Goal: Information Seeking & Learning: Learn about a topic

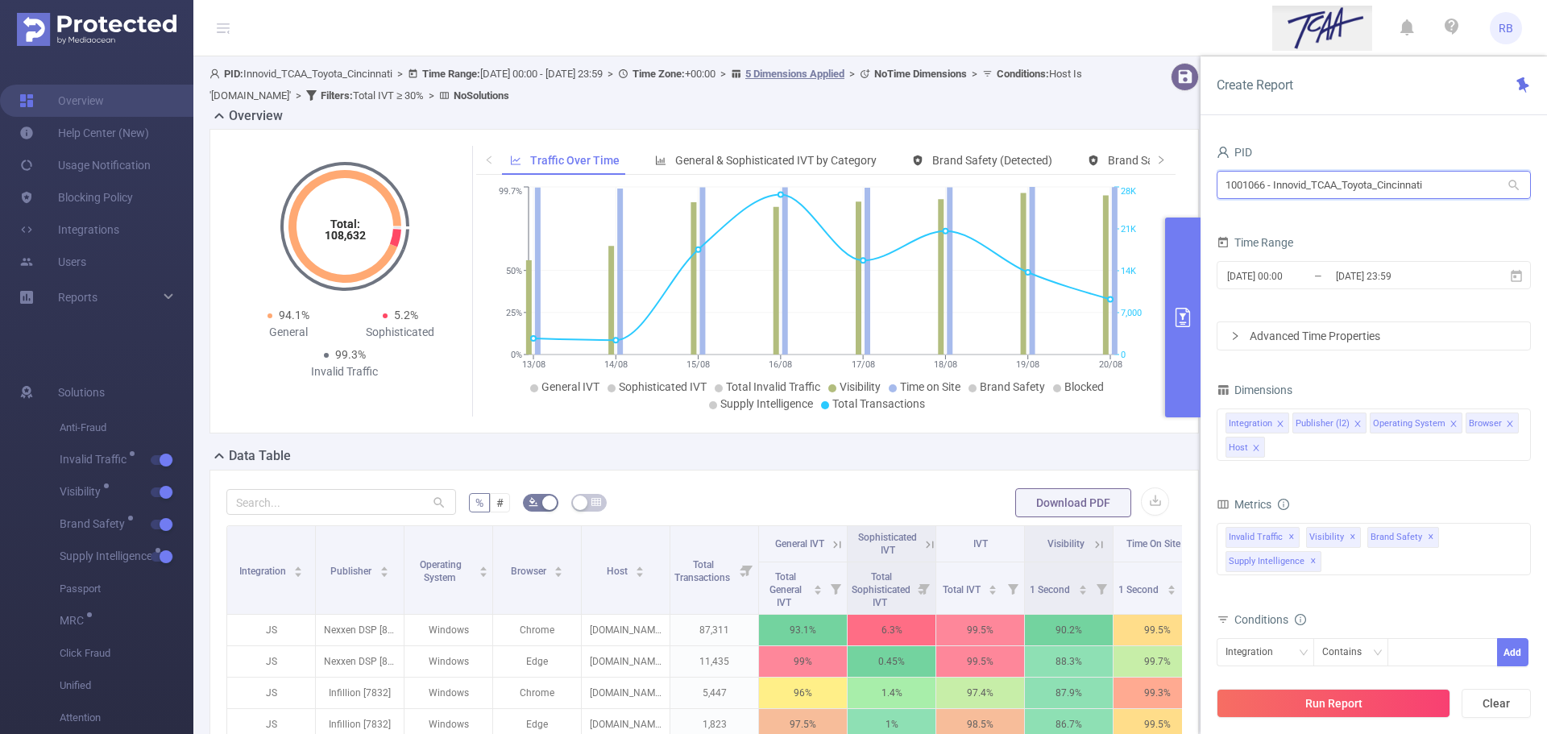
click at [1259, 197] on input "1001066 - Innovid_TCAA_Toyota_Cincinnati" at bounding box center [1374, 185] width 314 height 28
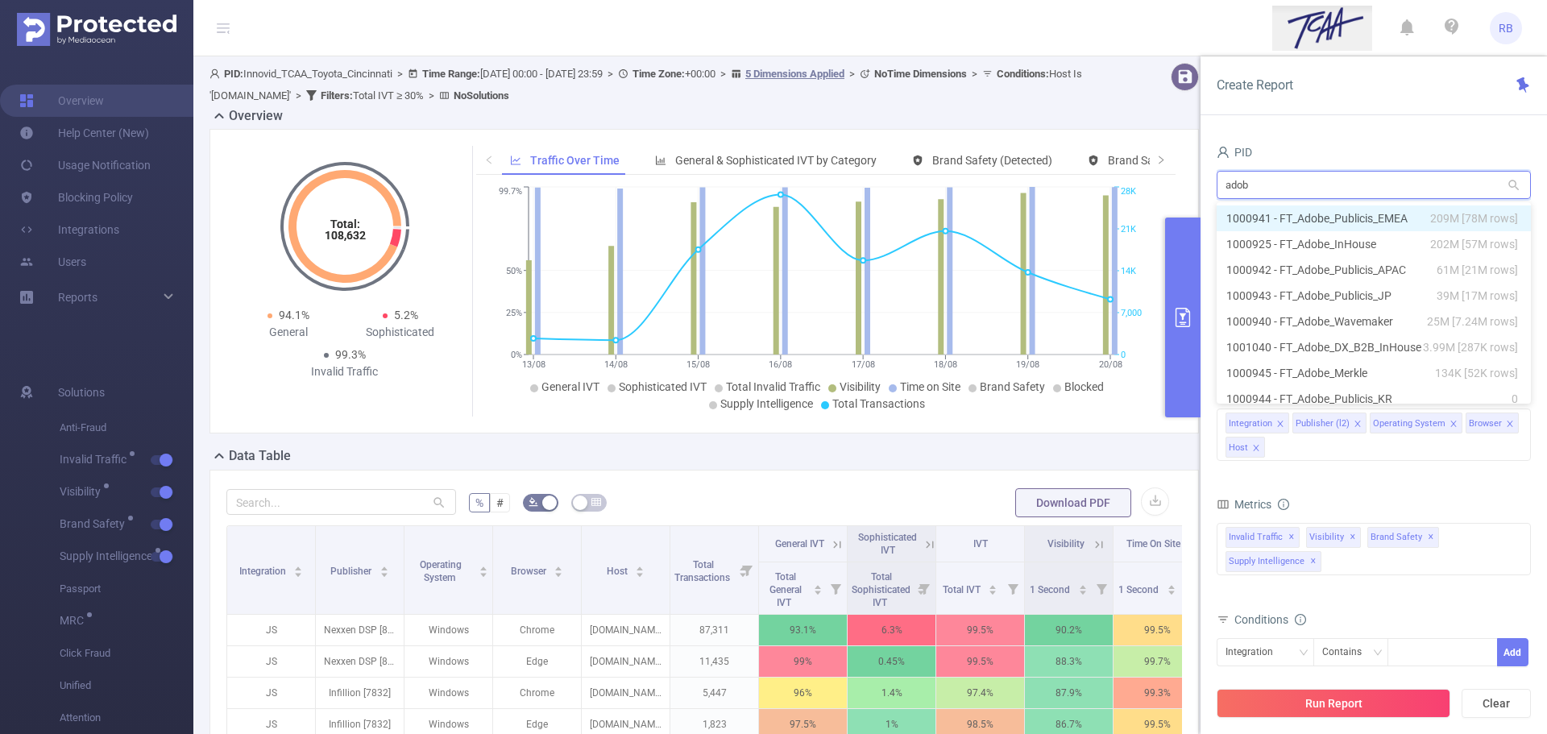
type input "adobe"
click at [1298, 244] on li "1000925 - FT_Adobe_InHouse 202M [57M rows]" at bounding box center [1374, 244] width 314 height 26
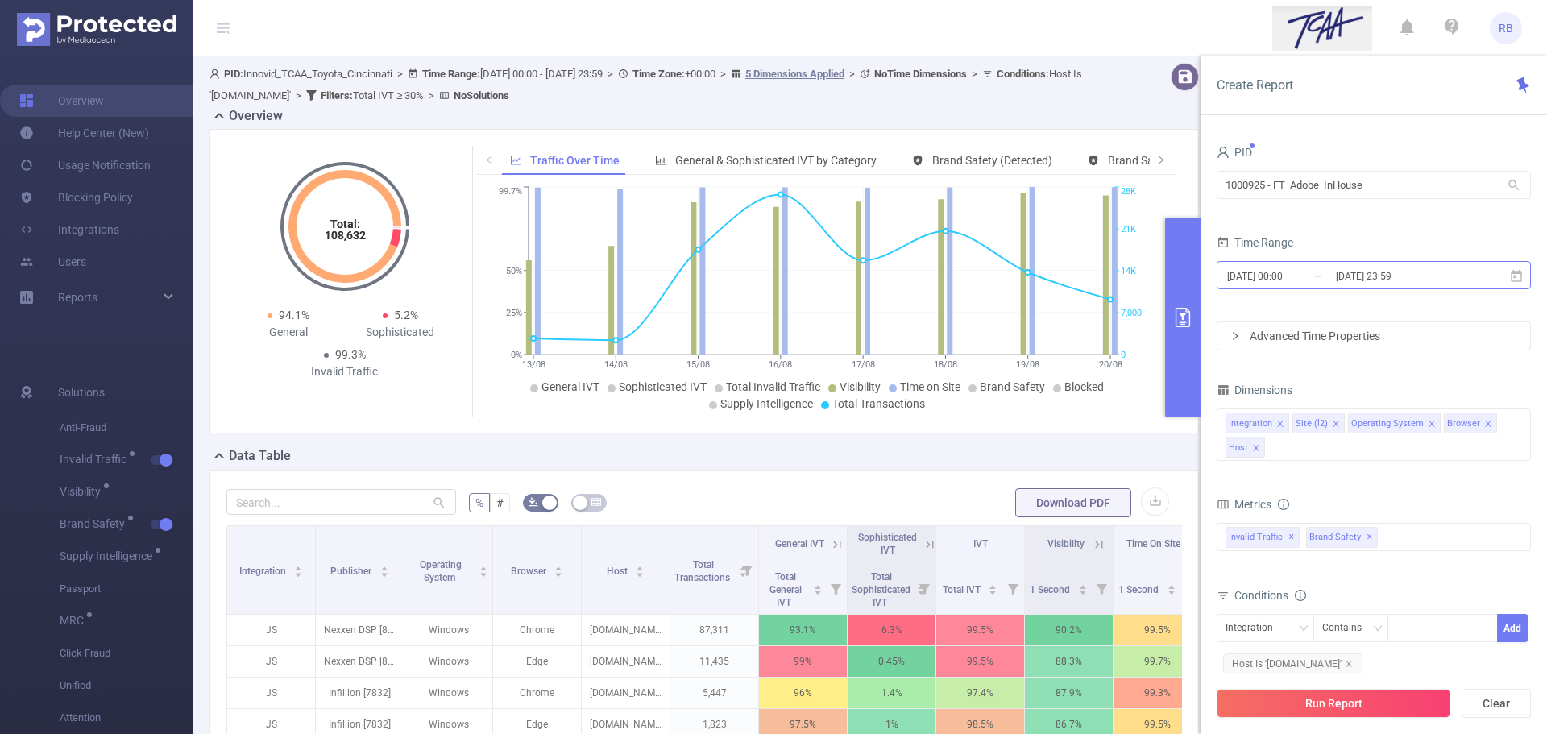
click at [1305, 279] on input "2025-08-13 00:00" at bounding box center [1291, 276] width 131 height 22
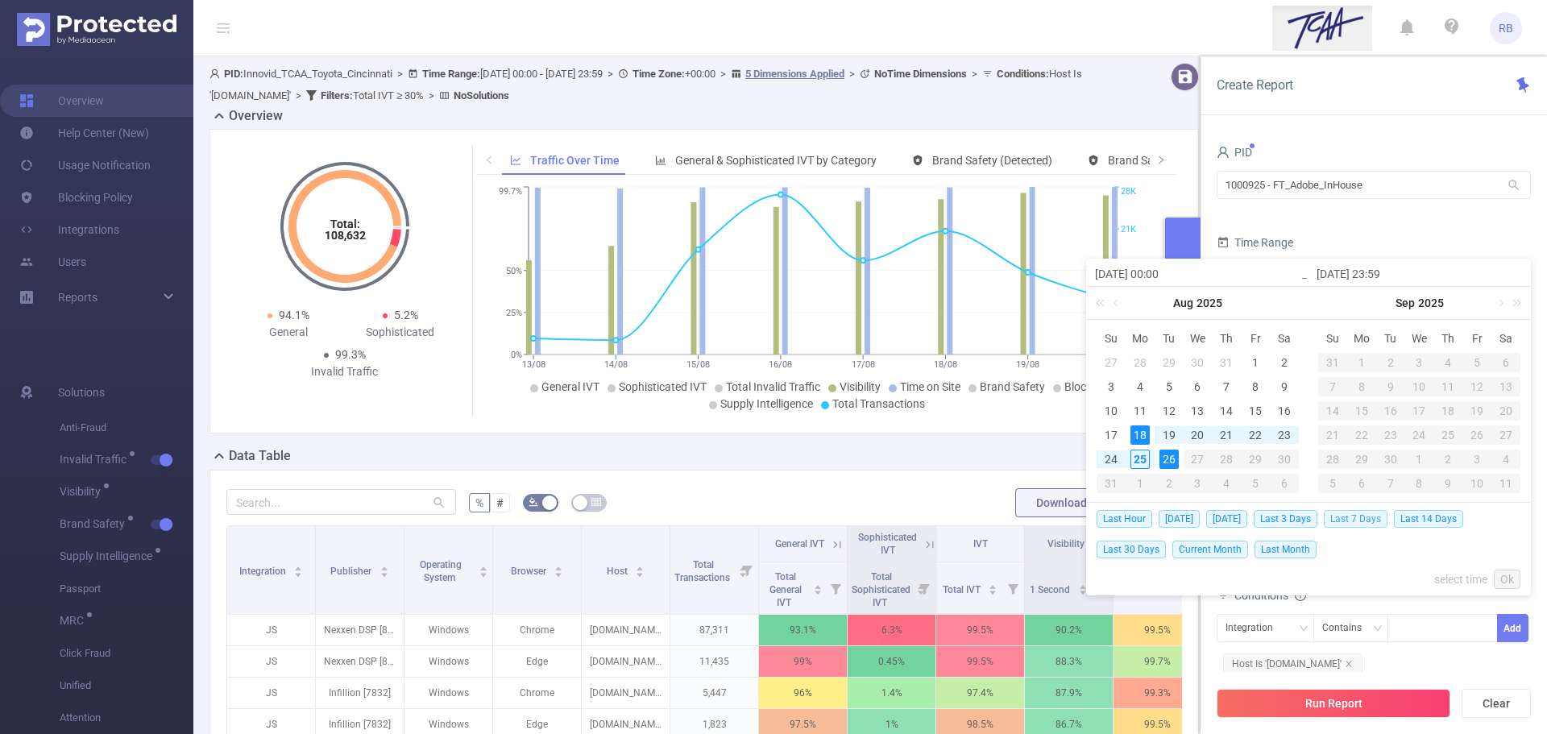
click at [1363, 517] on span "Last 7 Days" at bounding box center [1356, 519] width 64 height 18
type input "2025-08-18 00:00"
type input "2025-08-25 23:59"
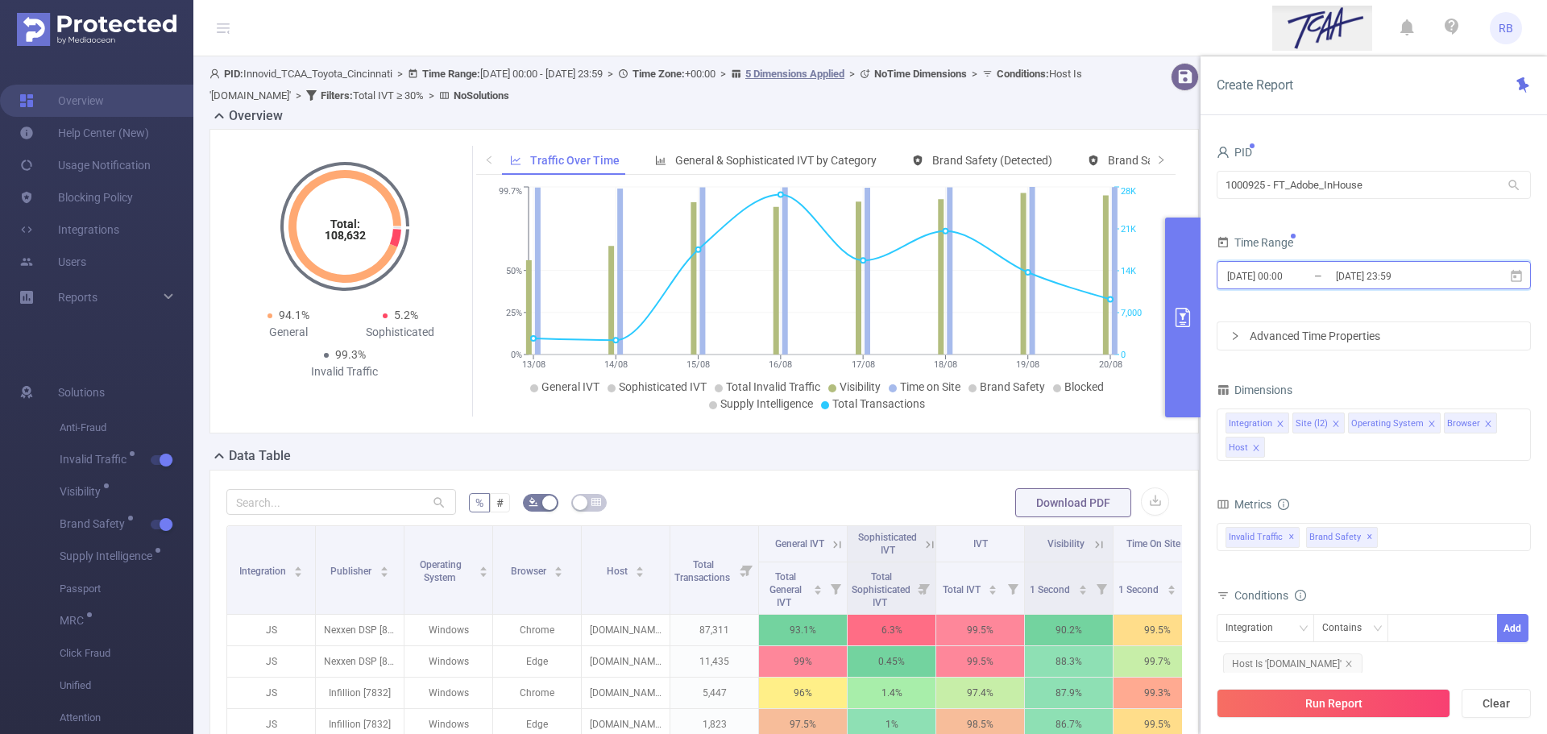
click at [1359, 263] on span "2025-08-18 00:00 _ 2025-08-25 23:59" at bounding box center [1374, 275] width 314 height 28
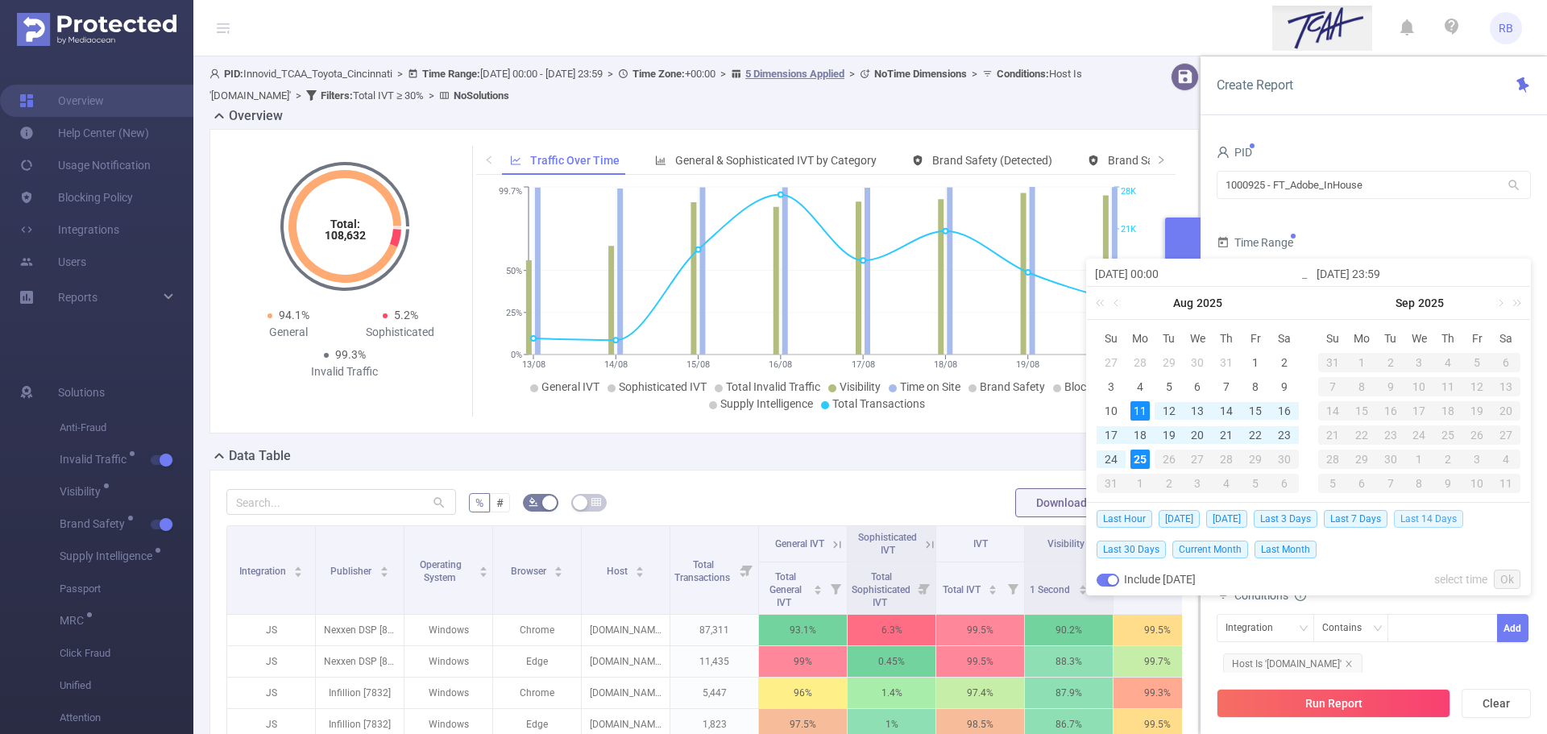
click at [1427, 519] on span "Last 14 Days" at bounding box center [1428, 519] width 69 height 18
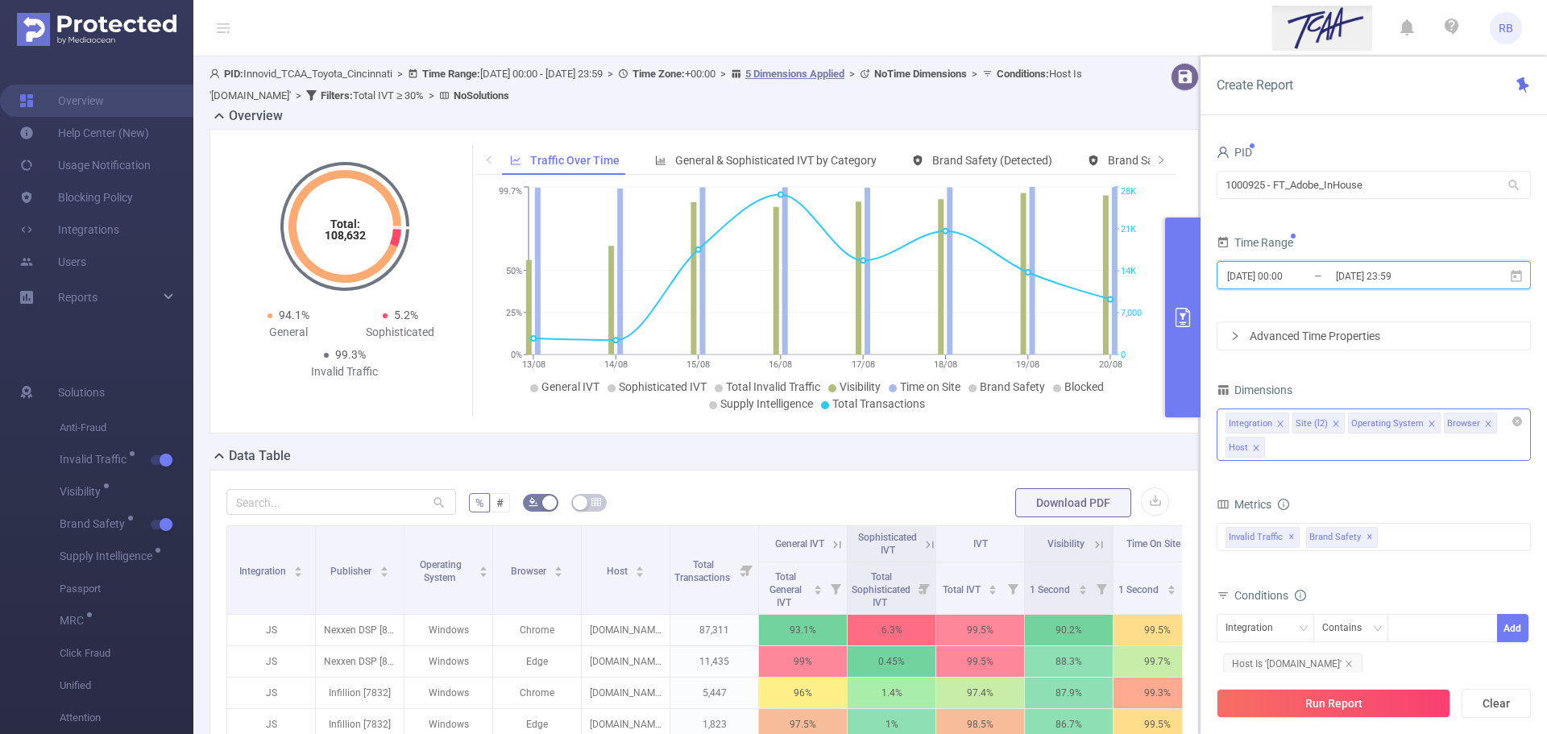
click at [1332, 424] on icon "icon: close" at bounding box center [1336, 424] width 8 height 8
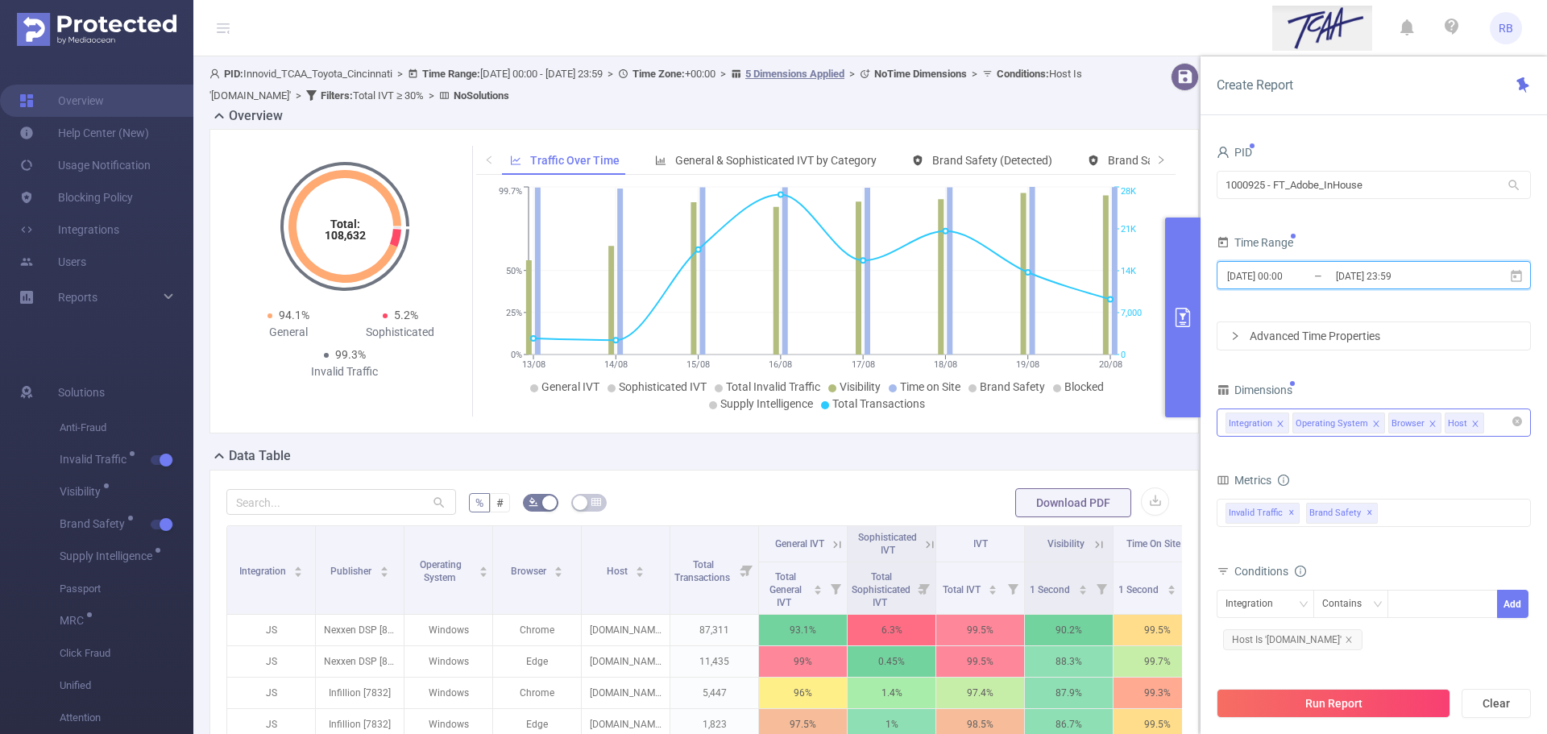
click at [1472, 421] on icon "icon: close" at bounding box center [1475, 424] width 8 height 8
click at [1429, 425] on icon "icon: close" at bounding box center [1433, 424] width 8 height 8
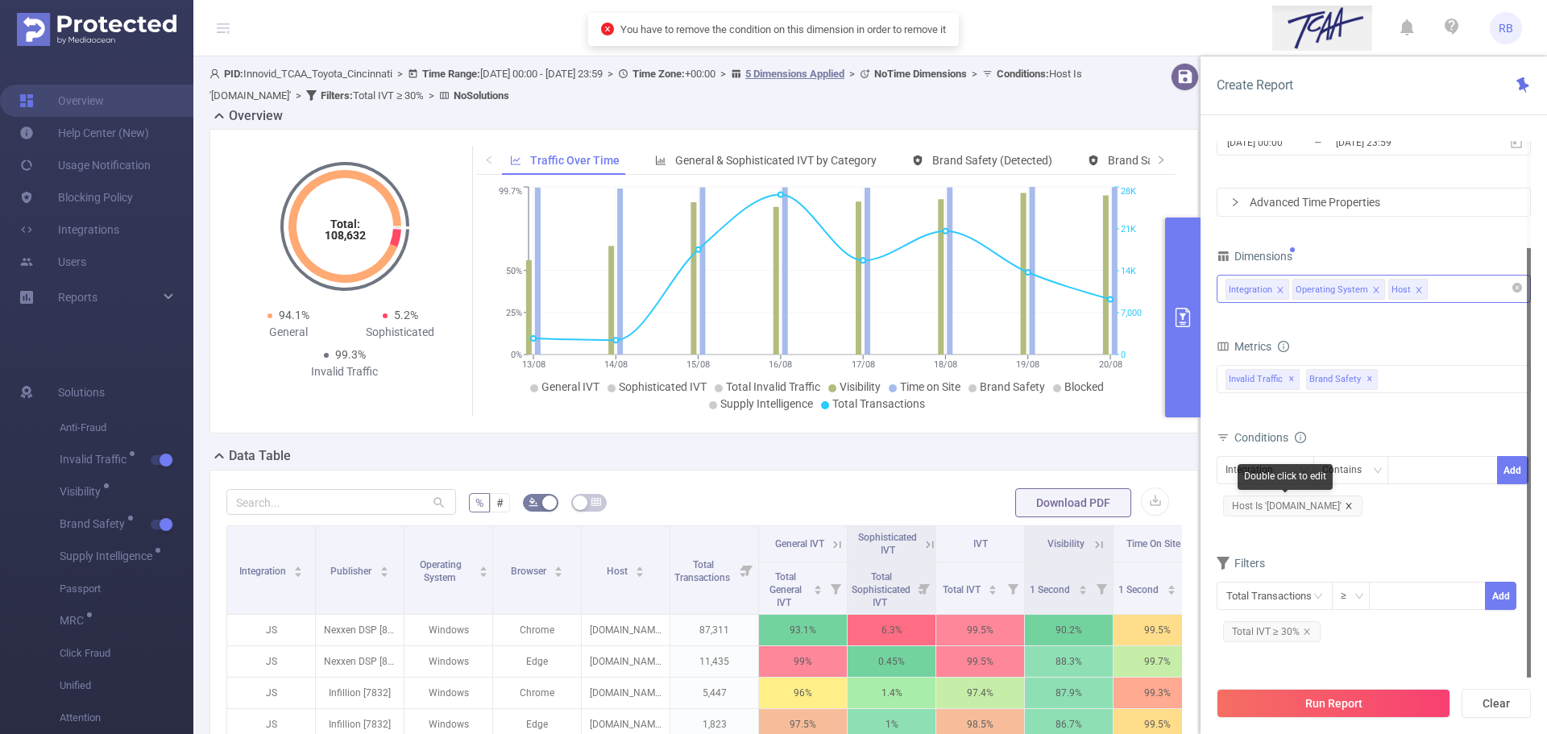
click at [1345, 503] on icon "icon: close" at bounding box center [1349, 506] width 8 height 8
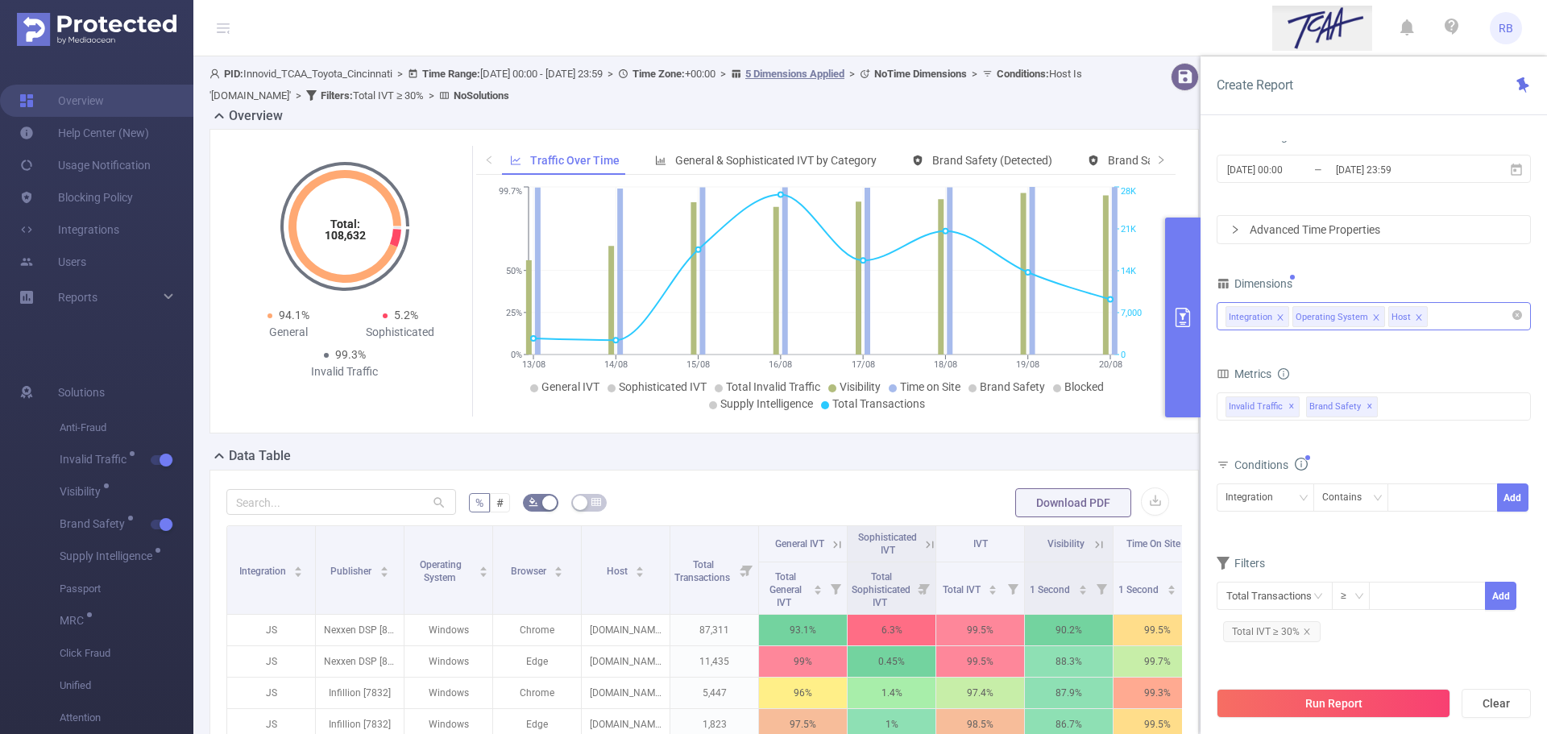
click at [1415, 313] on icon "icon: close" at bounding box center [1419, 317] width 8 height 8
click at [1376, 313] on icon "icon: close" at bounding box center [1376, 317] width 8 height 8
click at [1304, 631] on icon "icon: close" at bounding box center [1307, 632] width 8 height 8
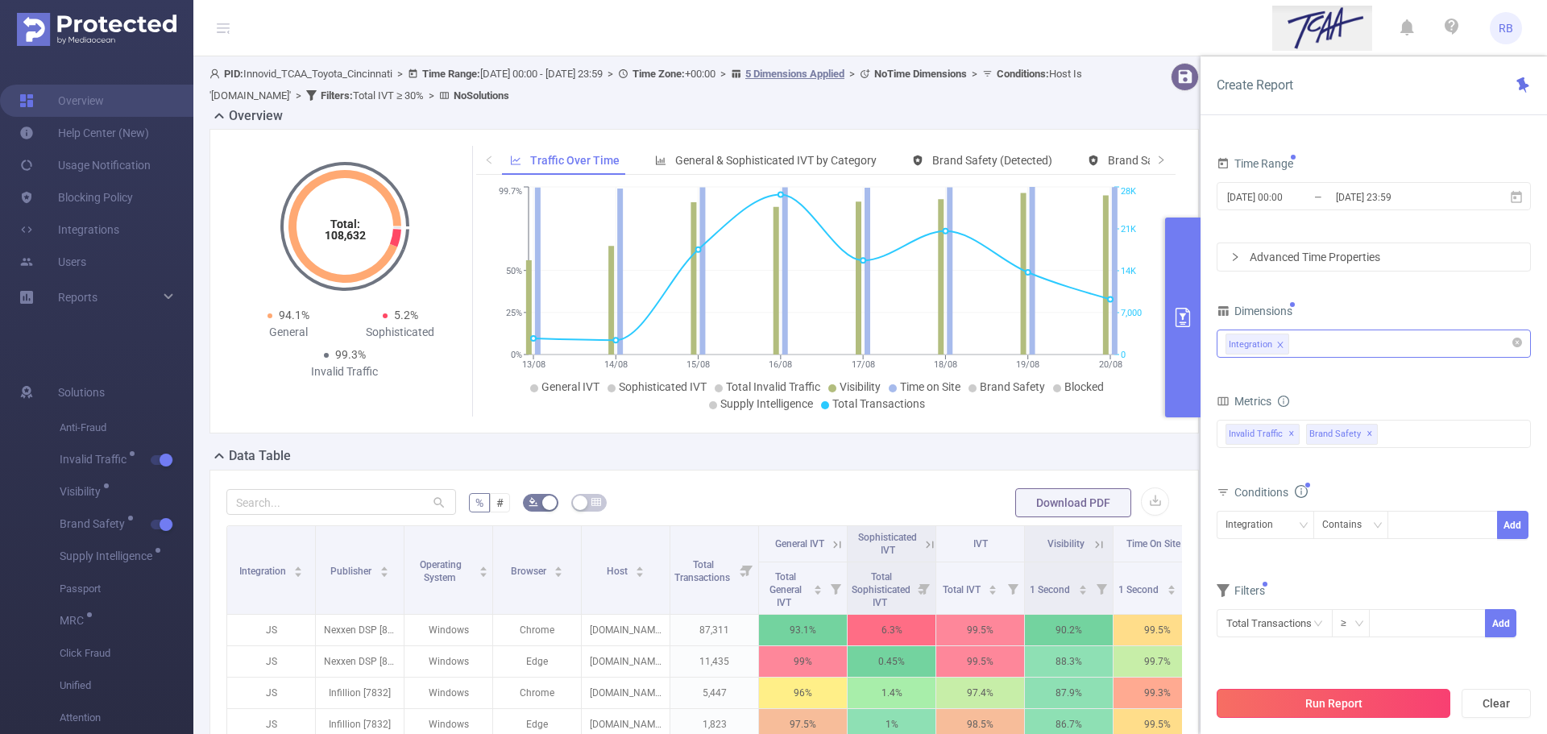
click at [1311, 715] on button "Run Report" at bounding box center [1334, 703] width 234 height 29
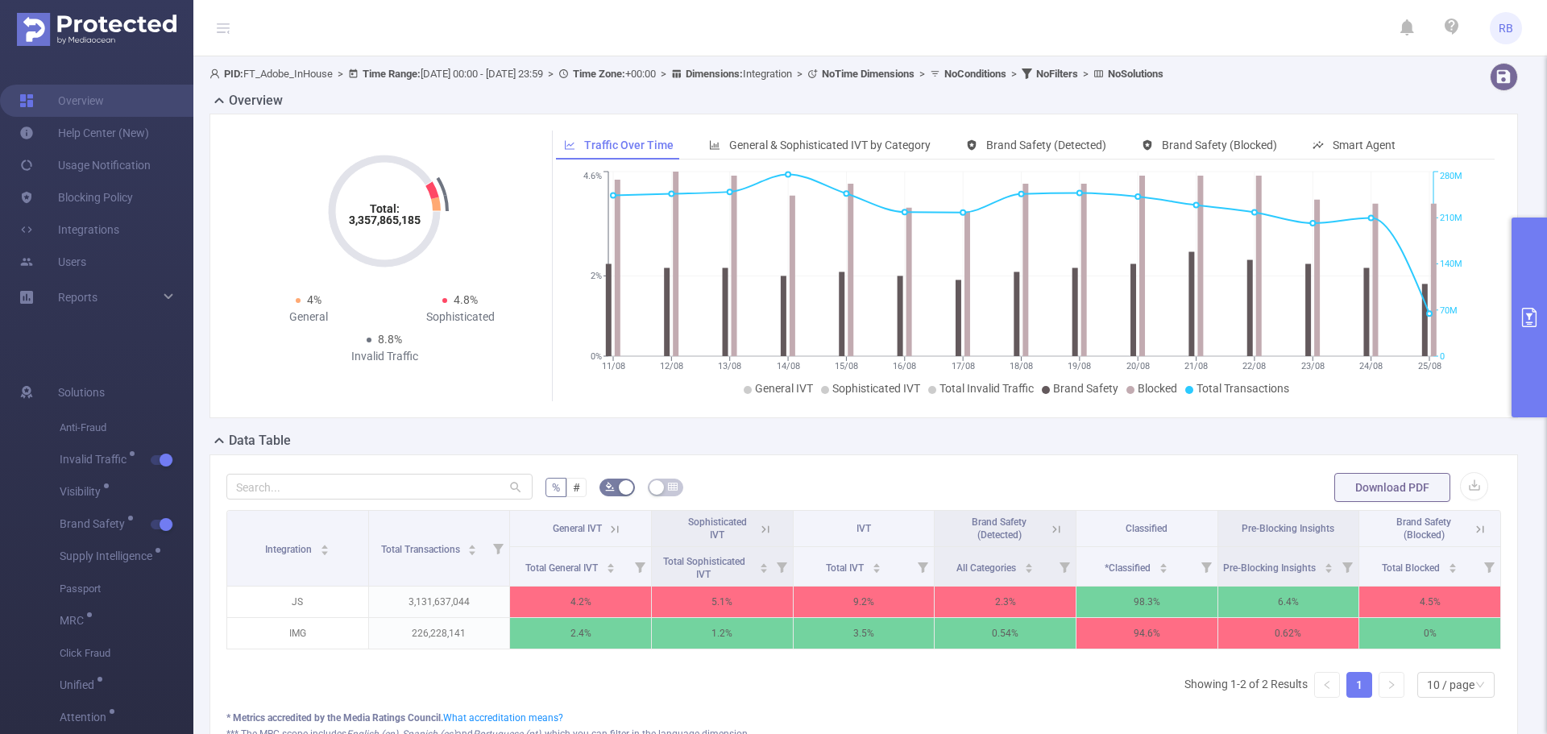
click at [1533, 281] on button "primary" at bounding box center [1529, 318] width 35 height 200
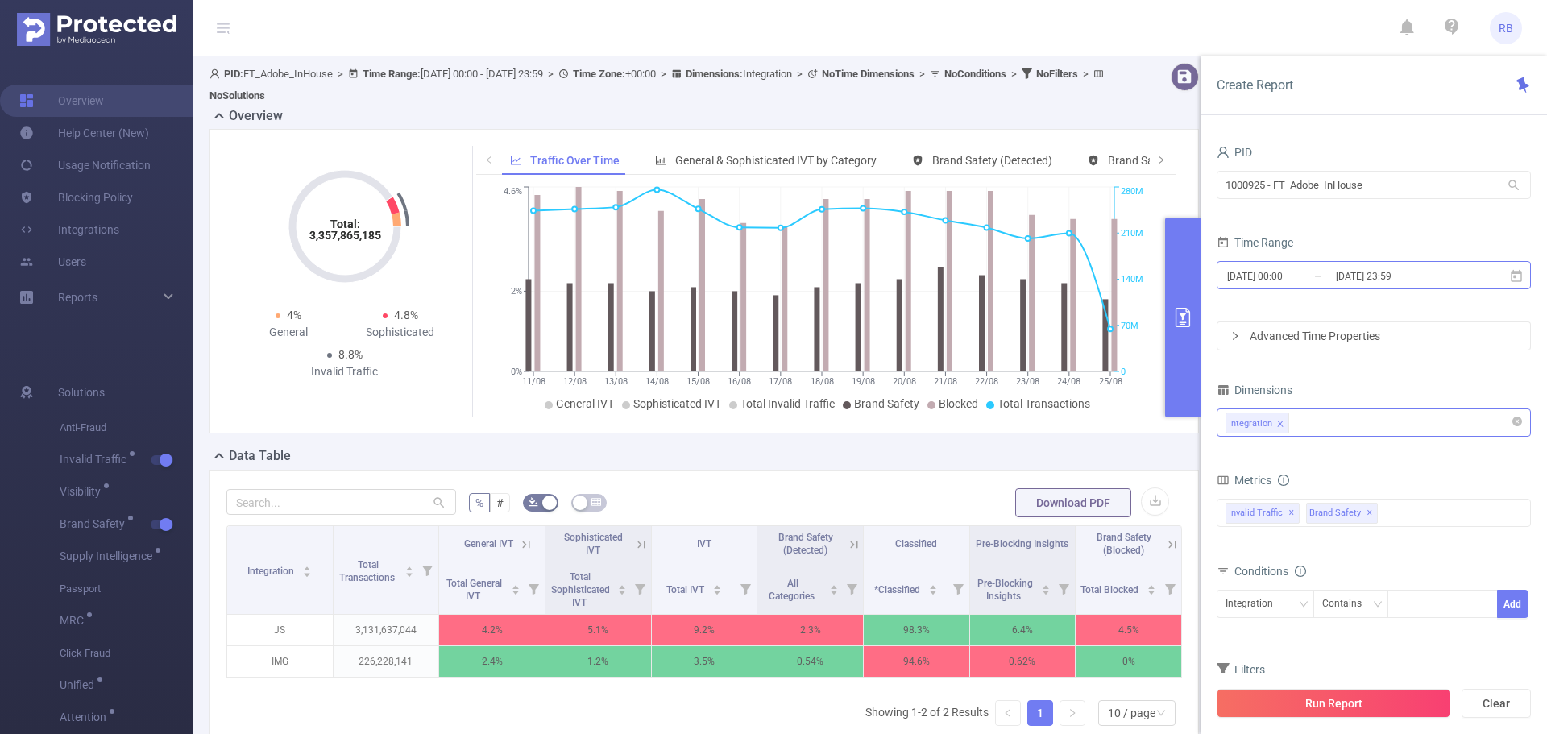
click at [1340, 272] on input "2025-08-25 23:59" at bounding box center [1399, 276] width 131 height 22
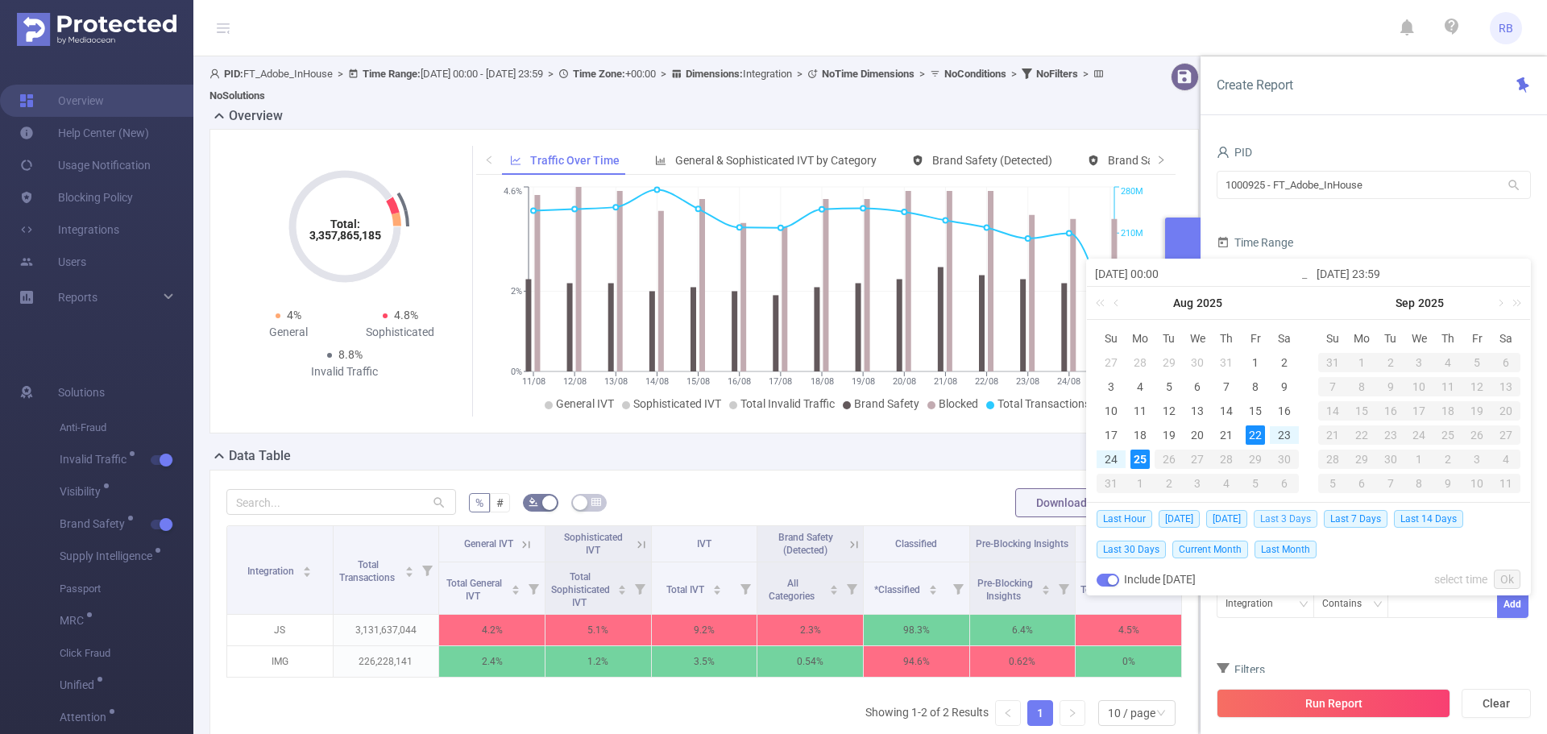
click at [1305, 516] on span "Last 3 Days" at bounding box center [1286, 519] width 64 height 18
type input "2025-08-22 00:00"
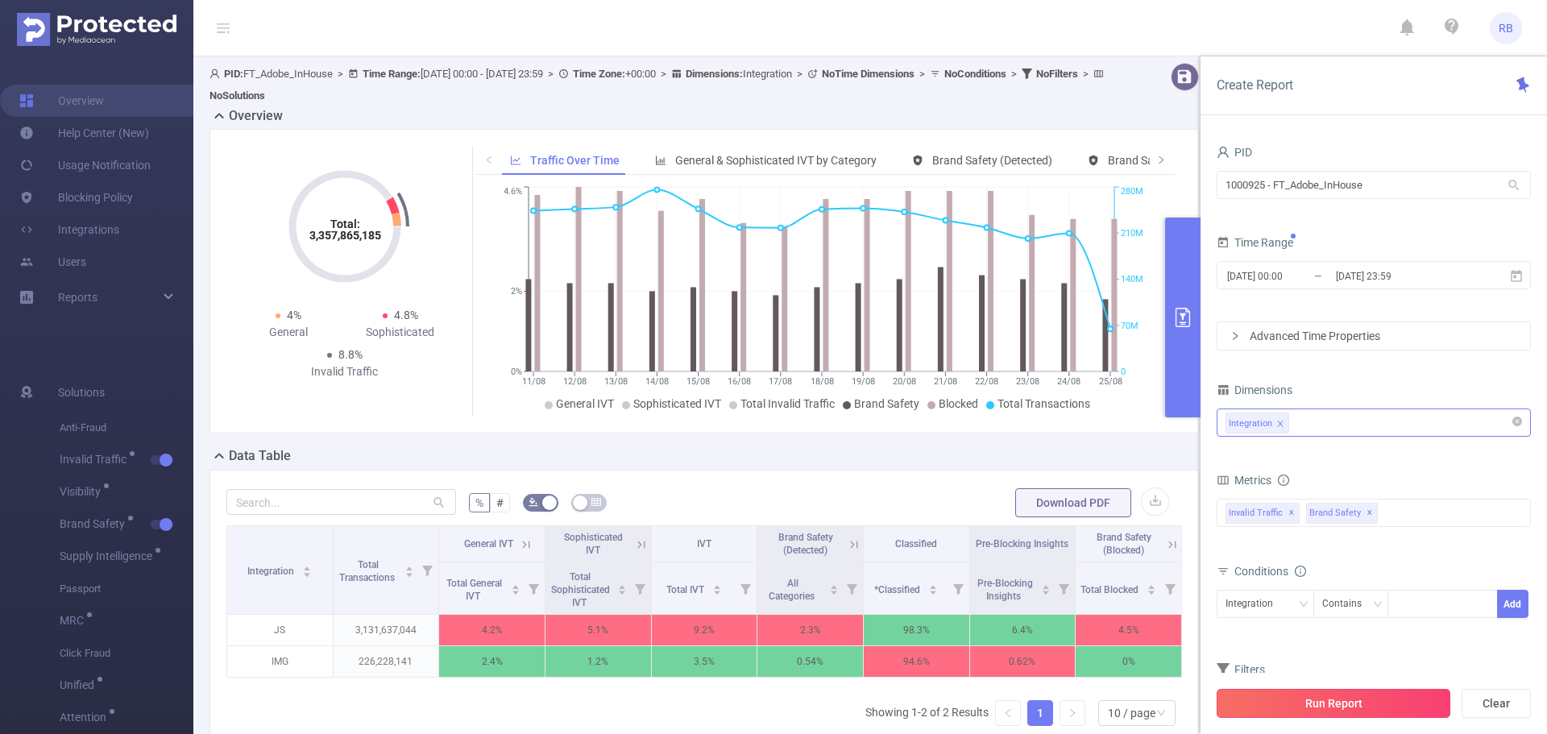
click at [1332, 698] on button "Run Report" at bounding box center [1334, 703] width 234 height 29
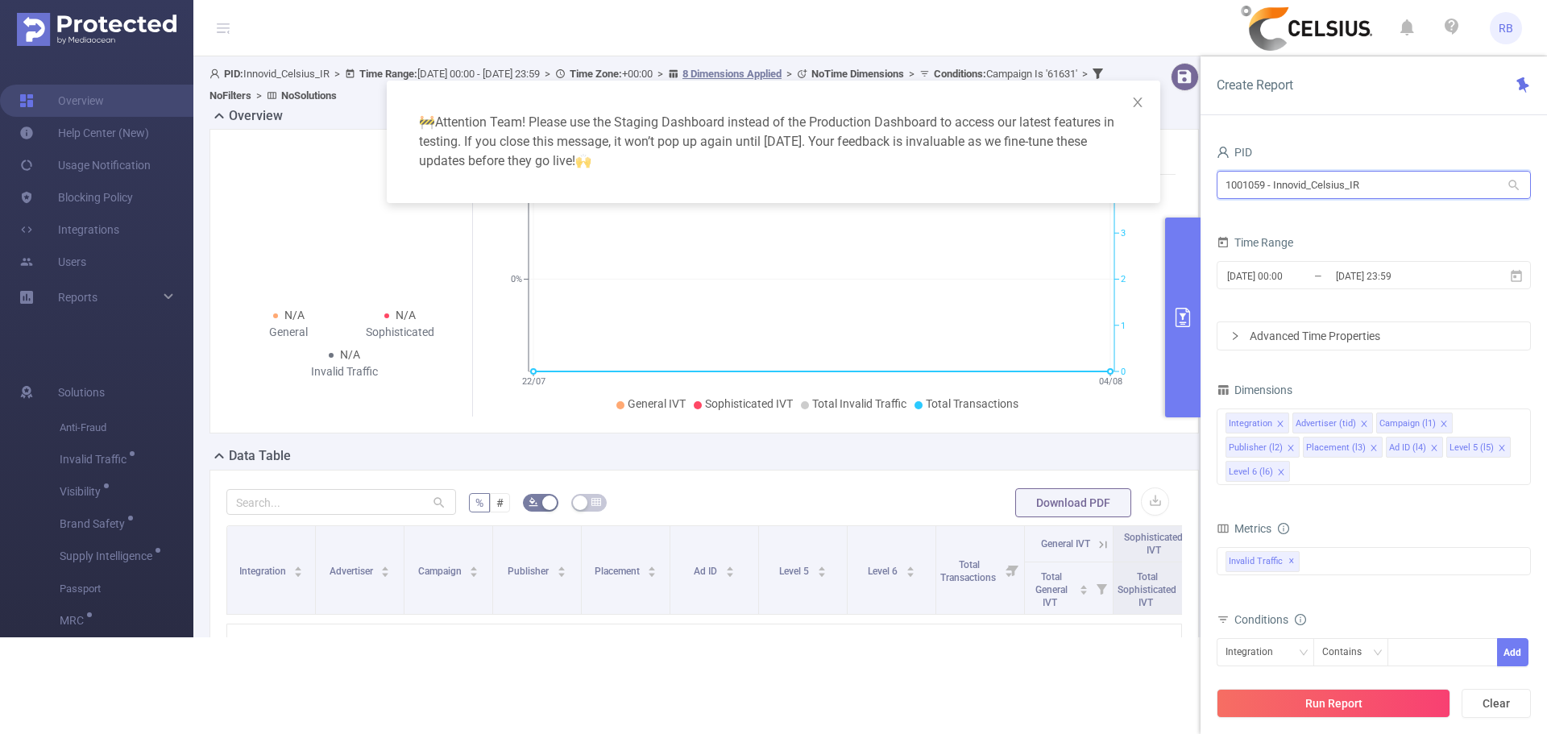
click at [1382, 185] on input "1001059 - Innovid_Celsius_IR" at bounding box center [1374, 185] width 314 height 28
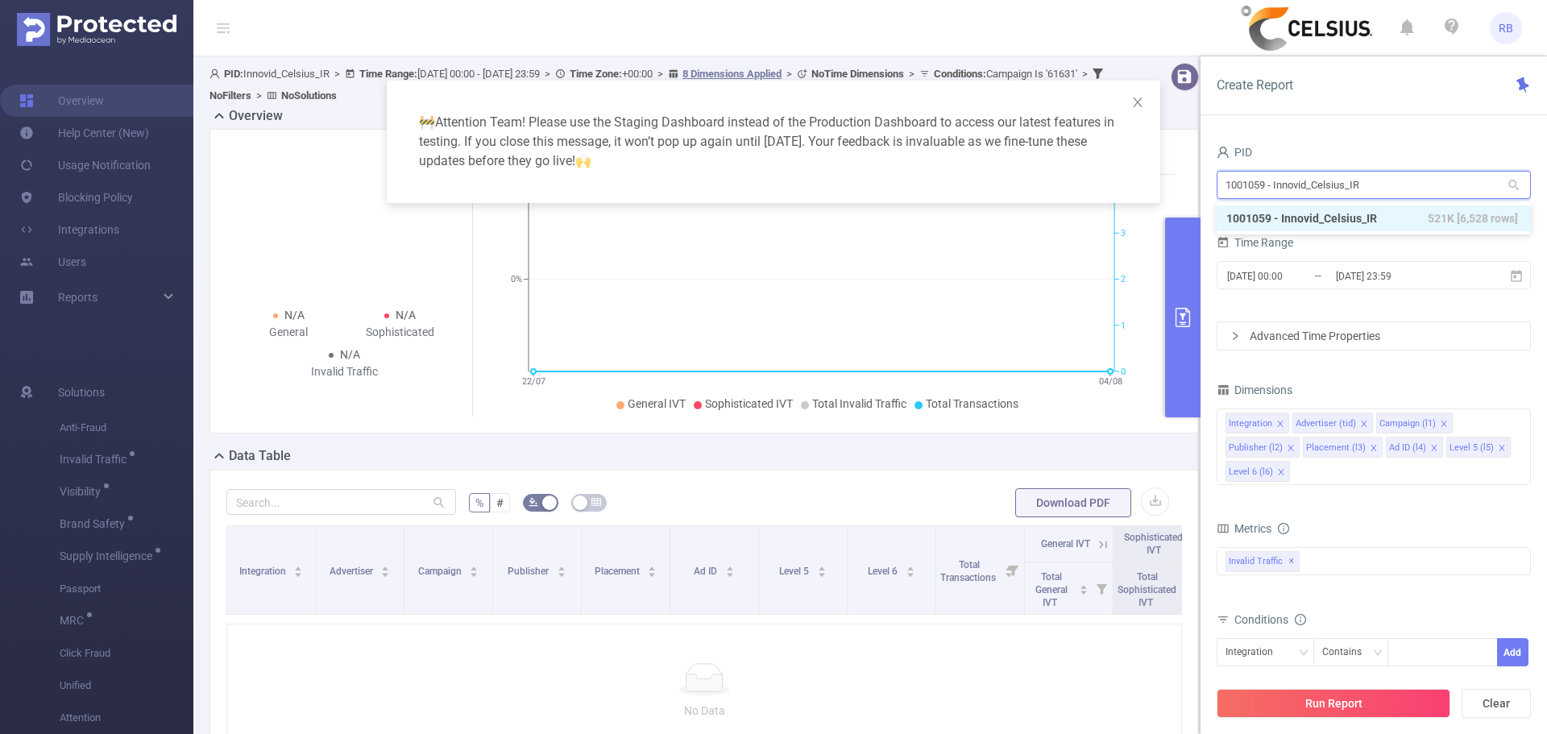
click at [1382, 185] on input "1001059 - Innovid_Celsius_IR" at bounding box center [1374, 185] width 314 height 28
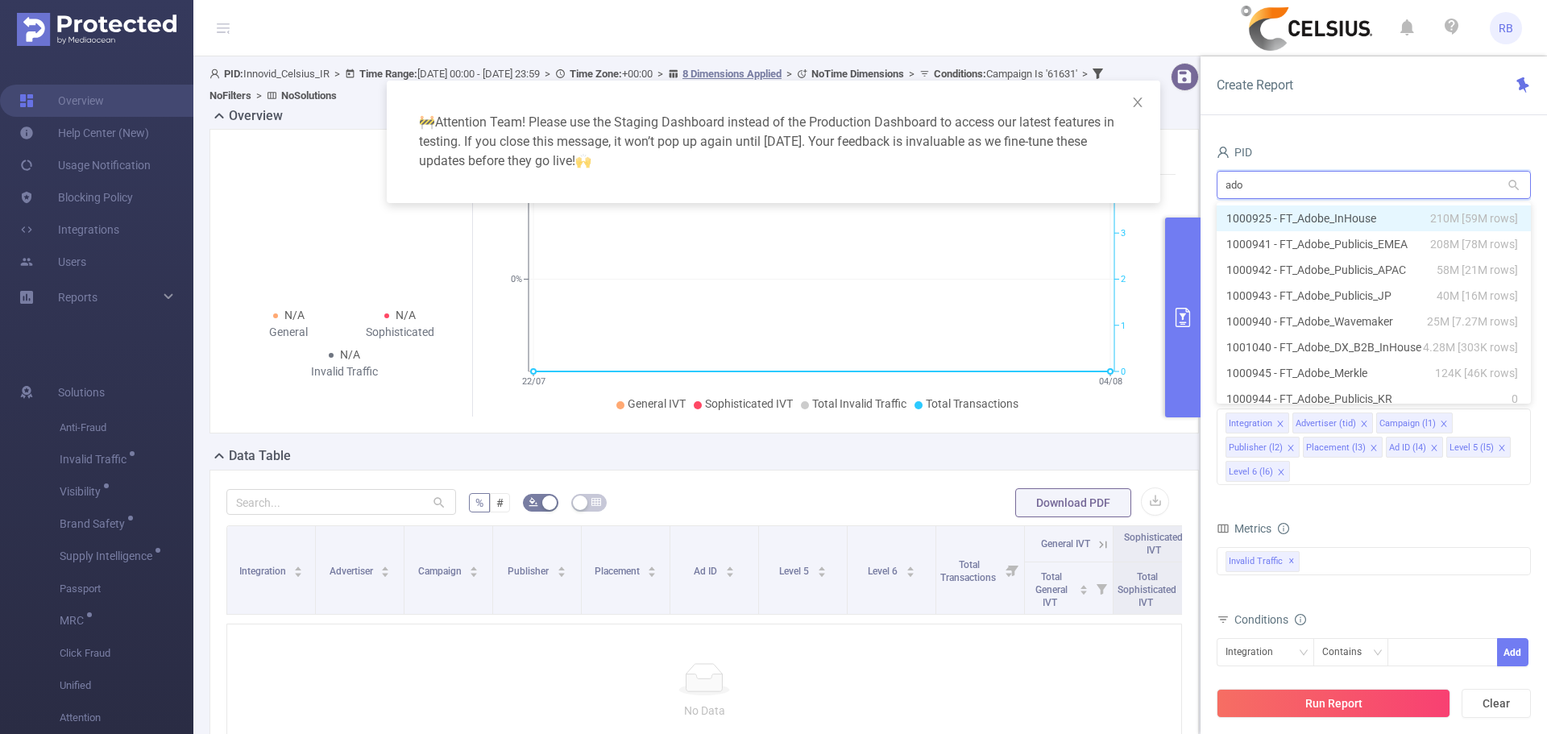
type input "adob"
click at [1324, 214] on li "1000925 - FT_Adobe_InHouse 210M [59M rows]" at bounding box center [1374, 218] width 314 height 26
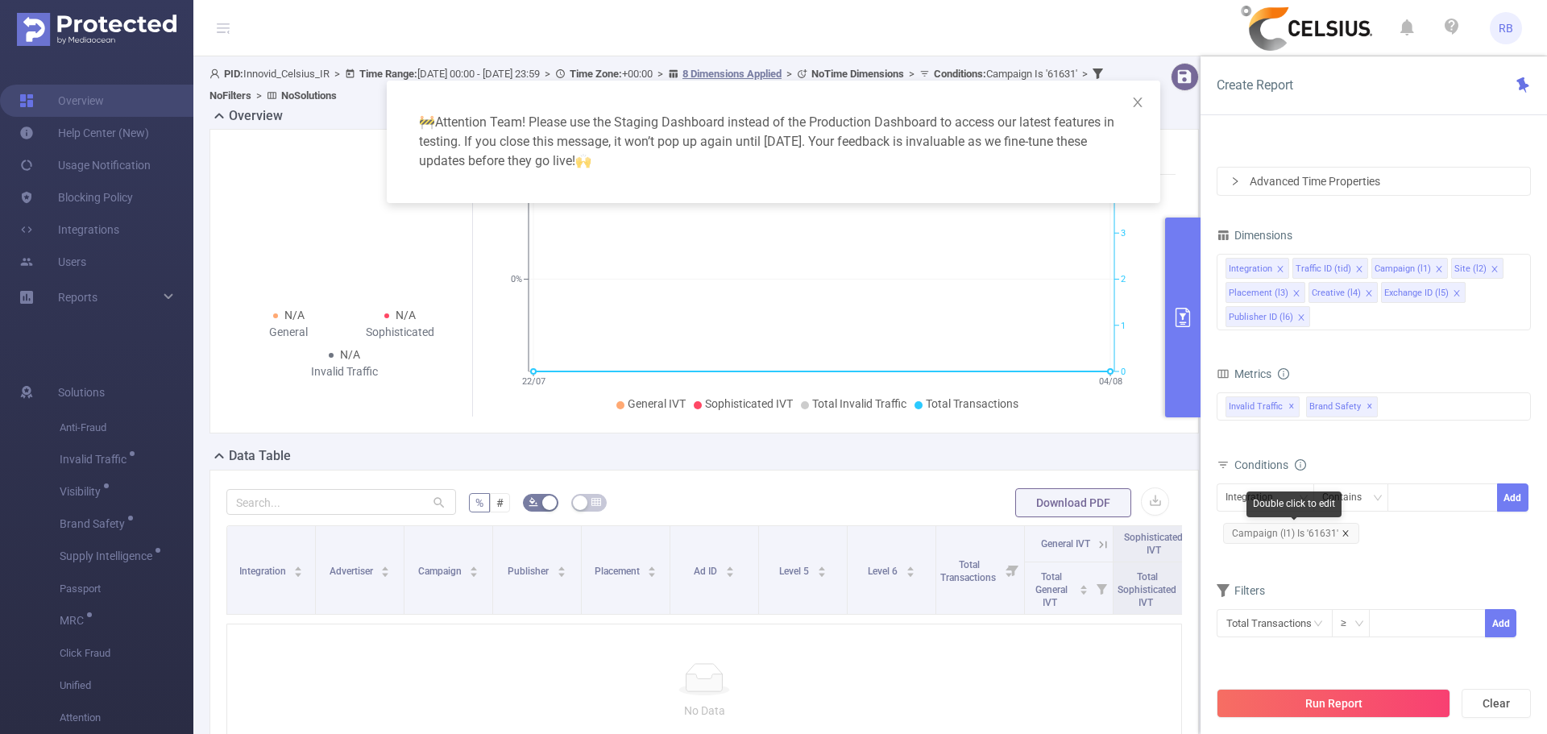
click at [1346, 533] on icon "icon: close" at bounding box center [1346, 533] width 8 height 8
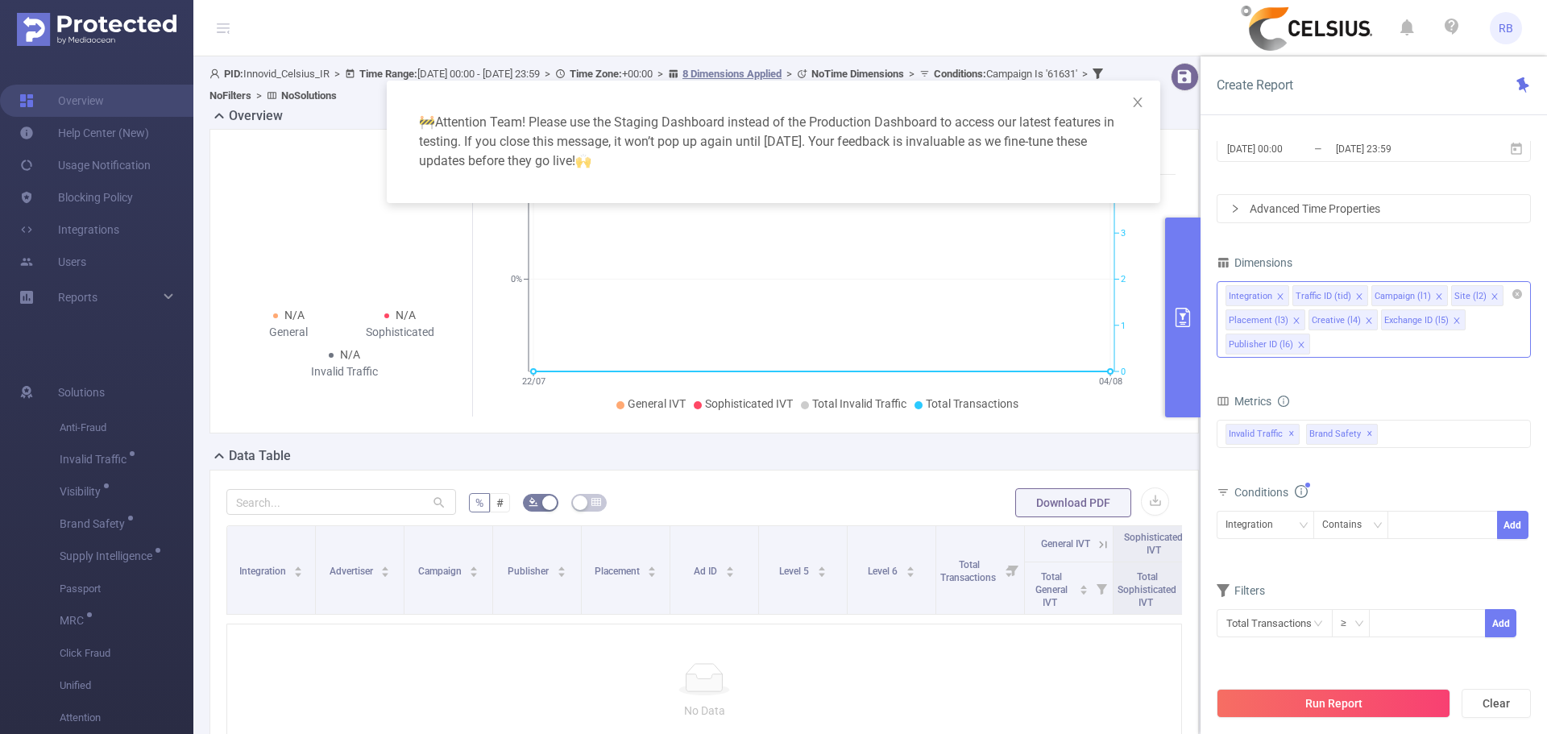
click at [1299, 346] on icon "icon: close" at bounding box center [1301, 345] width 6 height 6
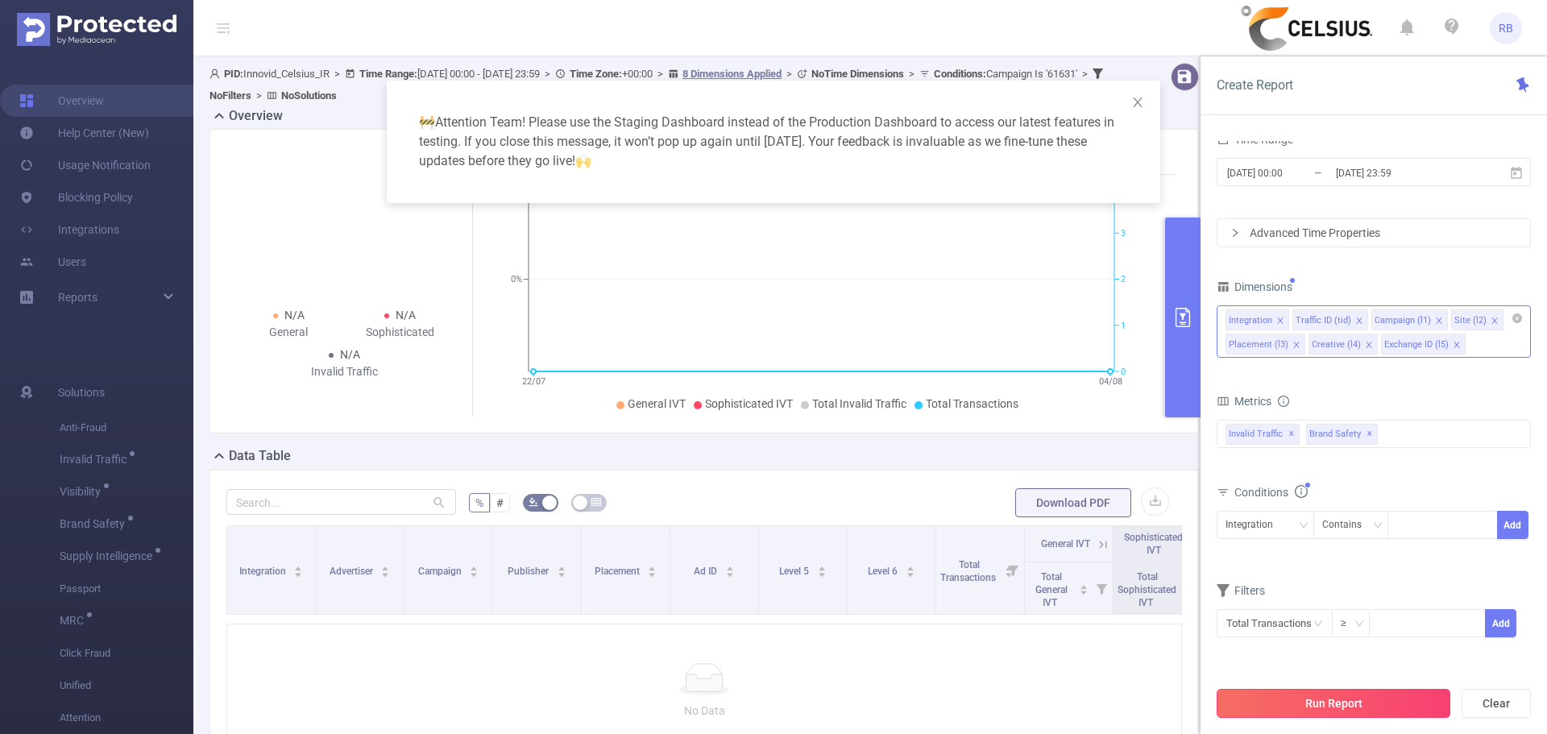
click at [1331, 704] on button "Run Report" at bounding box center [1334, 703] width 234 height 29
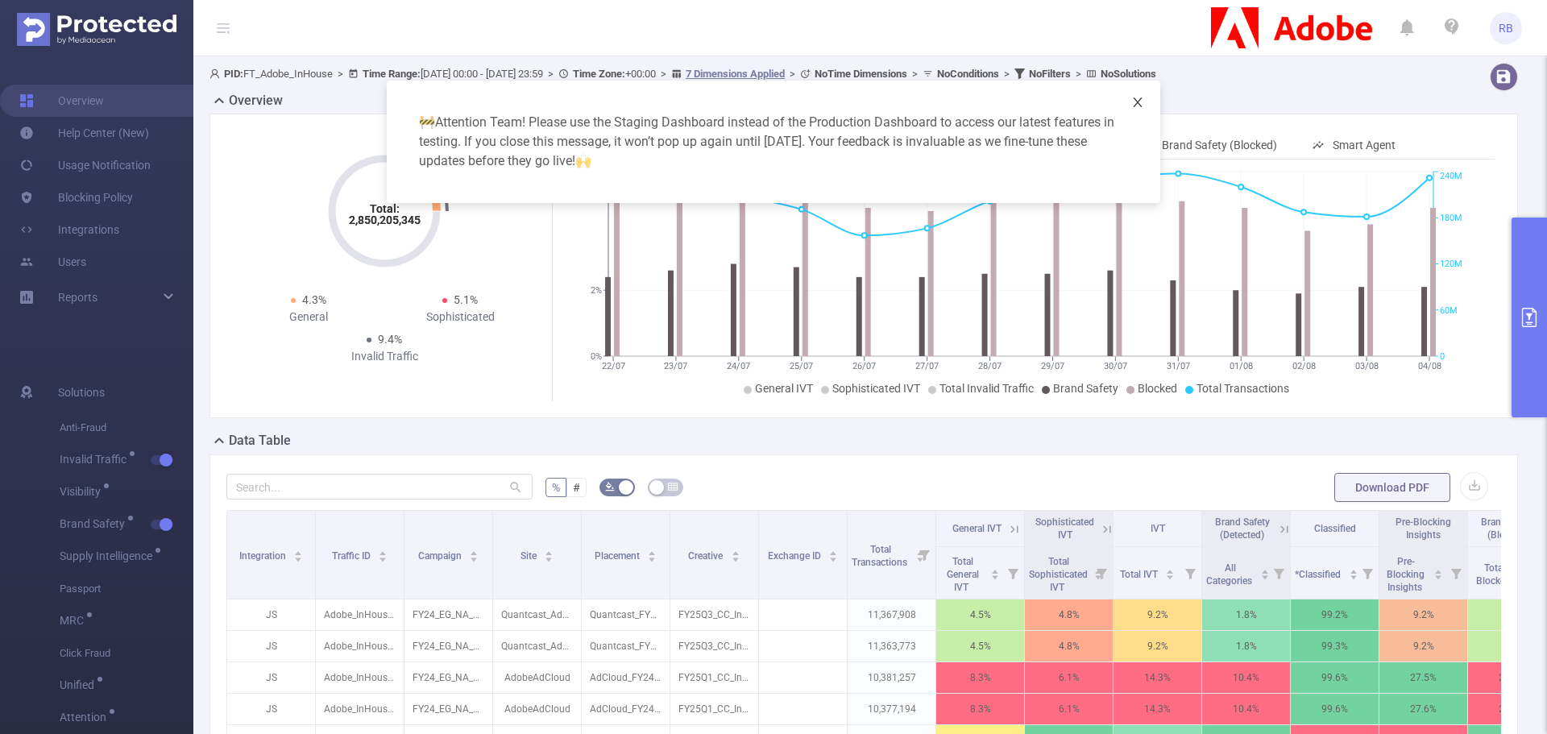
click at [1143, 106] on icon "icon: close" at bounding box center [1137, 102] width 13 height 13
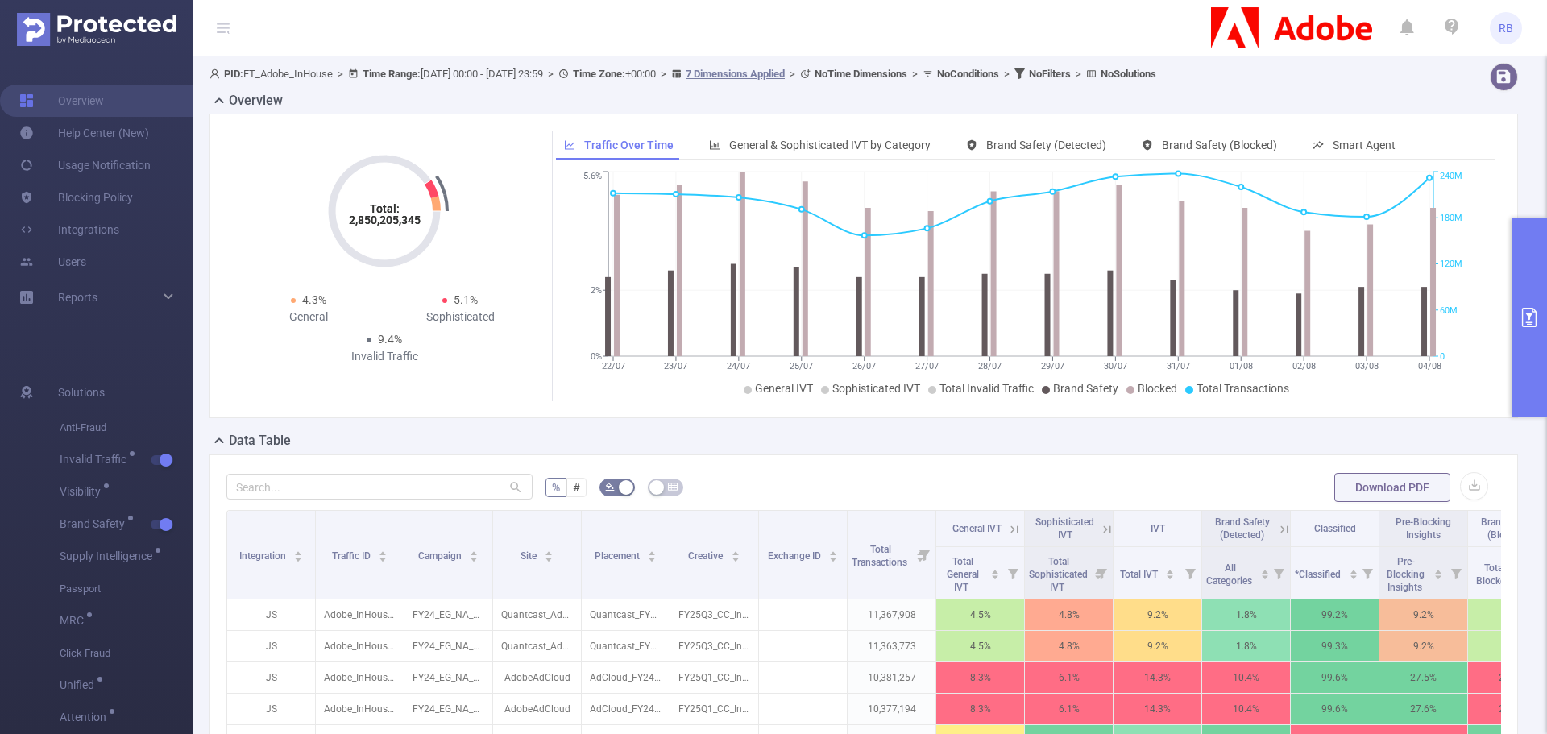
click at [1538, 280] on button "primary" at bounding box center [1529, 318] width 35 height 200
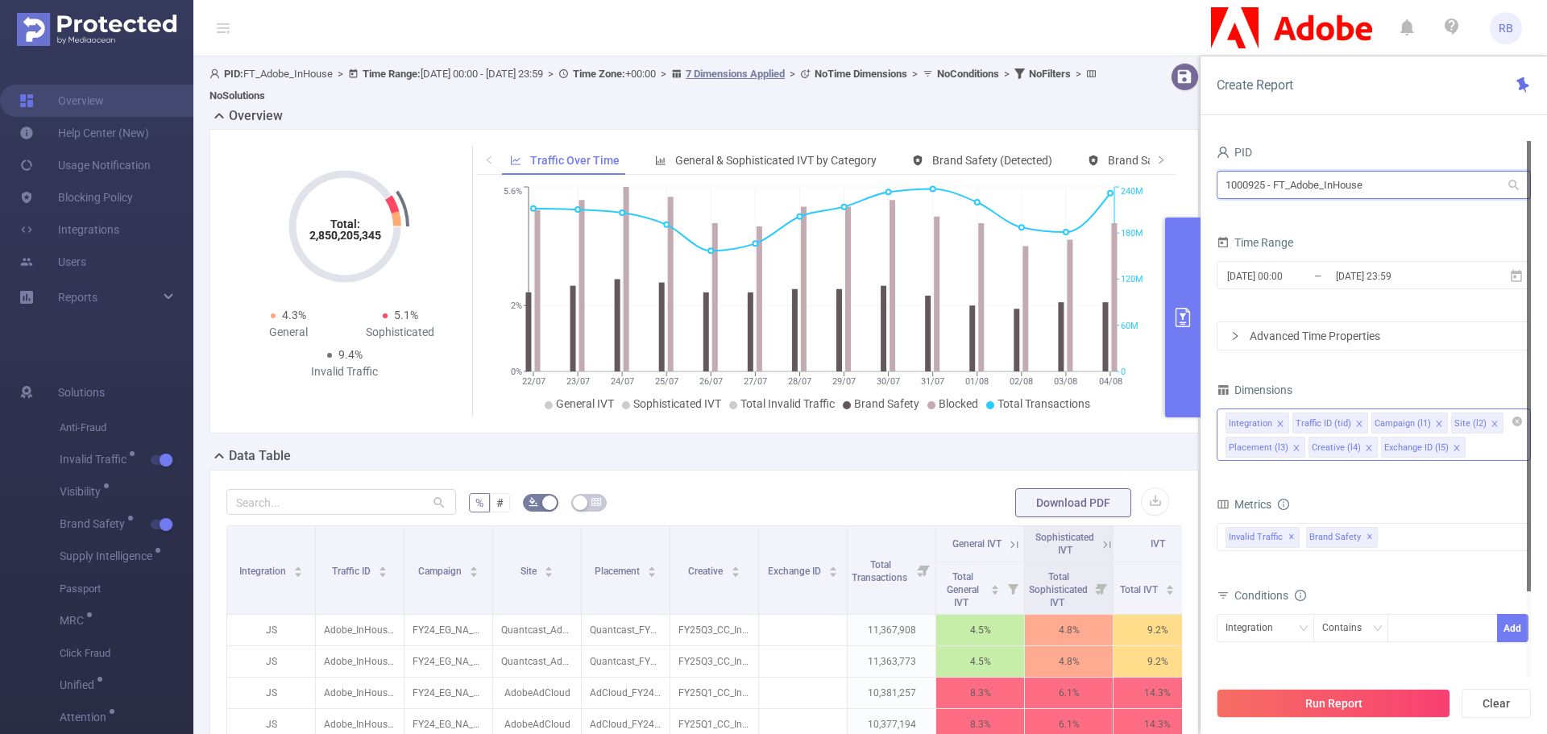
click at [1320, 177] on input "1000925 - FT_Adobe_InHouse" at bounding box center [1374, 185] width 314 height 28
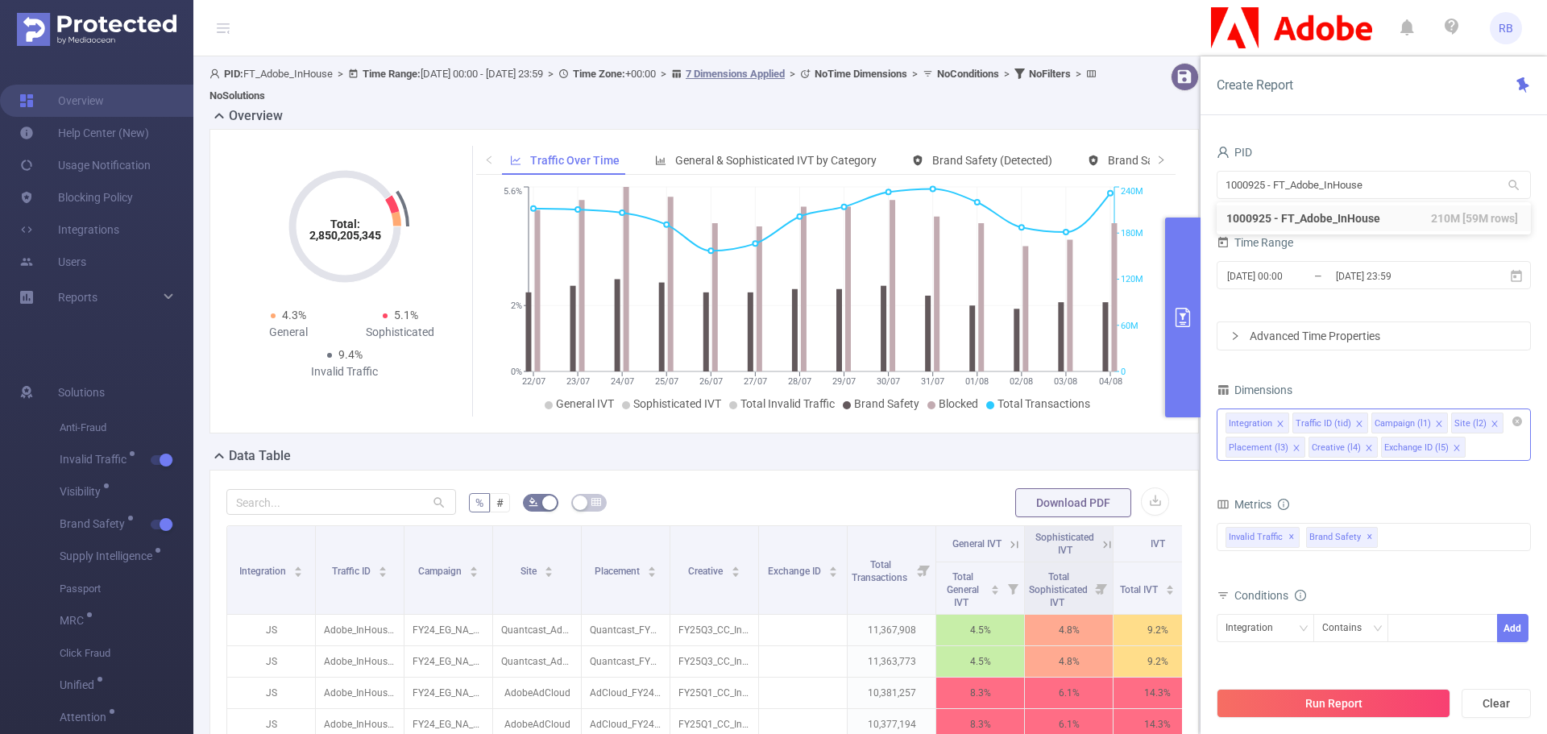
click at [1496, 51] on ul "RB" at bounding box center [1366, 28] width 311 height 56
click at [1504, 42] on span "RB" at bounding box center [1506, 28] width 15 height 32
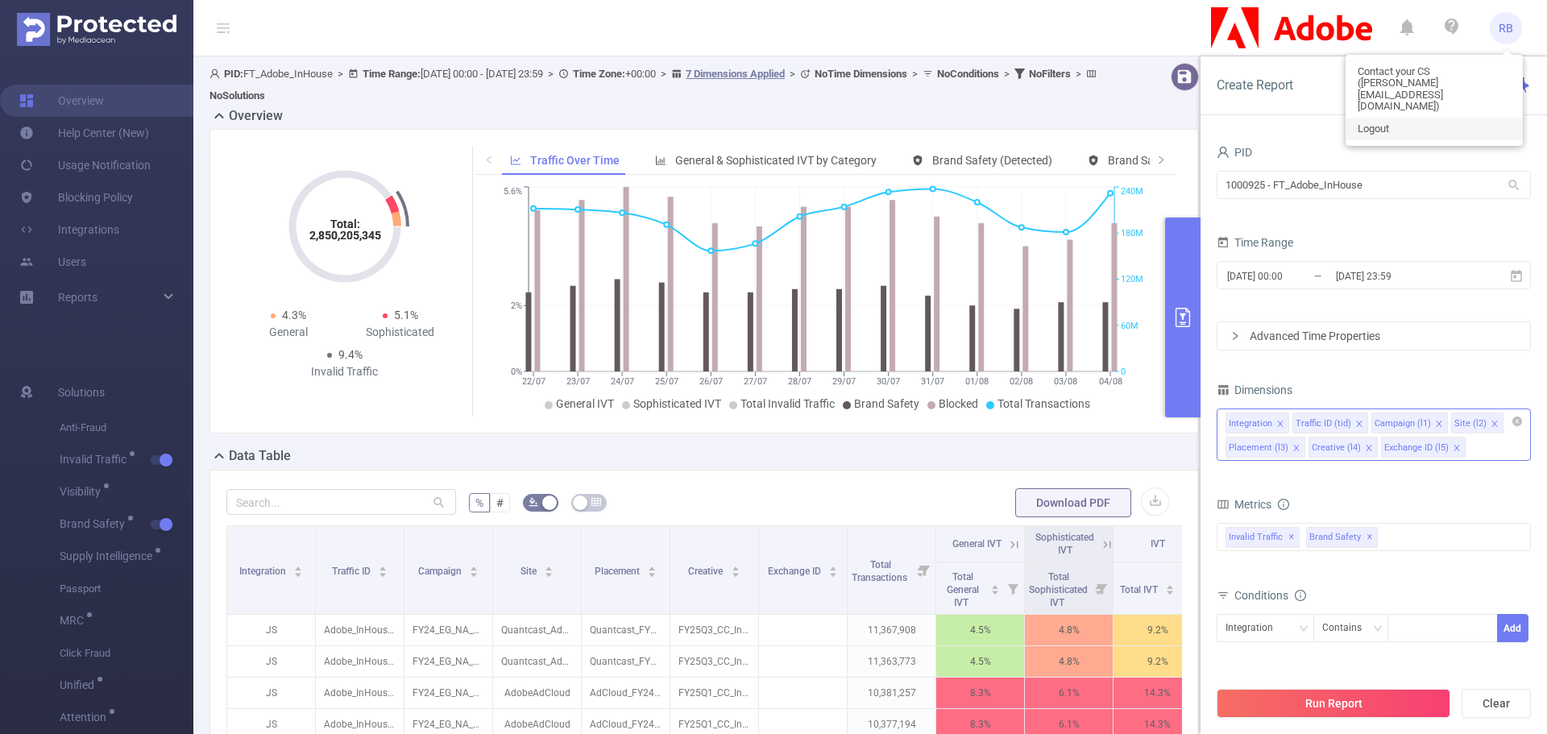
click at [1371, 123] on span "Logout" at bounding box center [1373, 128] width 31 height 11
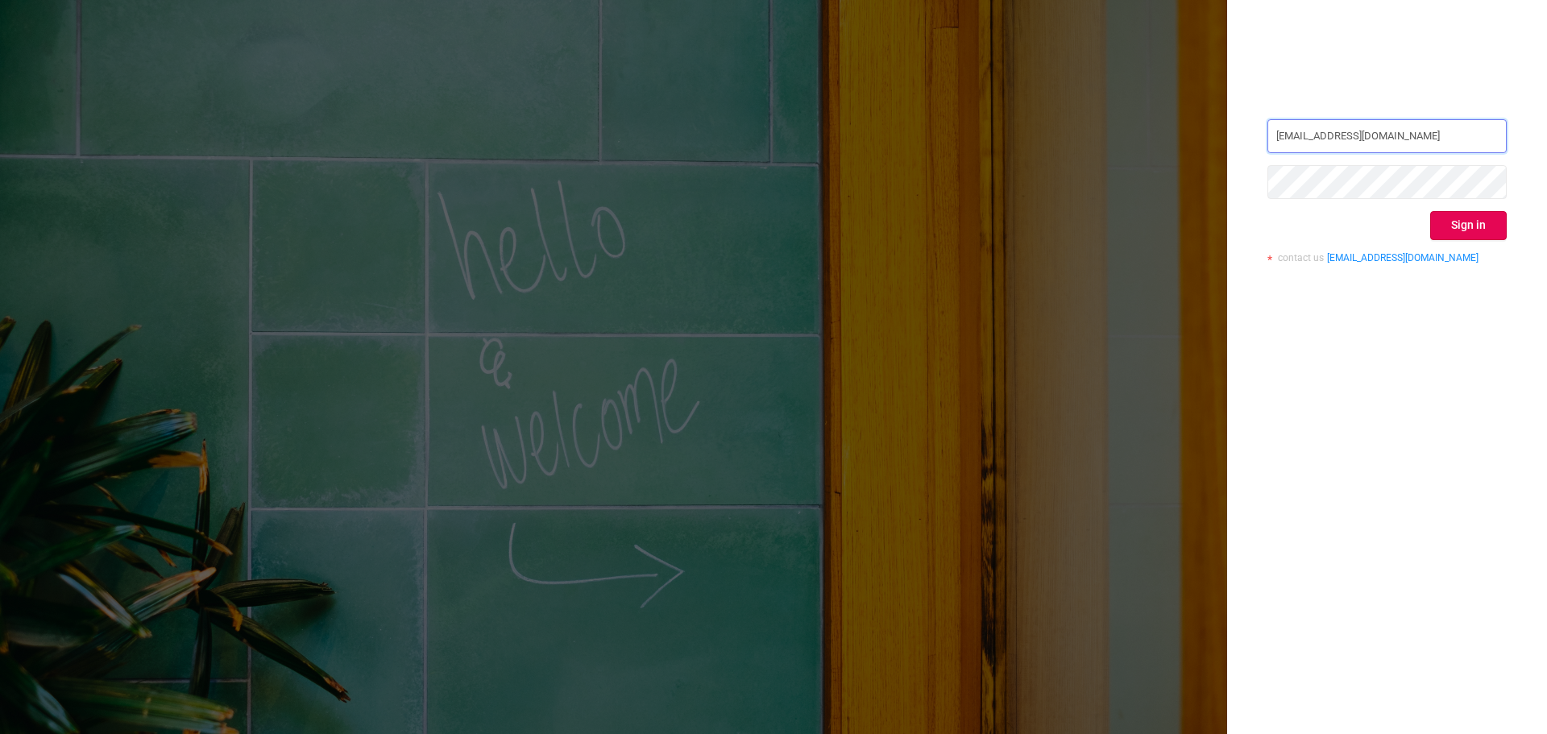
click at [1339, 143] on input "[EMAIL_ADDRESS][DOMAIN_NAME]" at bounding box center [1387, 136] width 239 height 34
type input "[EMAIL_ADDRESS][DOMAIN_NAME]"
click at [1479, 223] on button "Sign in" at bounding box center [1468, 225] width 77 height 29
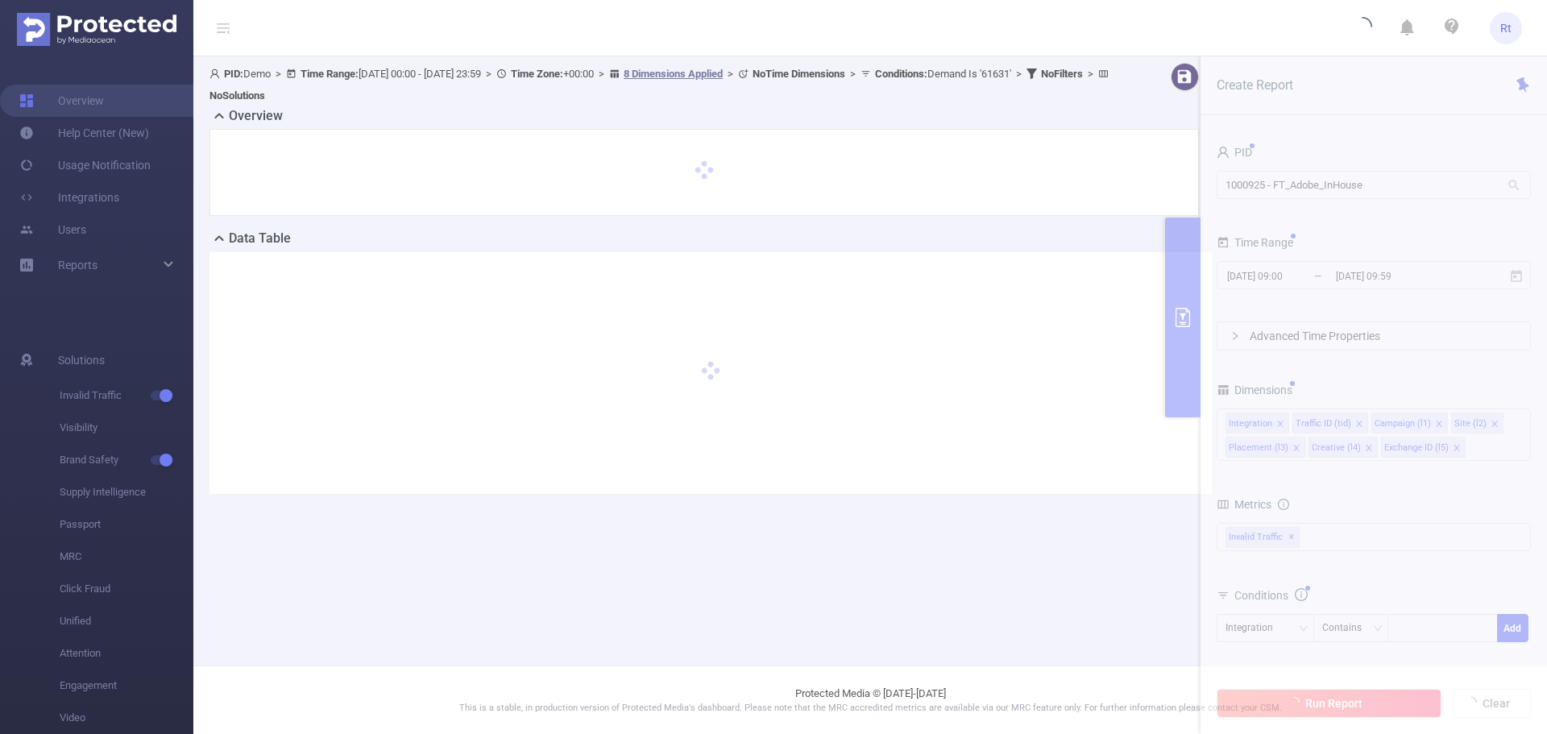
type input "[DATE] 00:00"
type input "[DATE] 23:59"
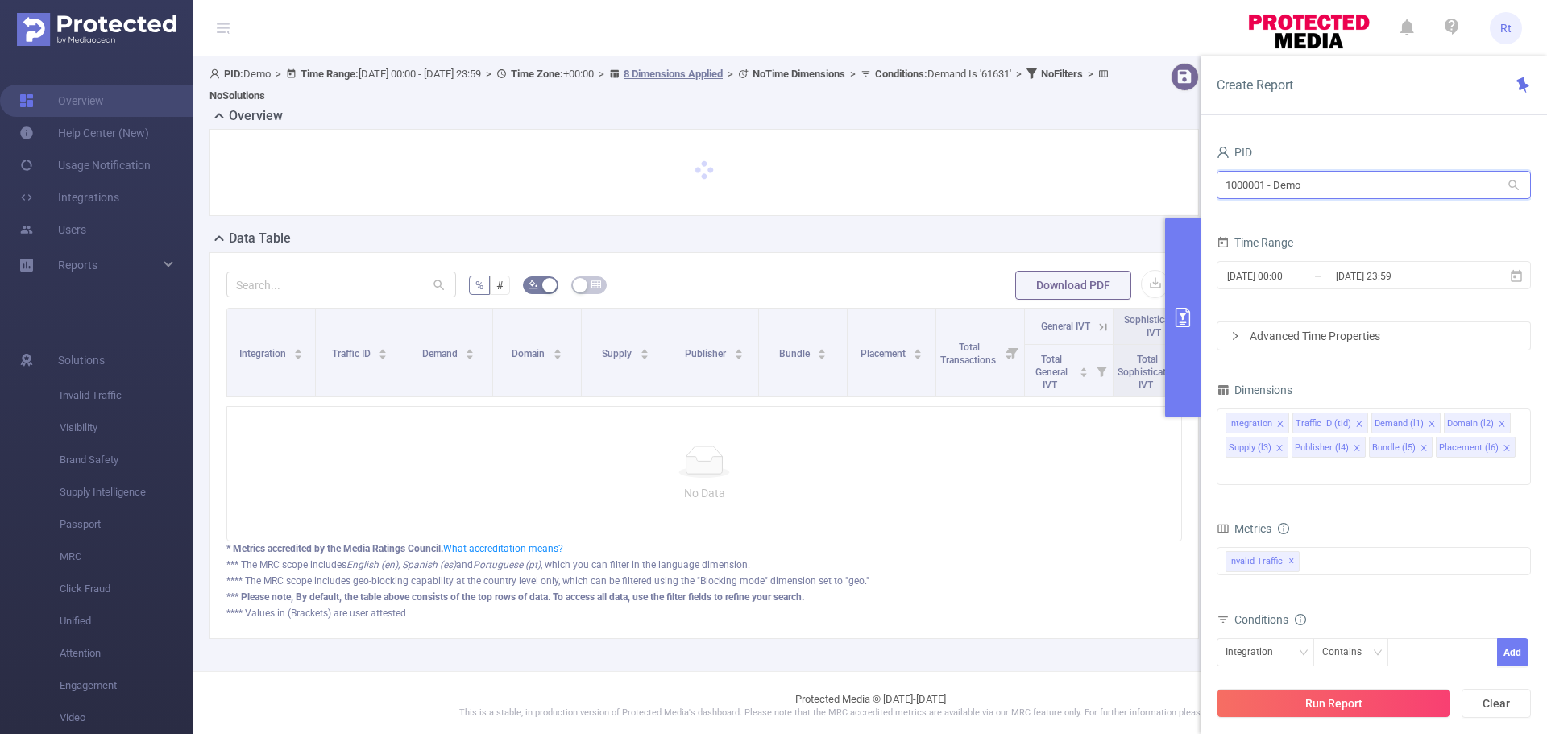
click at [1357, 190] on input "1000001 - Demo" at bounding box center [1374, 185] width 314 height 28
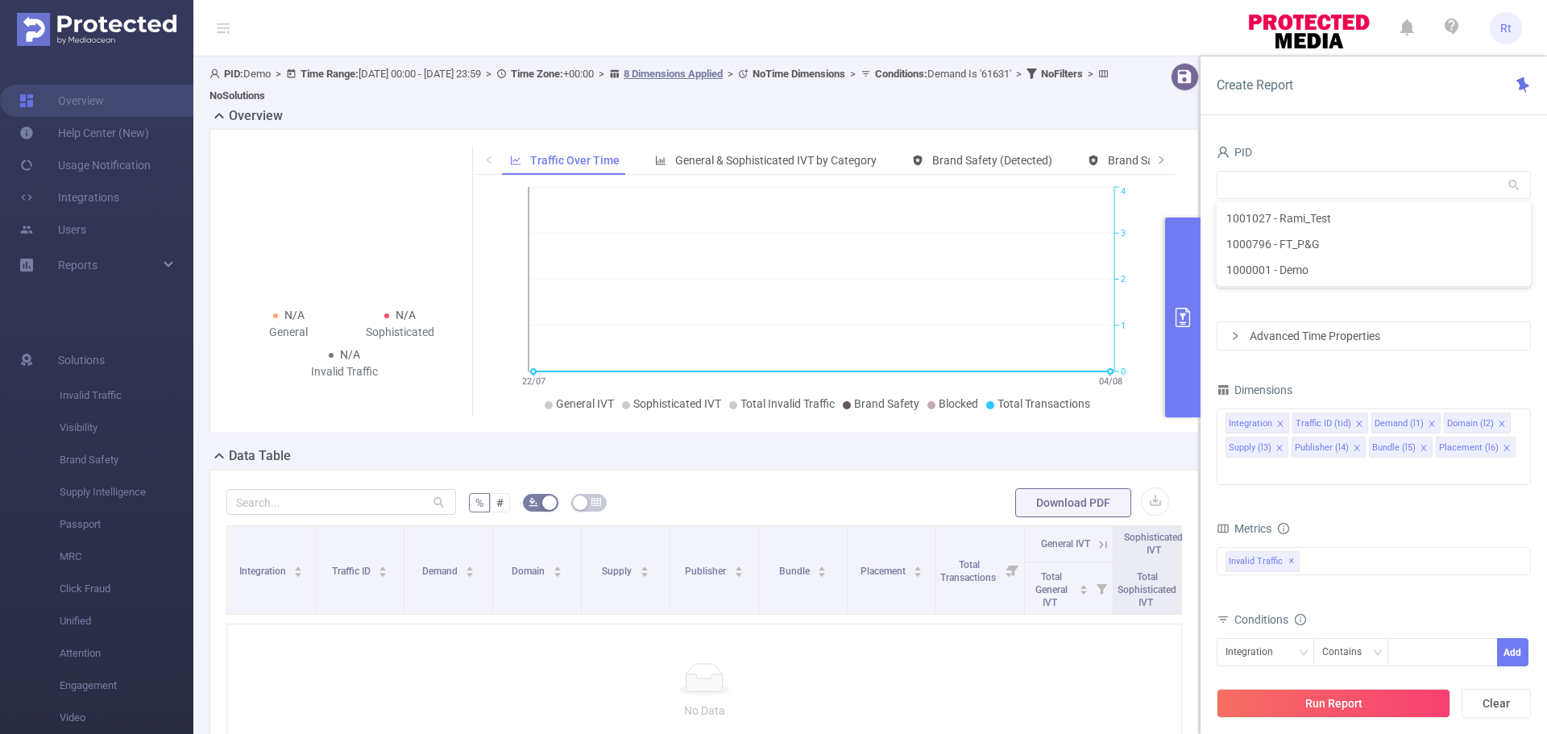
click at [1499, 28] on span "Rt" at bounding box center [1506, 28] width 32 height 32
click at [1380, 112] on span "Logout" at bounding box center [1373, 117] width 31 height 11
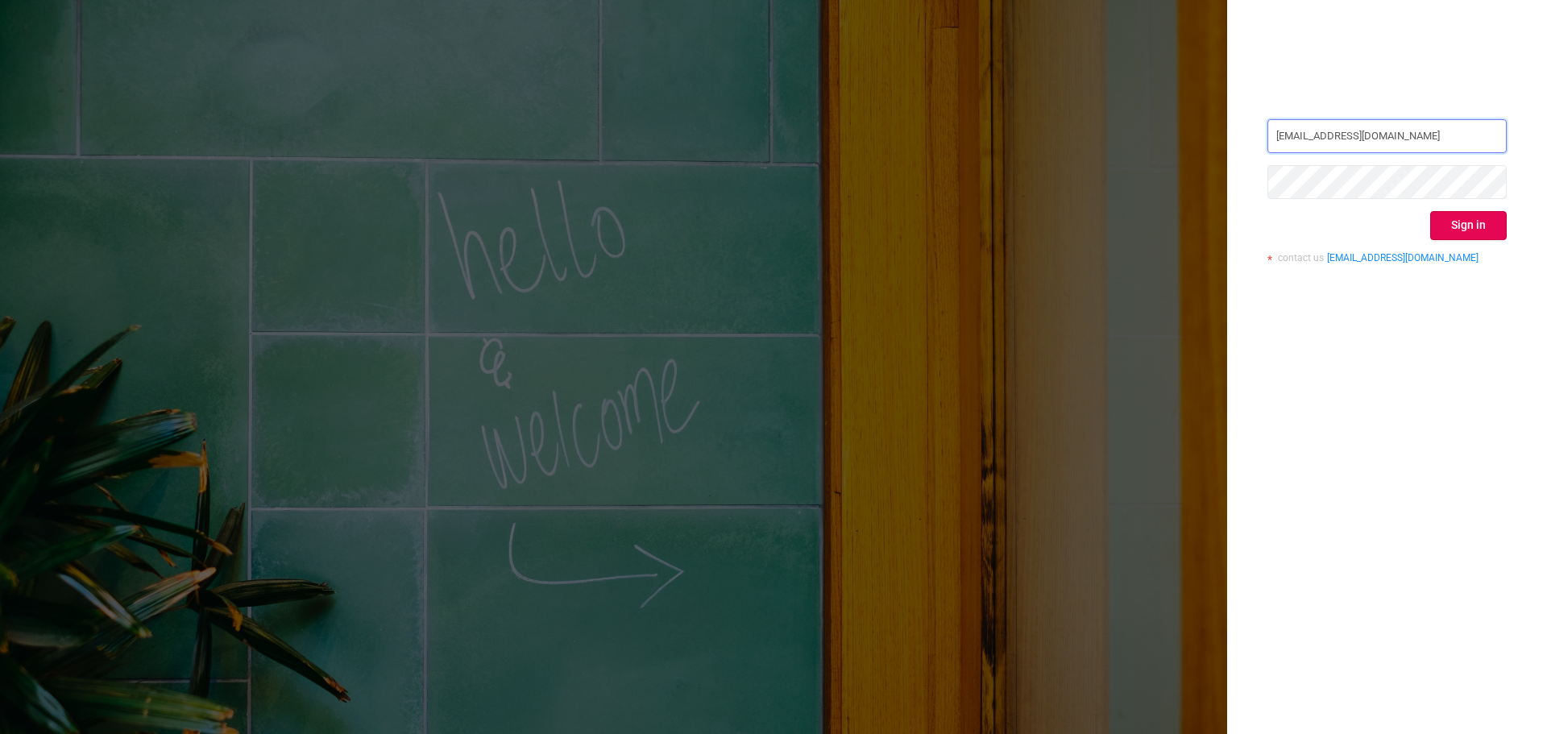
click at [1428, 141] on input "[EMAIL_ADDRESS][DOMAIN_NAME]" at bounding box center [1387, 136] width 239 height 34
drag, startPoint x: 1428, startPoint y: 141, endPoint x: 1434, endPoint y: 157, distance: 17.1
click at [1434, 157] on div "[EMAIL_ADDRESS][DOMAIN_NAME] Sign in contact us [EMAIL_ADDRESS][DOMAIN_NAME]" at bounding box center [1387, 197] width 239 height 156
type input "[EMAIL_ADDRESS][DOMAIN_NAME]"
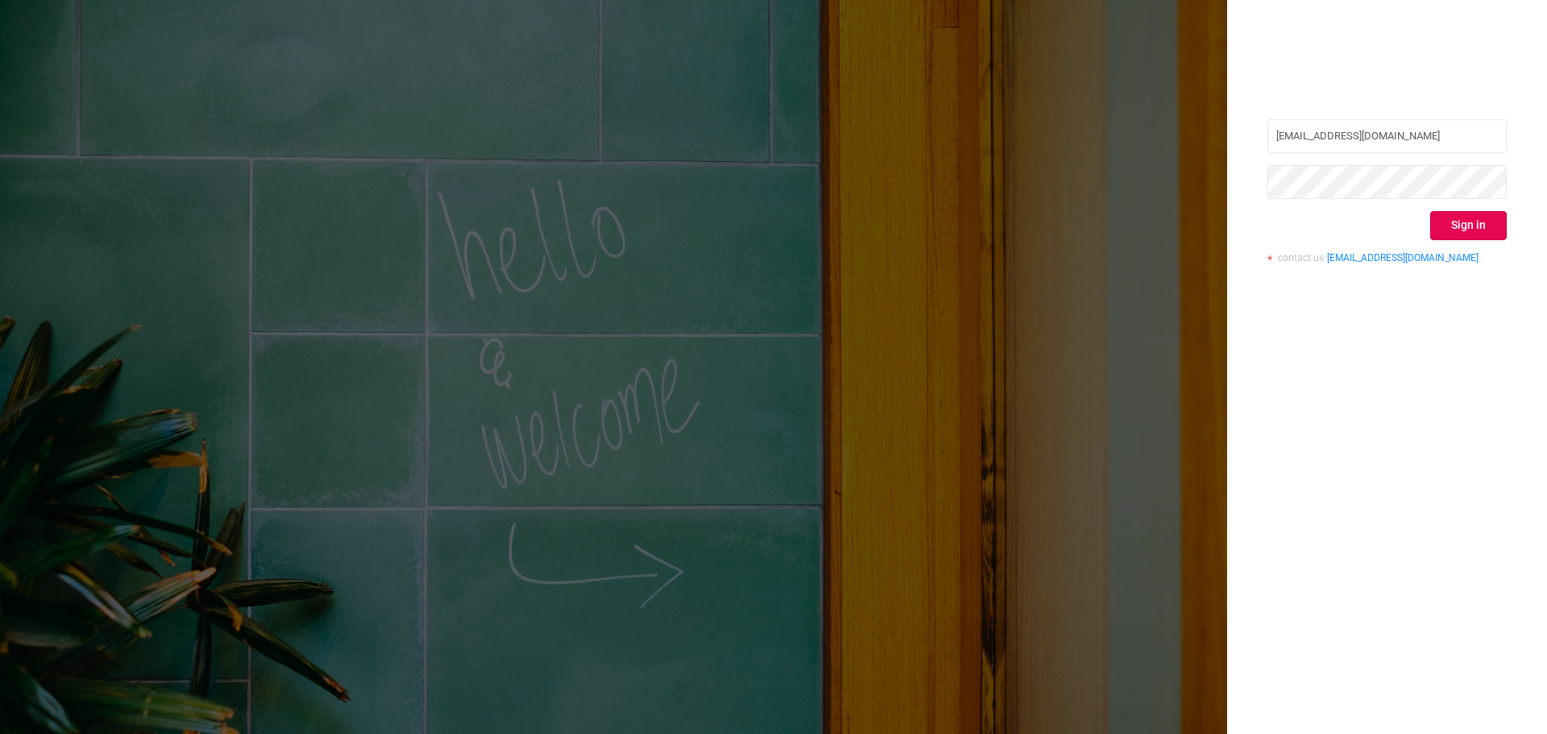
click at [1477, 227] on button "Sign in" at bounding box center [1468, 225] width 77 height 29
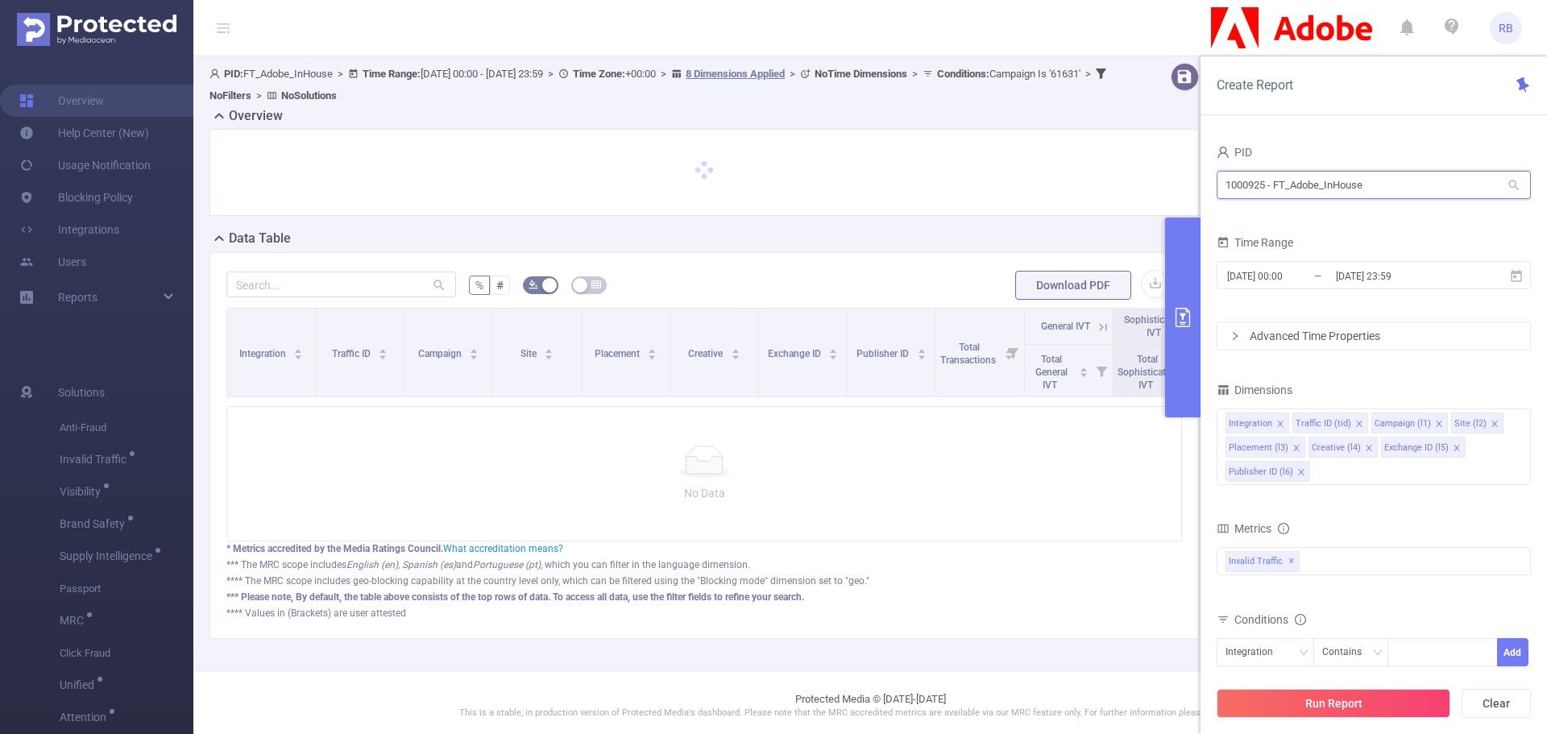
click at [1373, 188] on input "1000925 - FT_Adobe_InHouse" at bounding box center [1374, 185] width 314 height 28
click at [1378, 144] on div "PID" at bounding box center [1374, 154] width 314 height 27
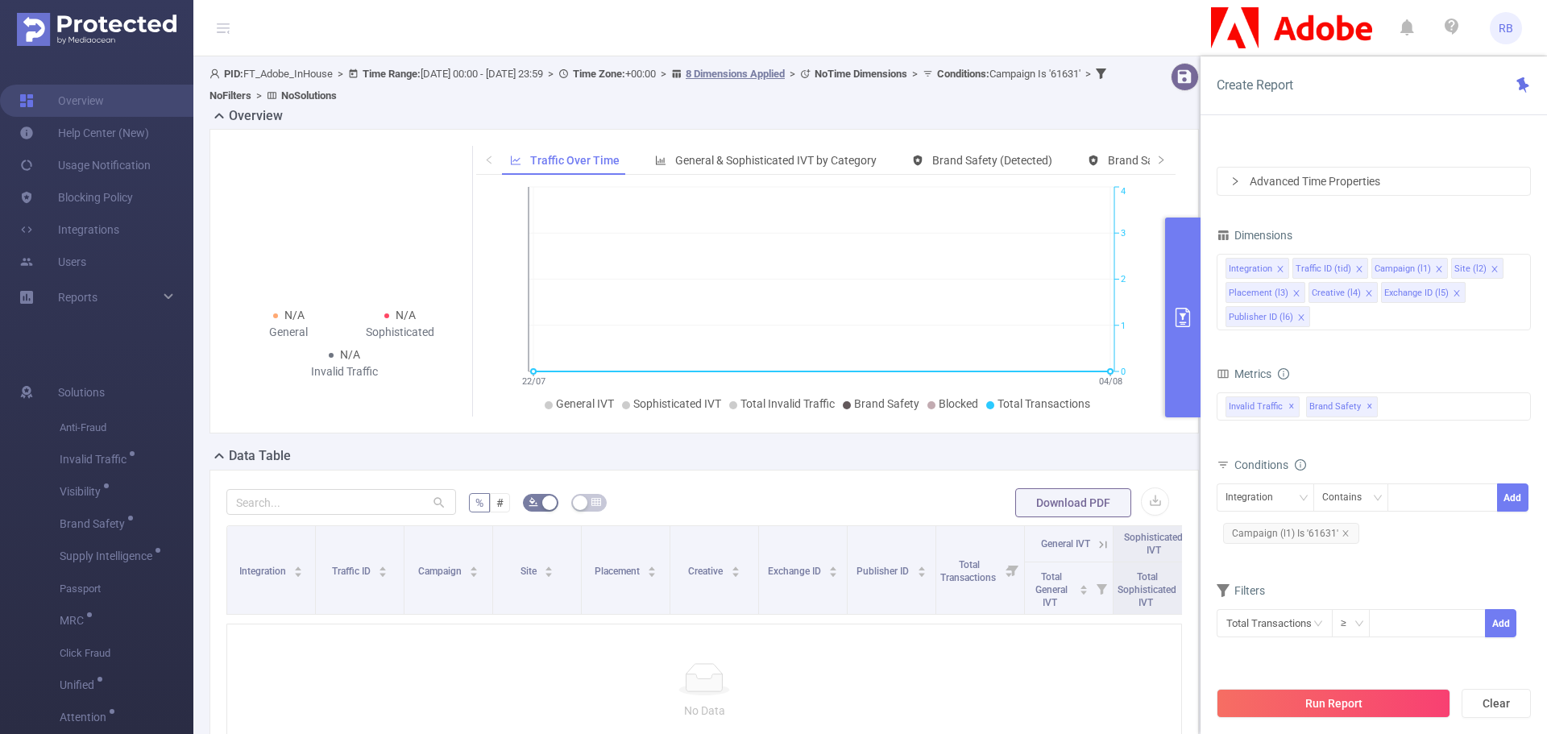
click at [1351, 535] on span "Campaign (l1) Is '61631'" at bounding box center [1291, 533] width 136 height 21
click at [1342, 533] on icon "icon: close" at bounding box center [1346, 533] width 8 height 8
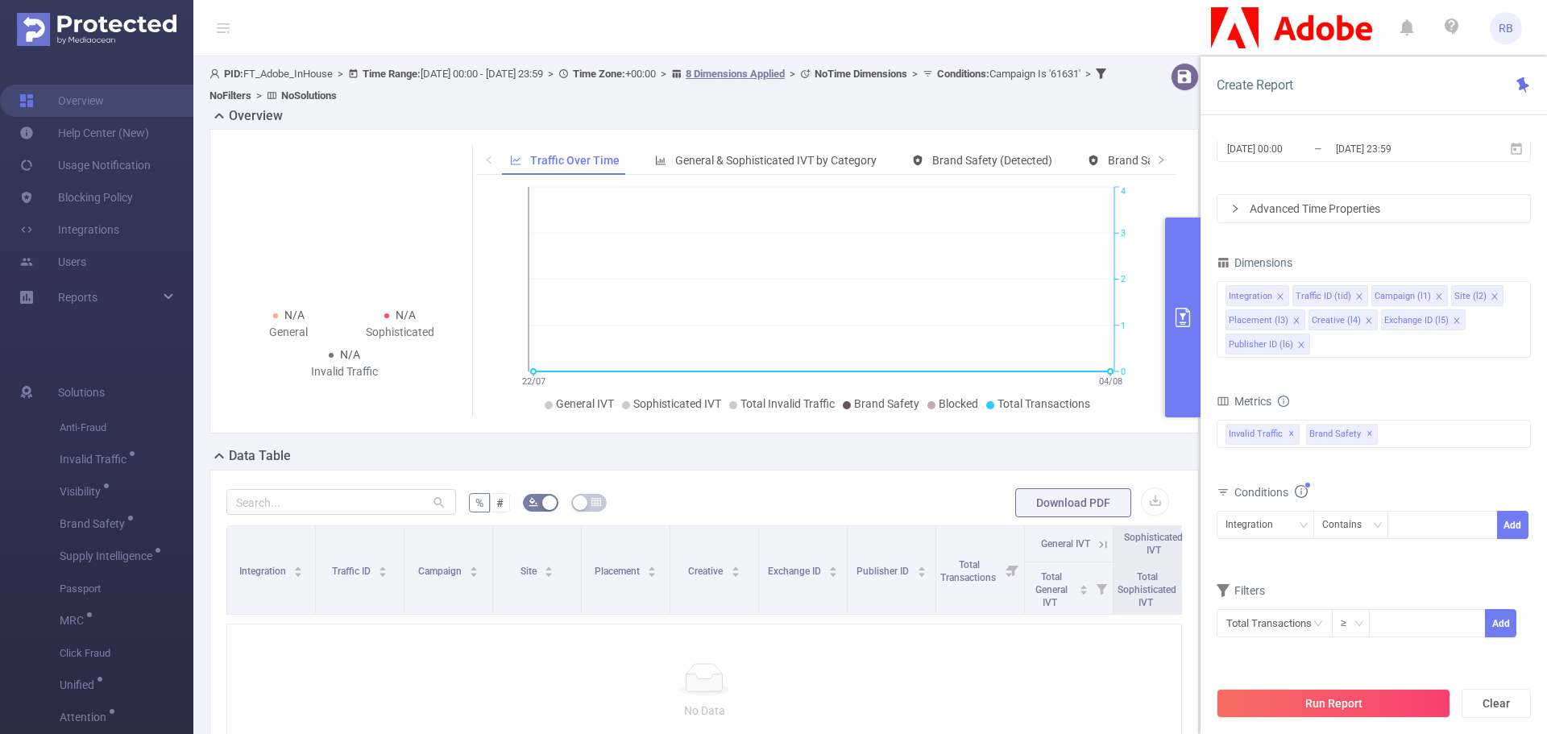
drag, startPoint x: 1345, startPoint y: 533, endPoint x: 1310, endPoint y: 562, distance: 45.7
click at [1311, 565] on form "Dimensions Integration Traffic ID (tid) Campaign (l1) Site (l2) Placement (l3) …" at bounding box center [1374, 454] width 314 height 407
click at [1351, 699] on button "Run Report" at bounding box center [1334, 703] width 234 height 29
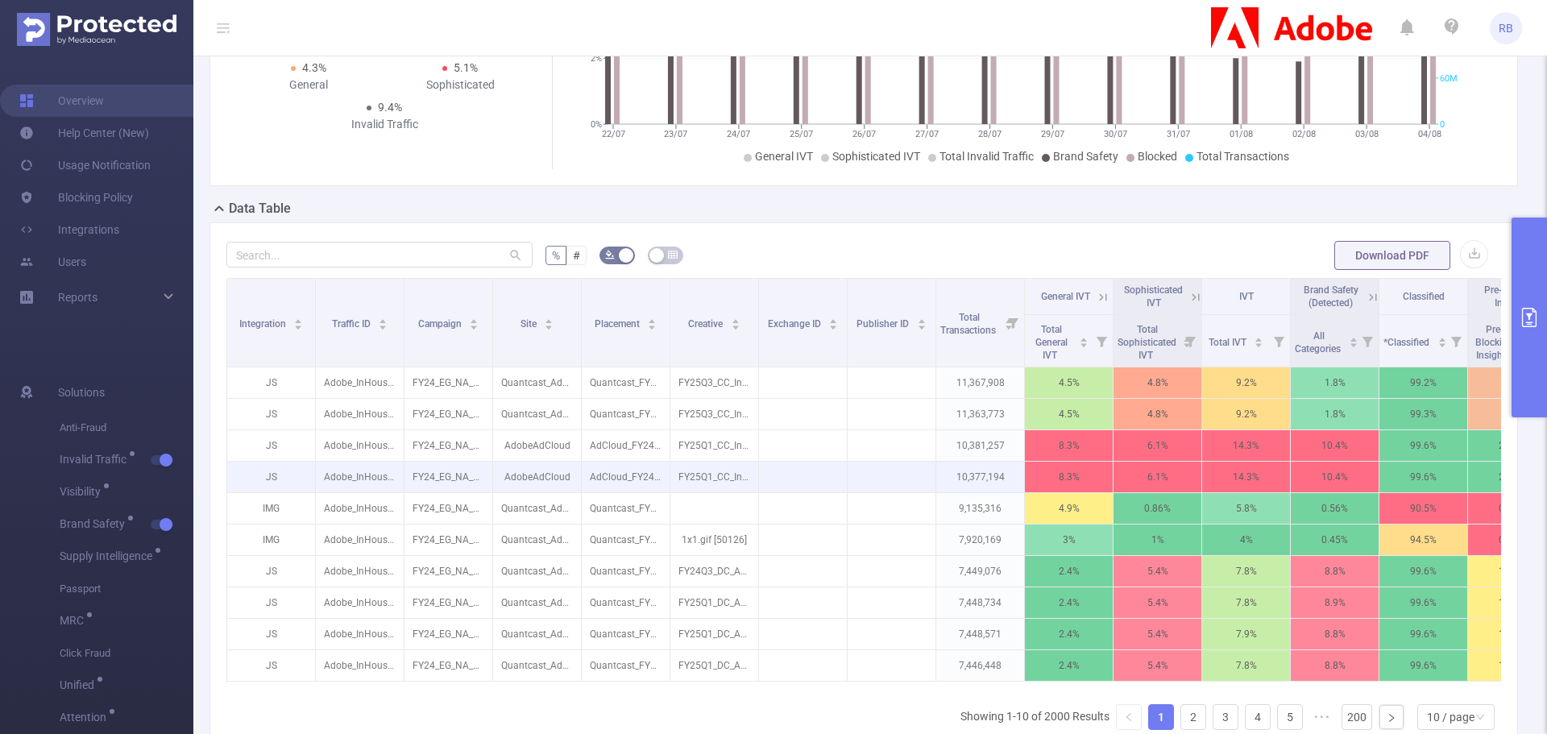
scroll to position [242, 0]
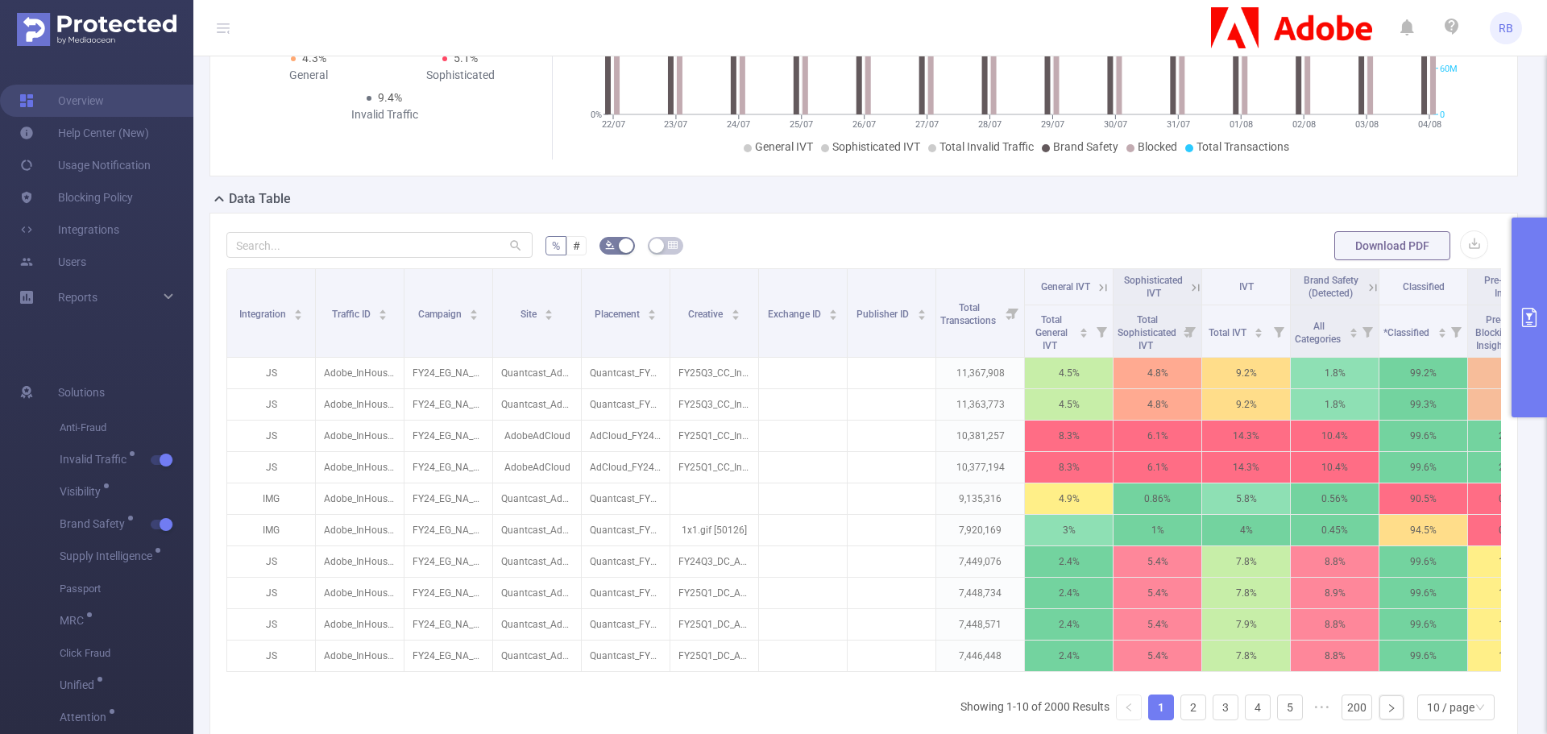
click at [1546, 342] on button "primary" at bounding box center [1529, 318] width 35 height 200
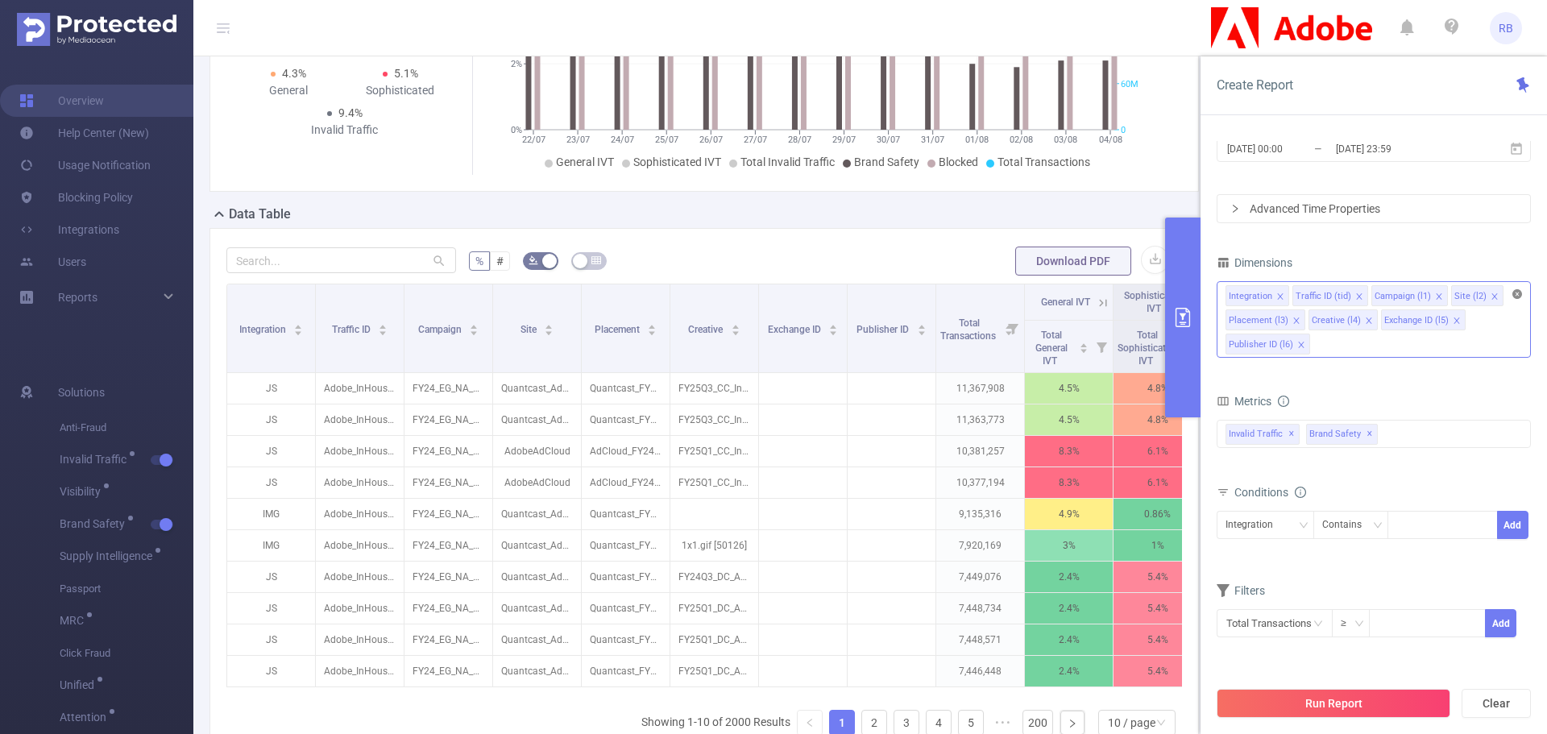
click at [1518, 297] on icon "icon: close-circle" at bounding box center [1517, 294] width 10 height 10
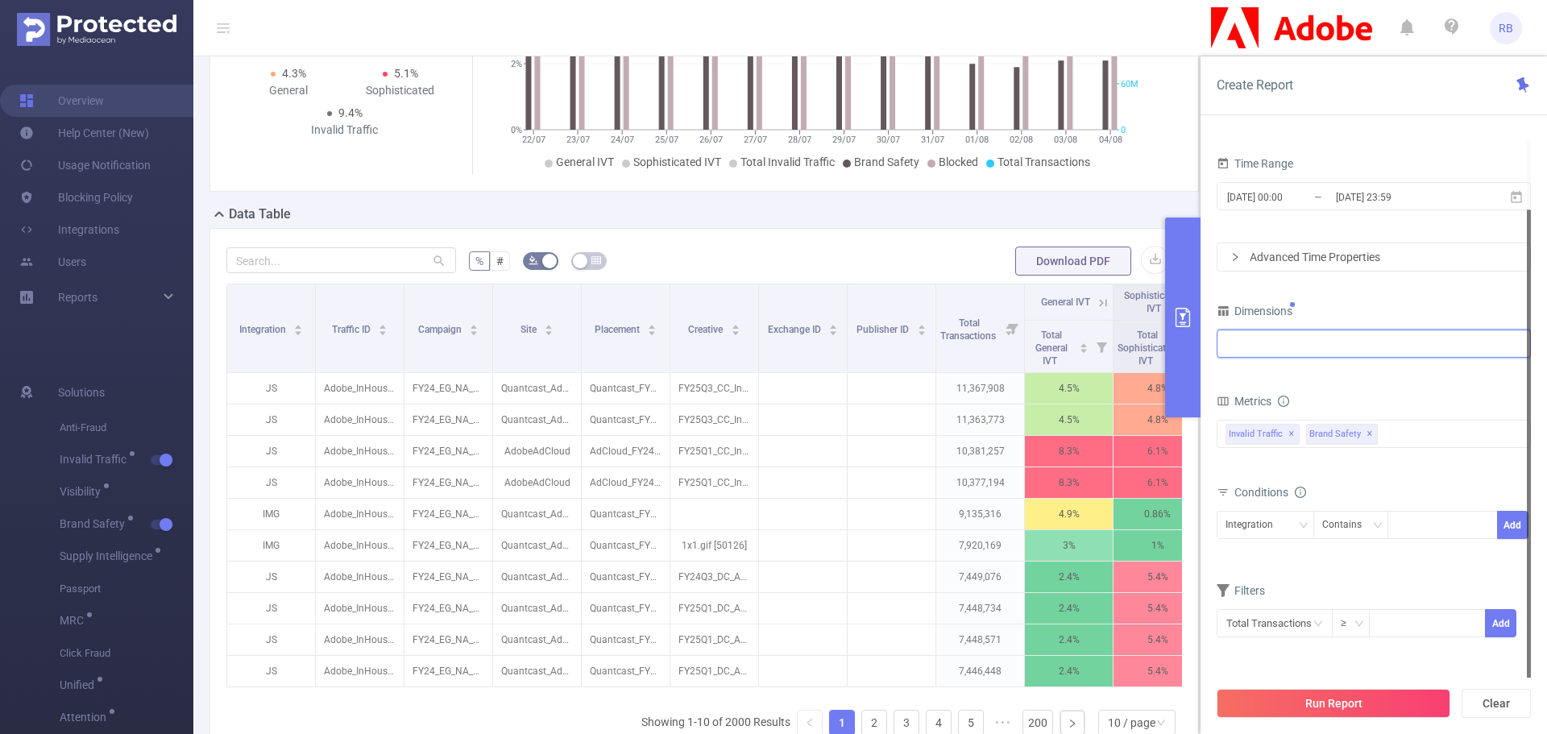
click at [1436, 309] on div "Dimensions" at bounding box center [1374, 313] width 314 height 27
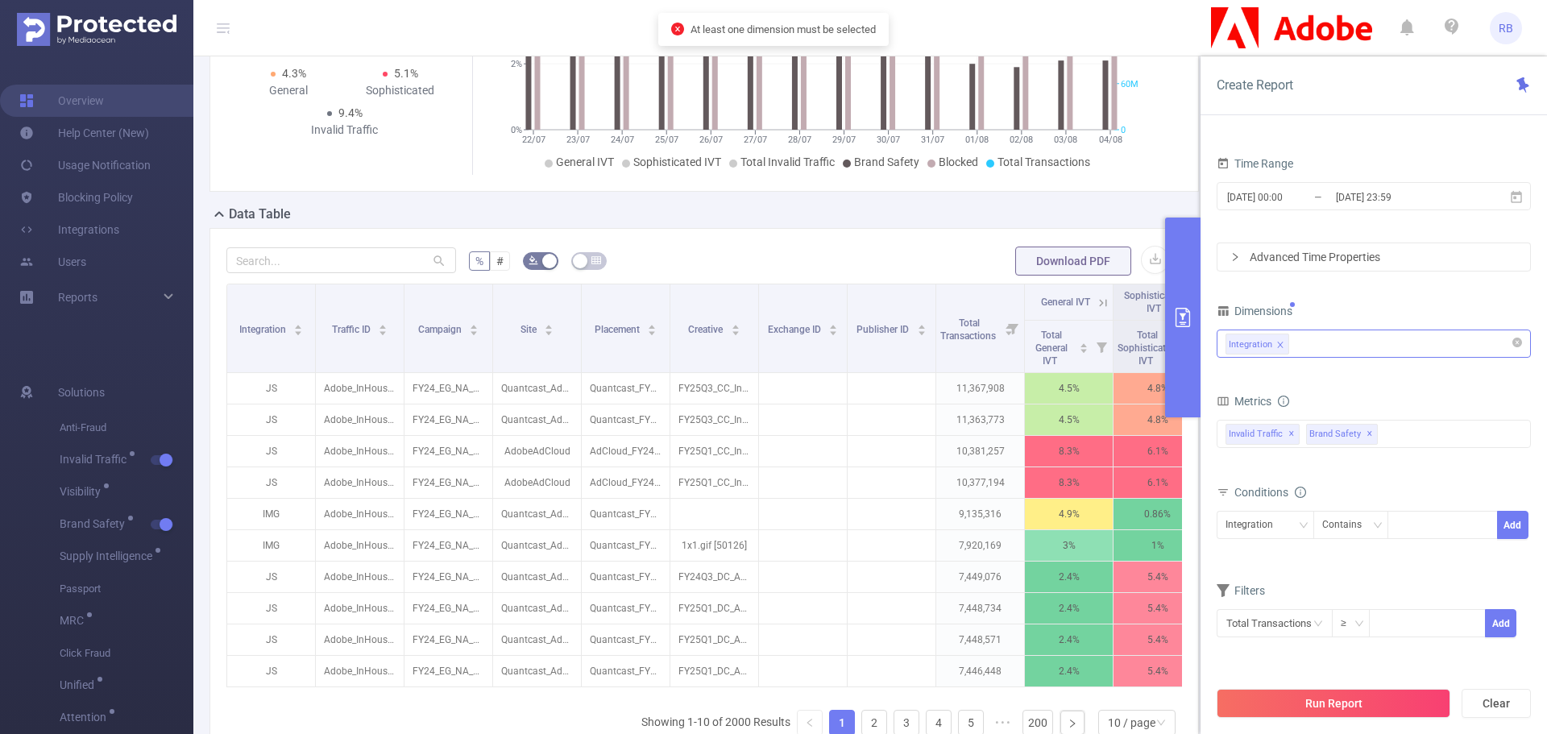
click at [1382, 342] on div "Integration" at bounding box center [1374, 343] width 297 height 27
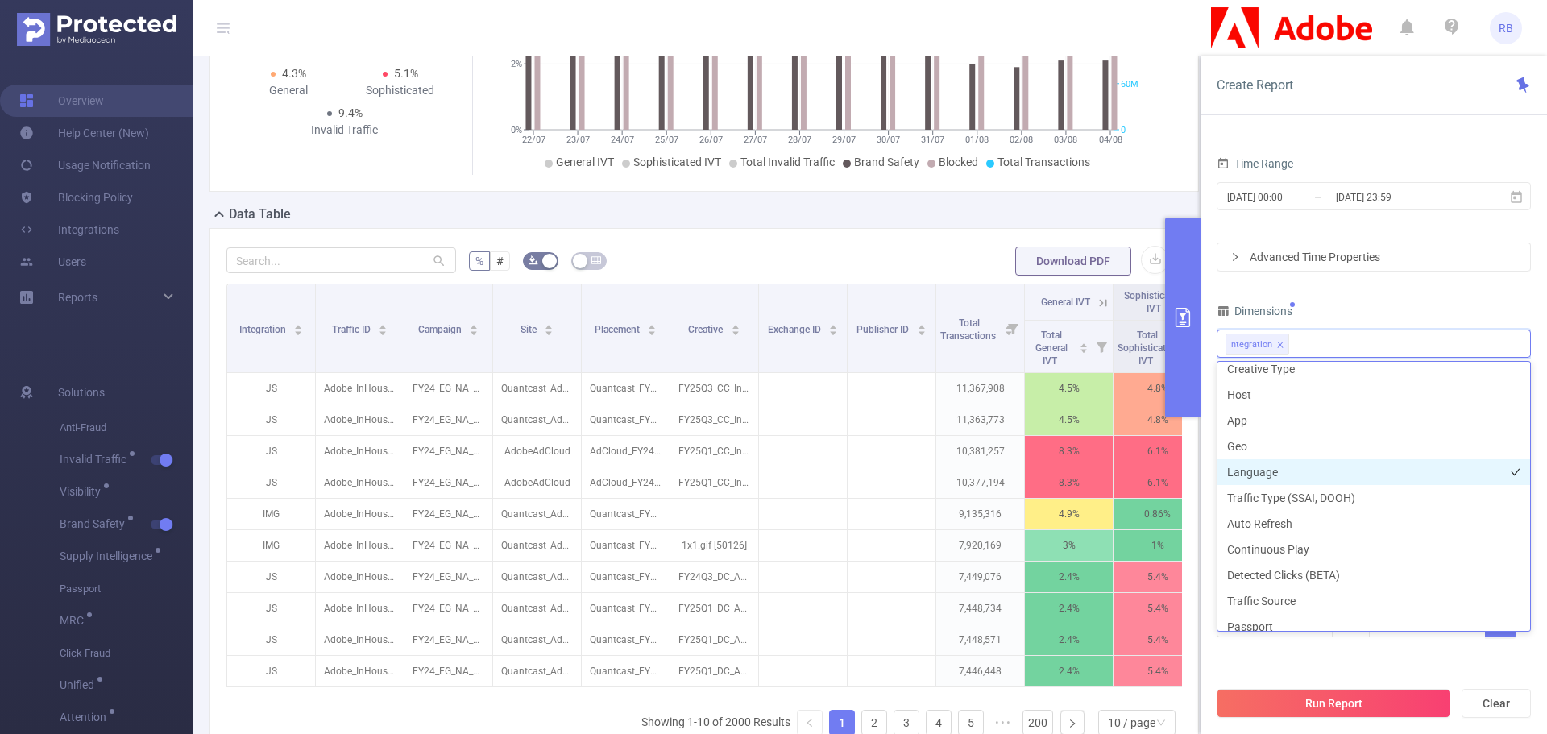
scroll to position [322, 0]
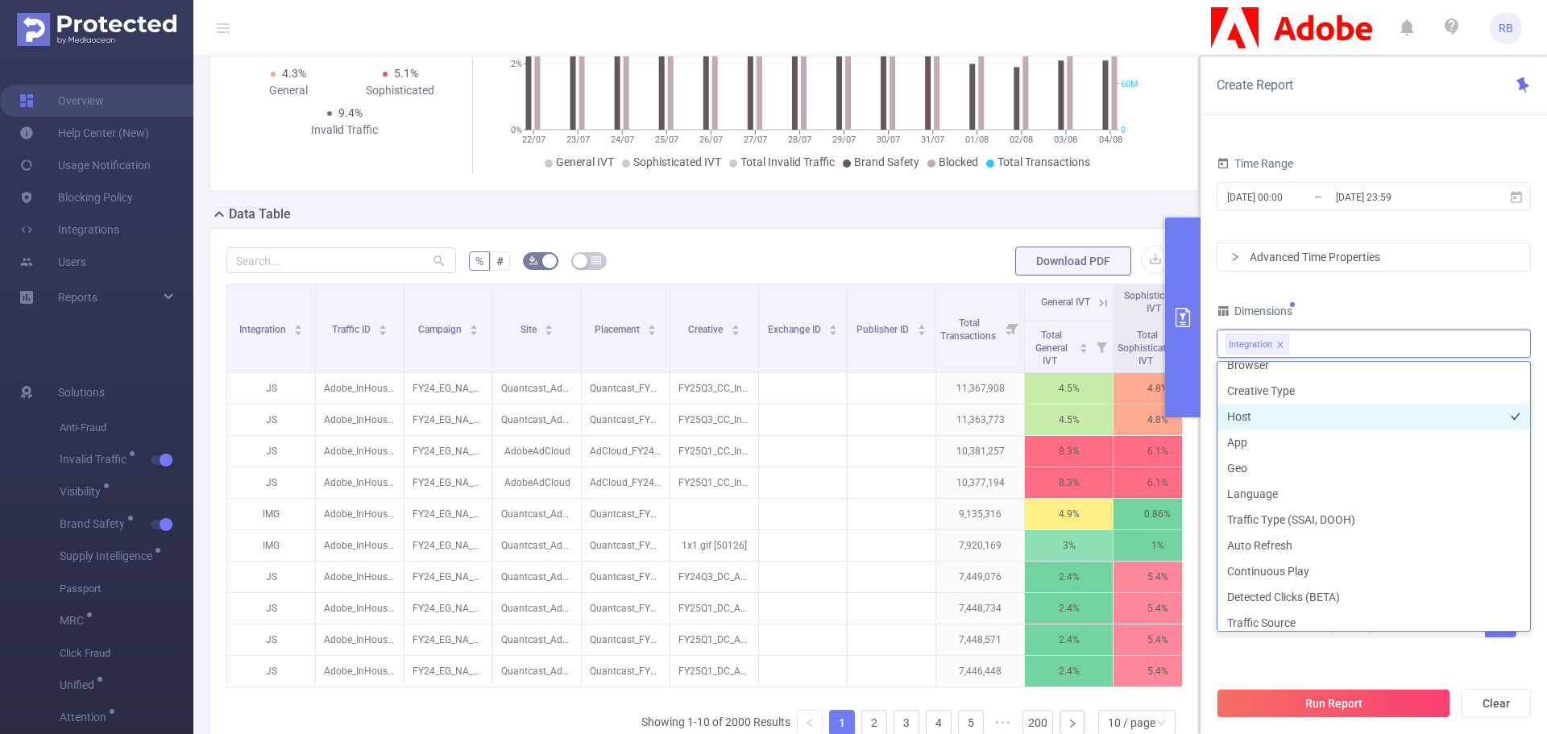
click at [1254, 420] on li "Host" at bounding box center [1374, 417] width 313 height 26
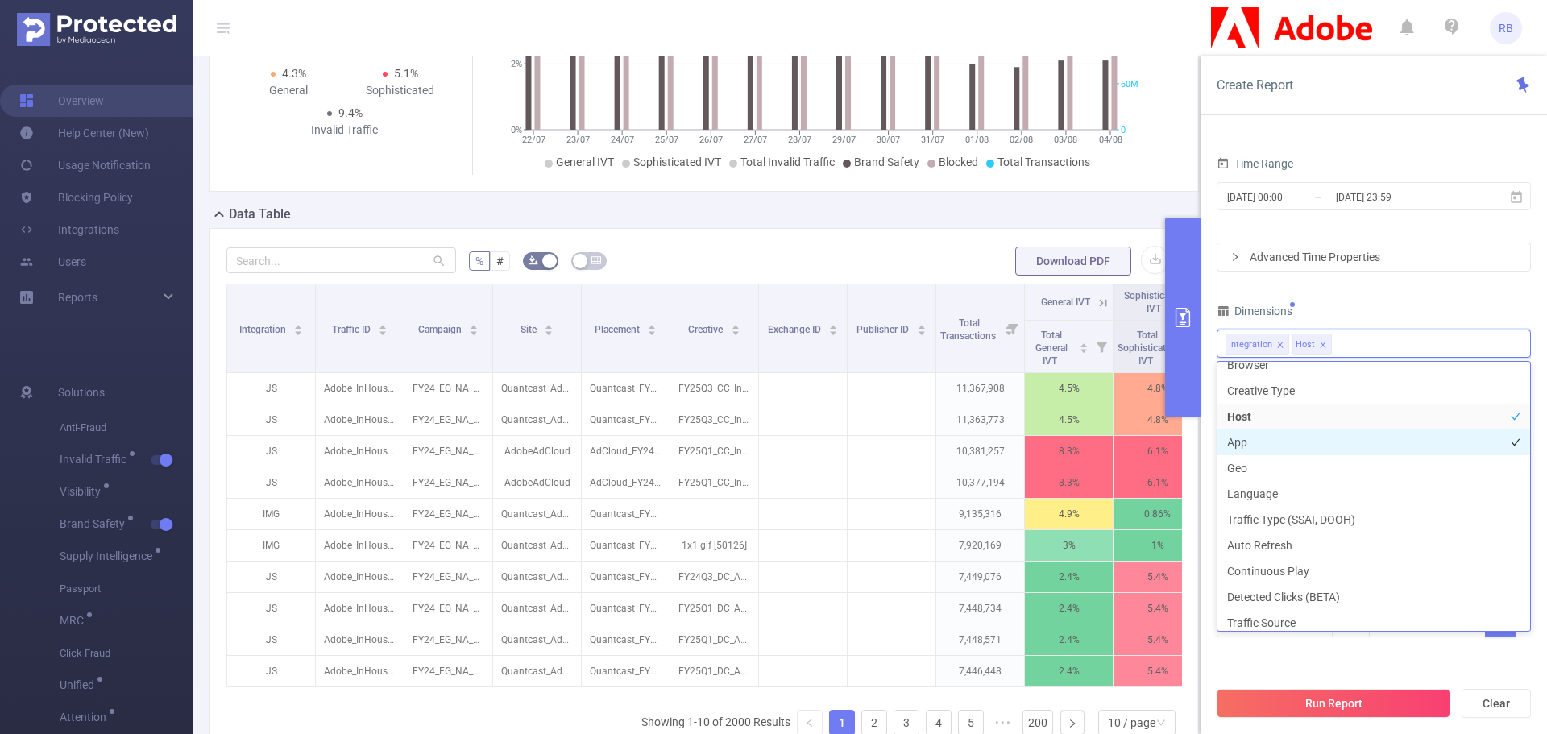
click at [1257, 443] on li "App" at bounding box center [1374, 442] width 313 height 26
click at [1297, 691] on button "Run Report" at bounding box center [1334, 703] width 234 height 29
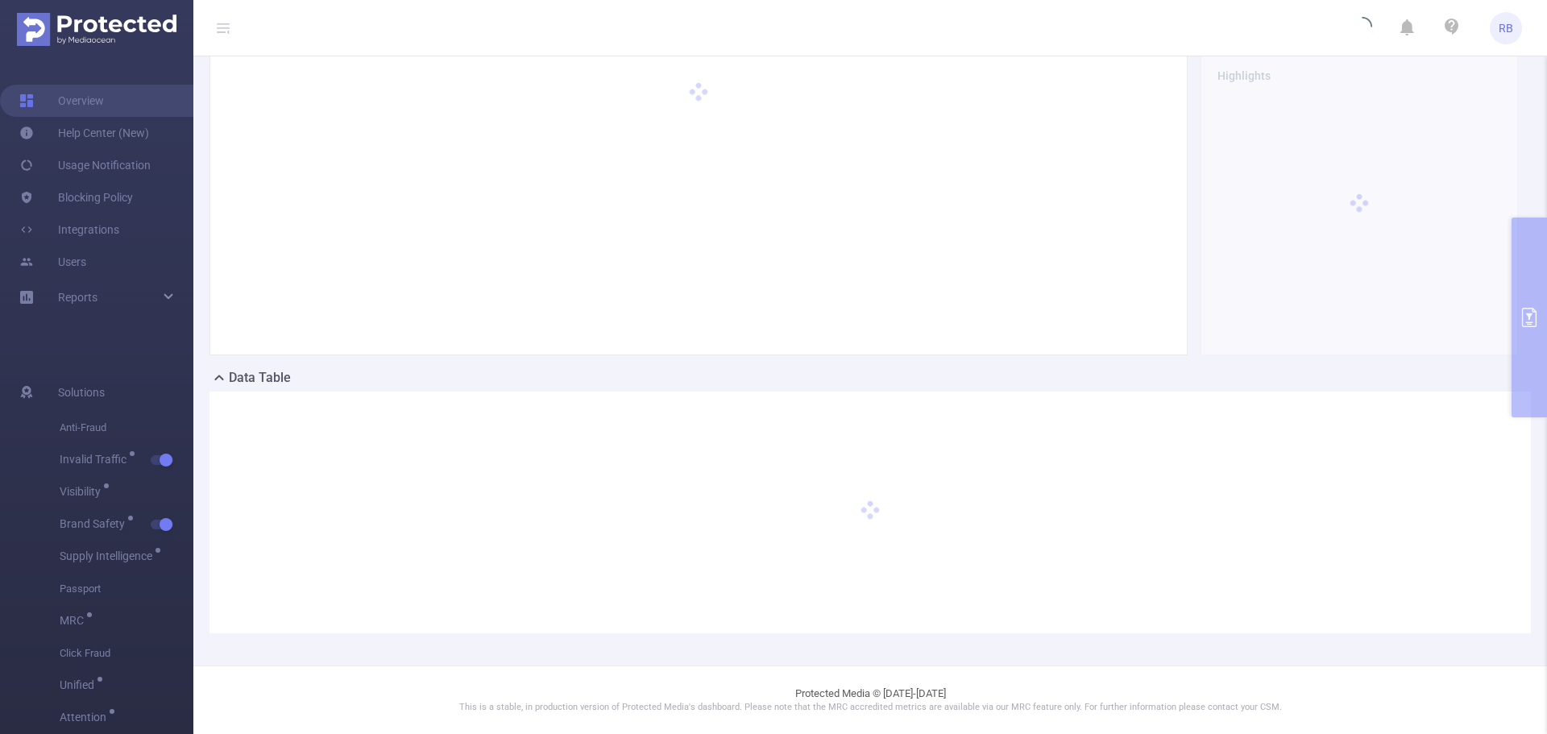
scroll to position [0, 0]
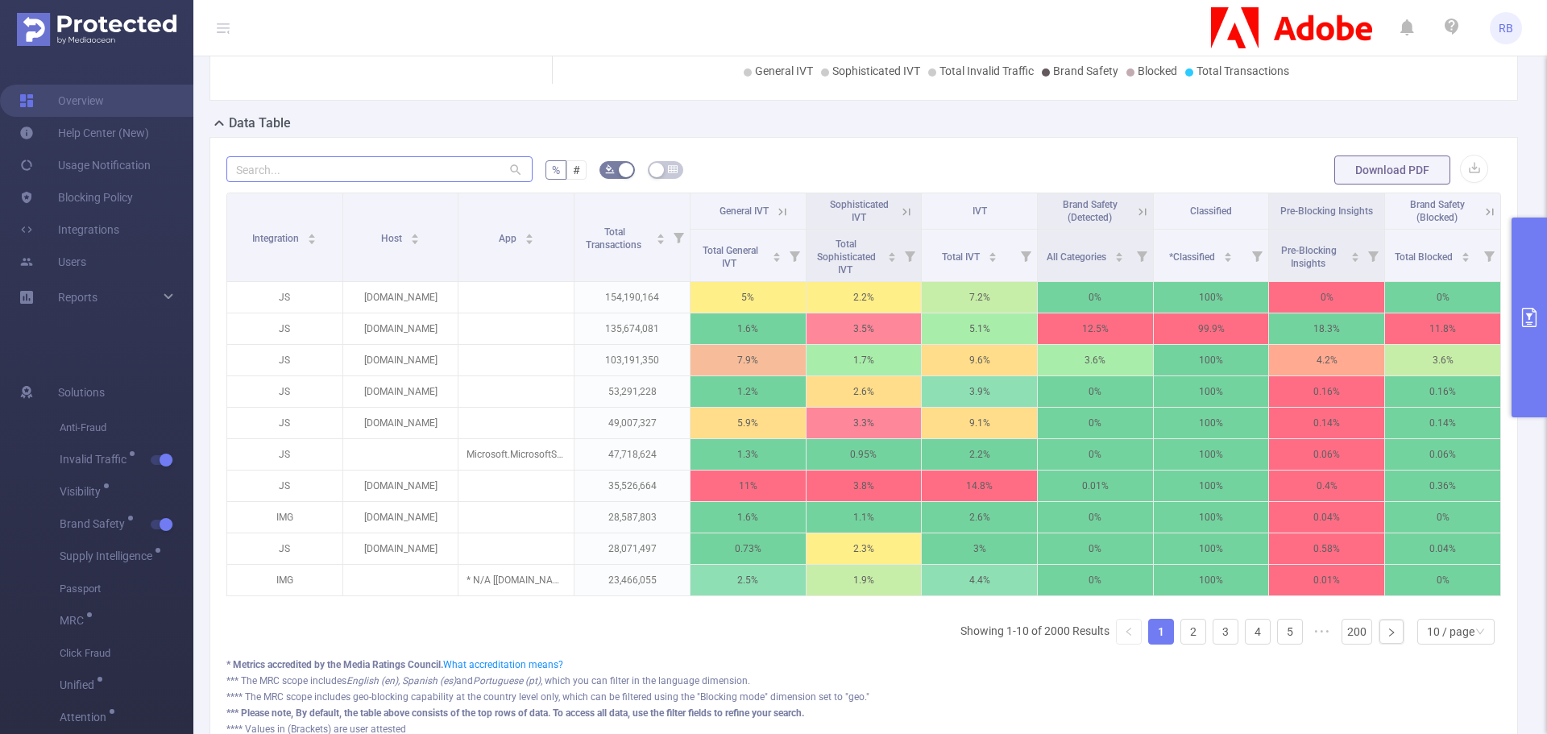
scroll to position [322, 0]
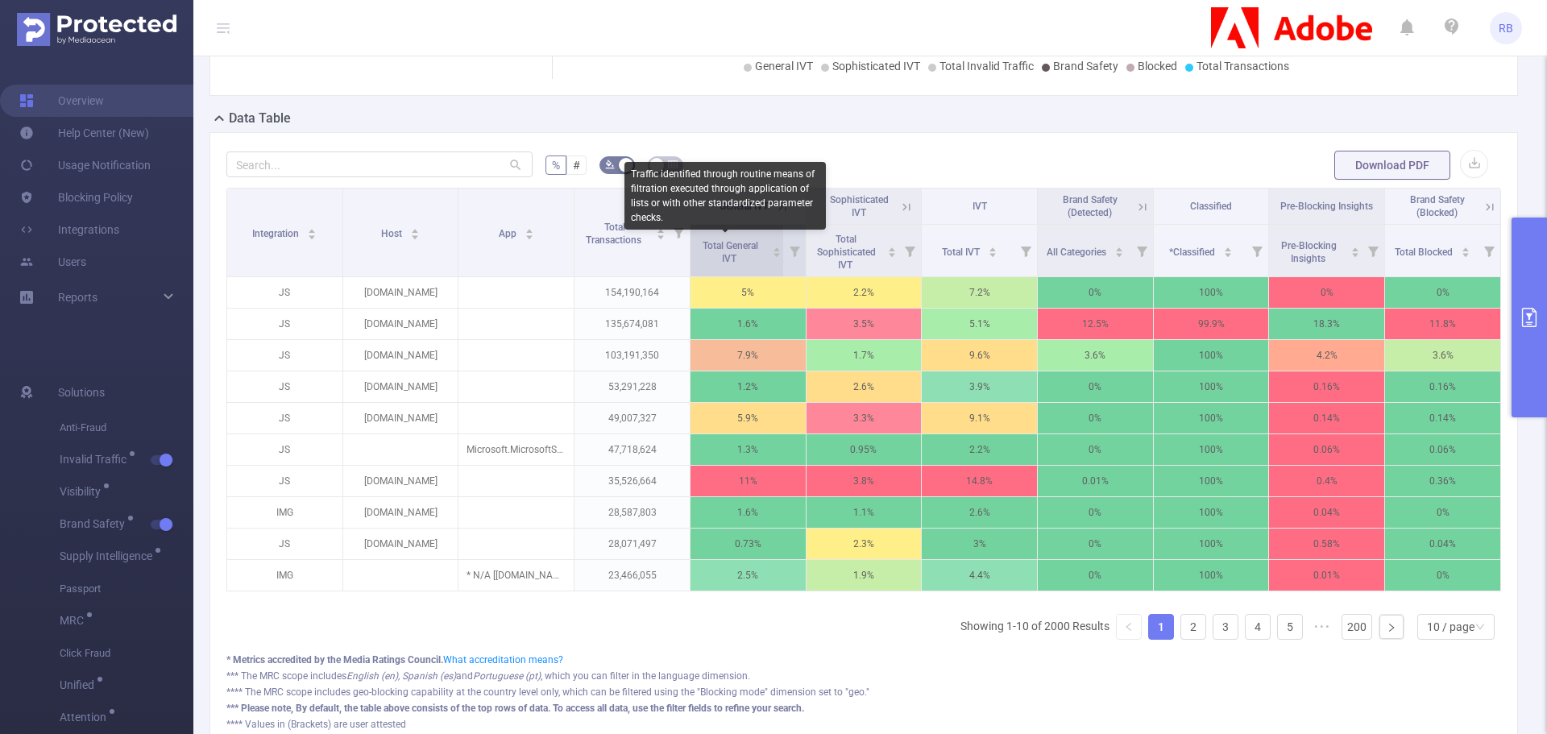
click at [712, 242] on span "Total General IVT" at bounding box center [731, 252] width 56 height 24
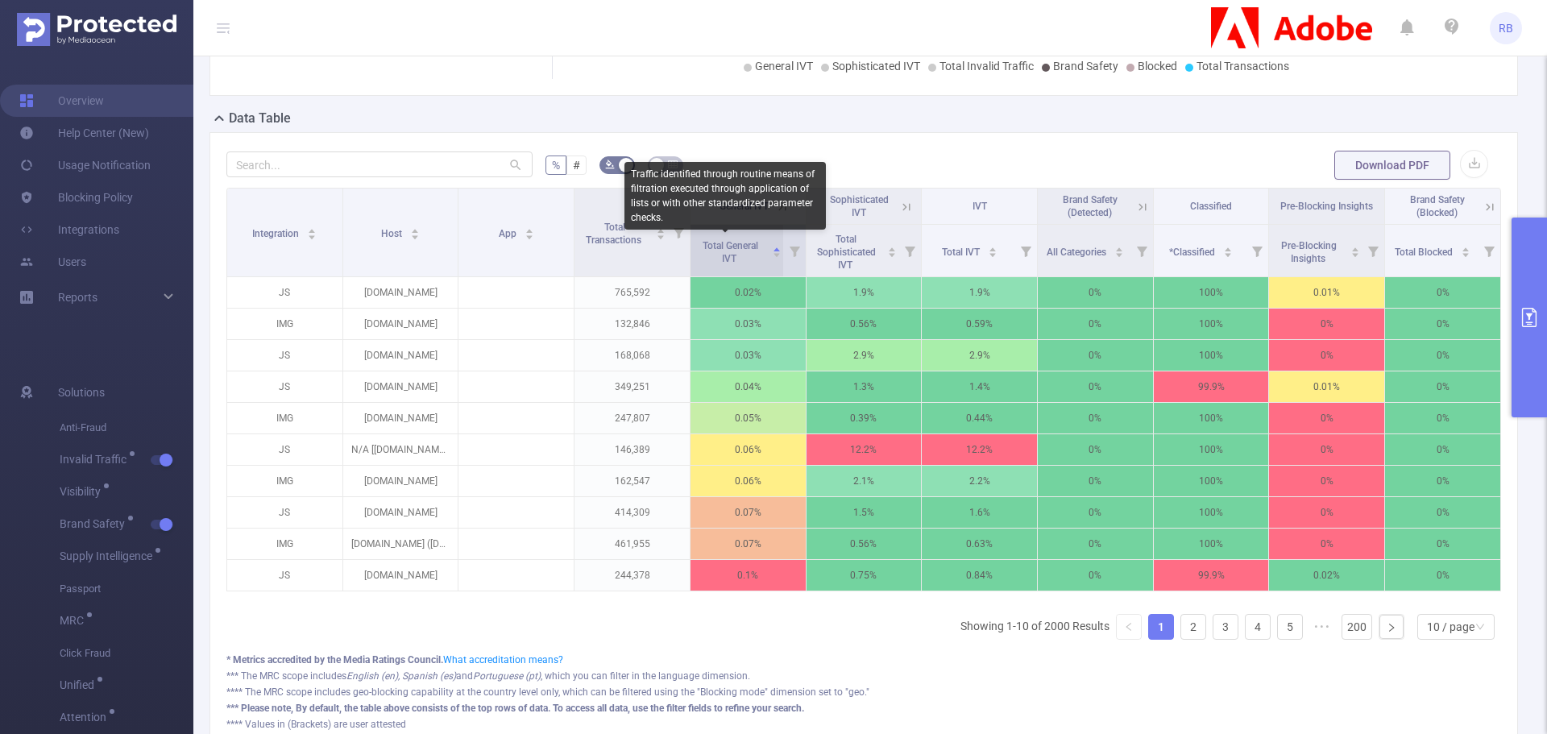
click at [712, 245] on span "Total General IVT" at bounding box center [731, 252] width 56 height 24
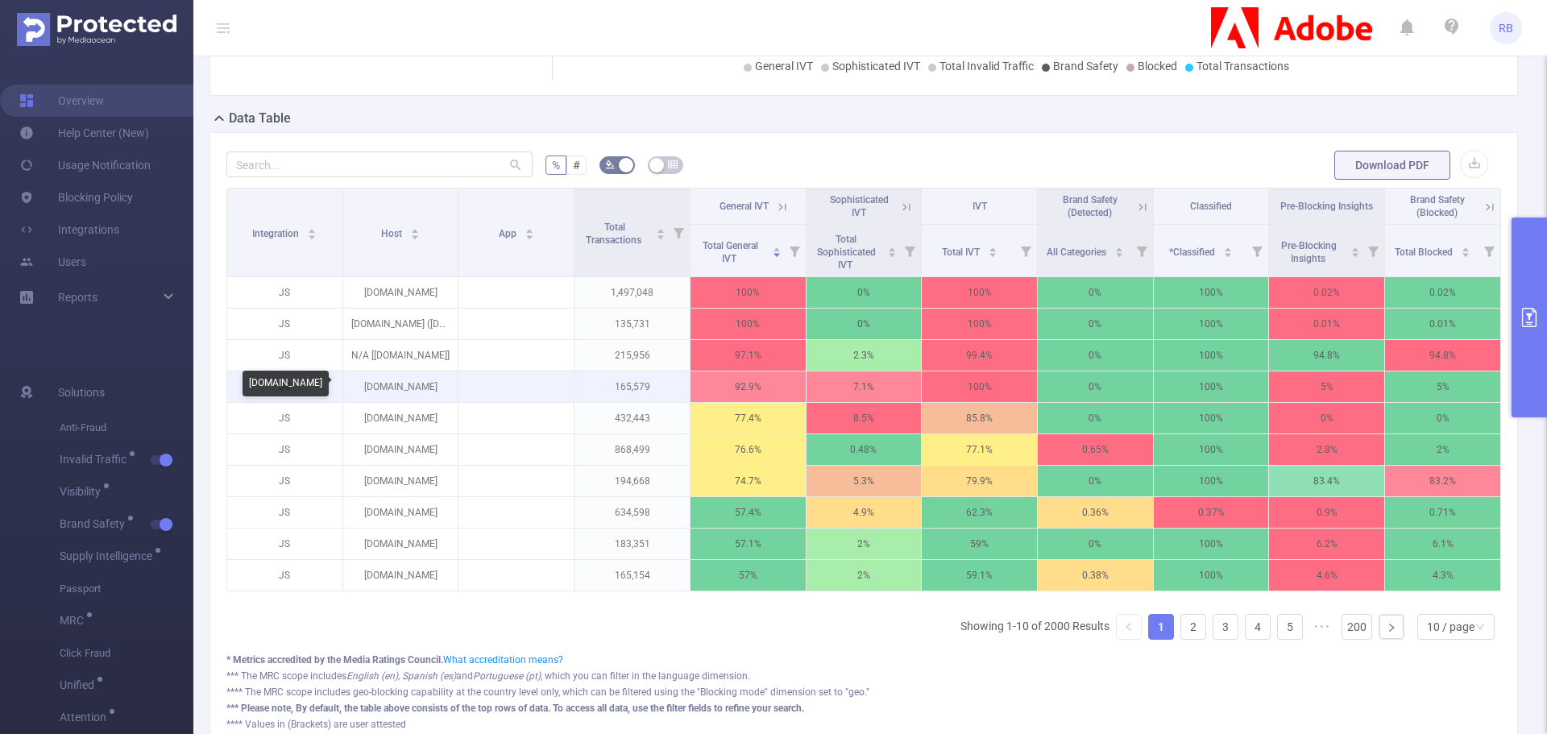
click at [383, 392] on p "[DOMAIN_NAME]" at bounding box center [400, 386] width 115 height 31
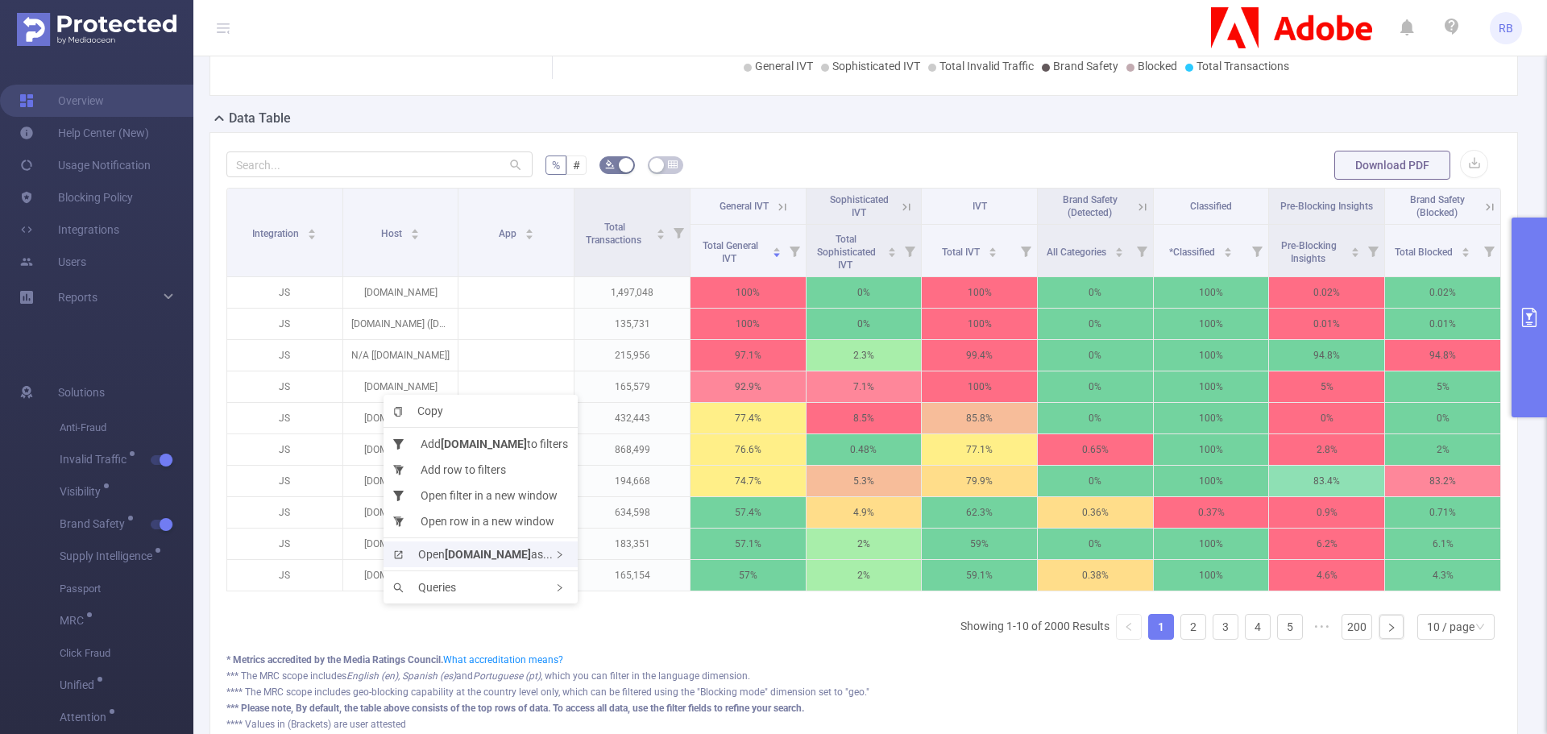
click at [459, 552] on b "[DOMAIN_NAME]" at bounding box center [488, 554] width 86 height 13
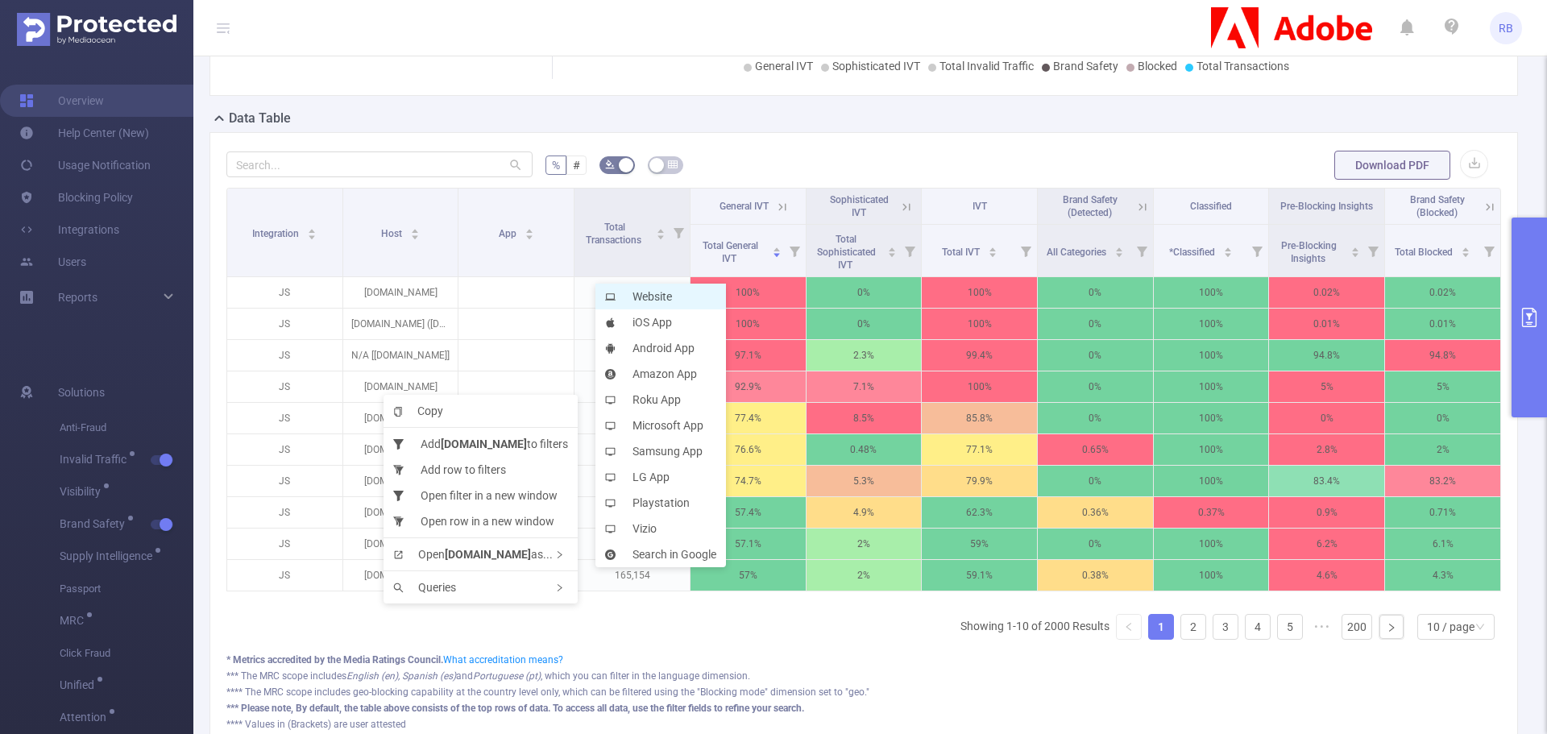
click at [652, 301] on li "Website" at bounding box center [660, 297] width 131 height 26
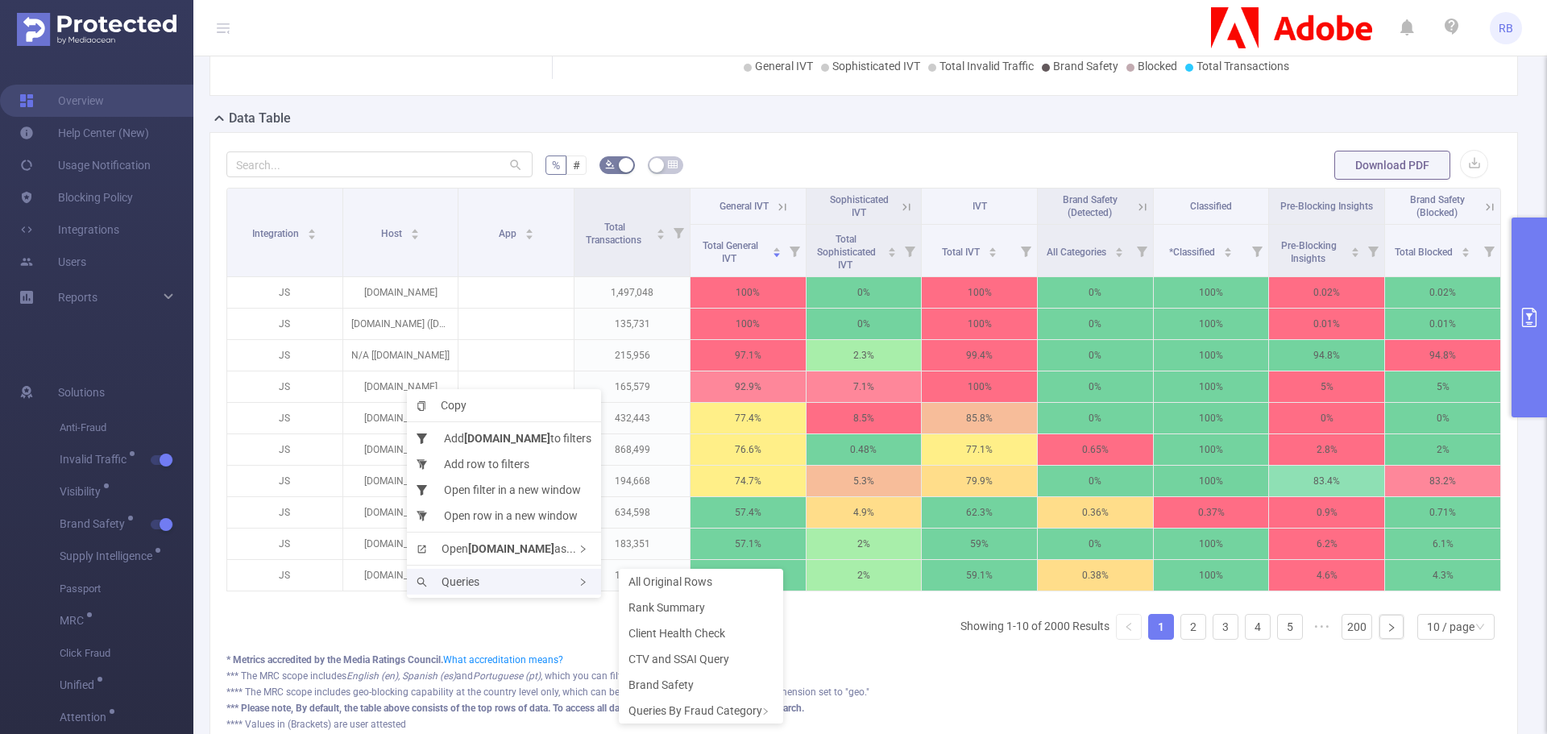
click at [472, 588] on div "Queries" at bounding box center [504, 582] width 194 height 26
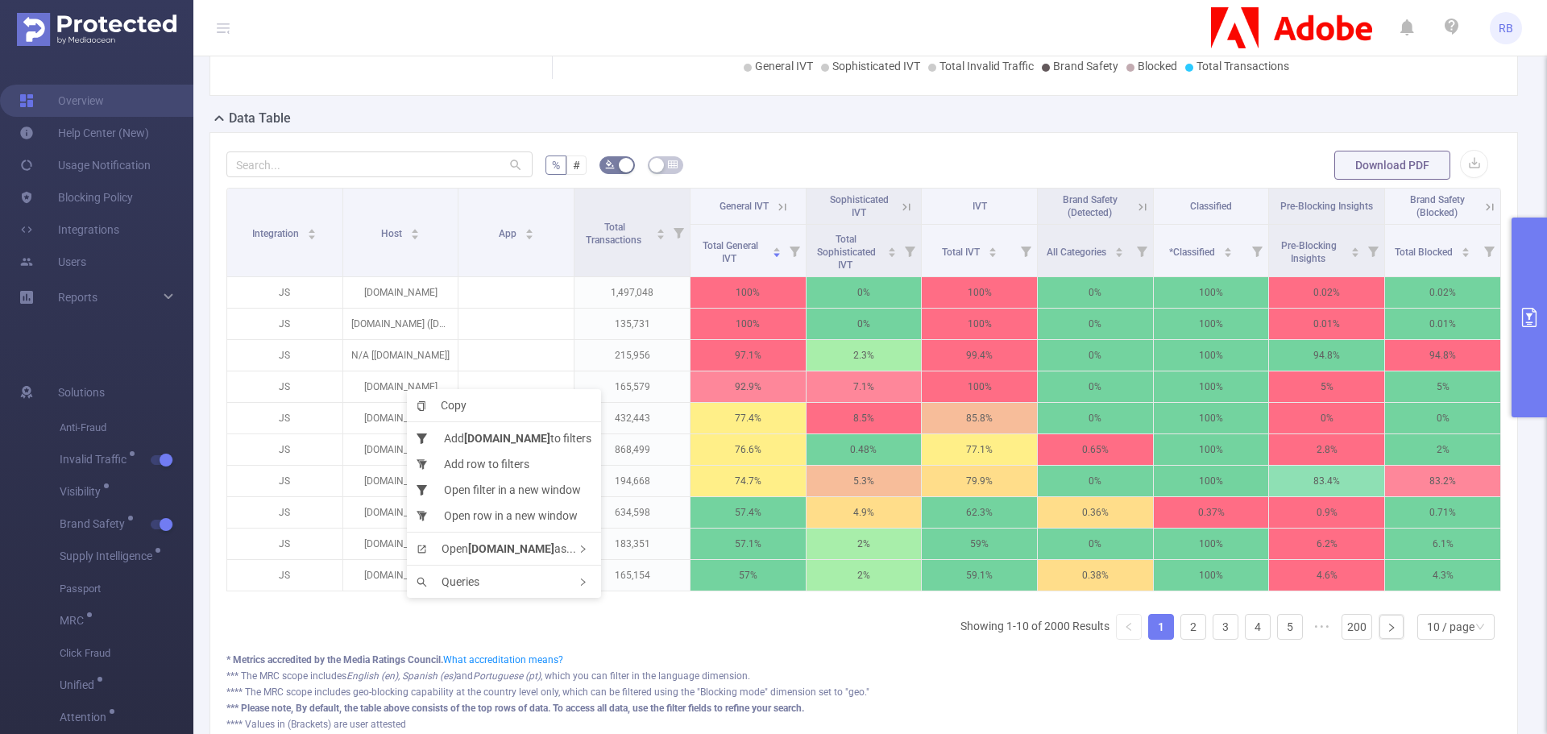
click at [514, 562] on ul "Copy Add [DOMAIN_NAME] to filters Add row to filters Open filter in a new windo…" at bounding box center [504, 493] width 194 height 209
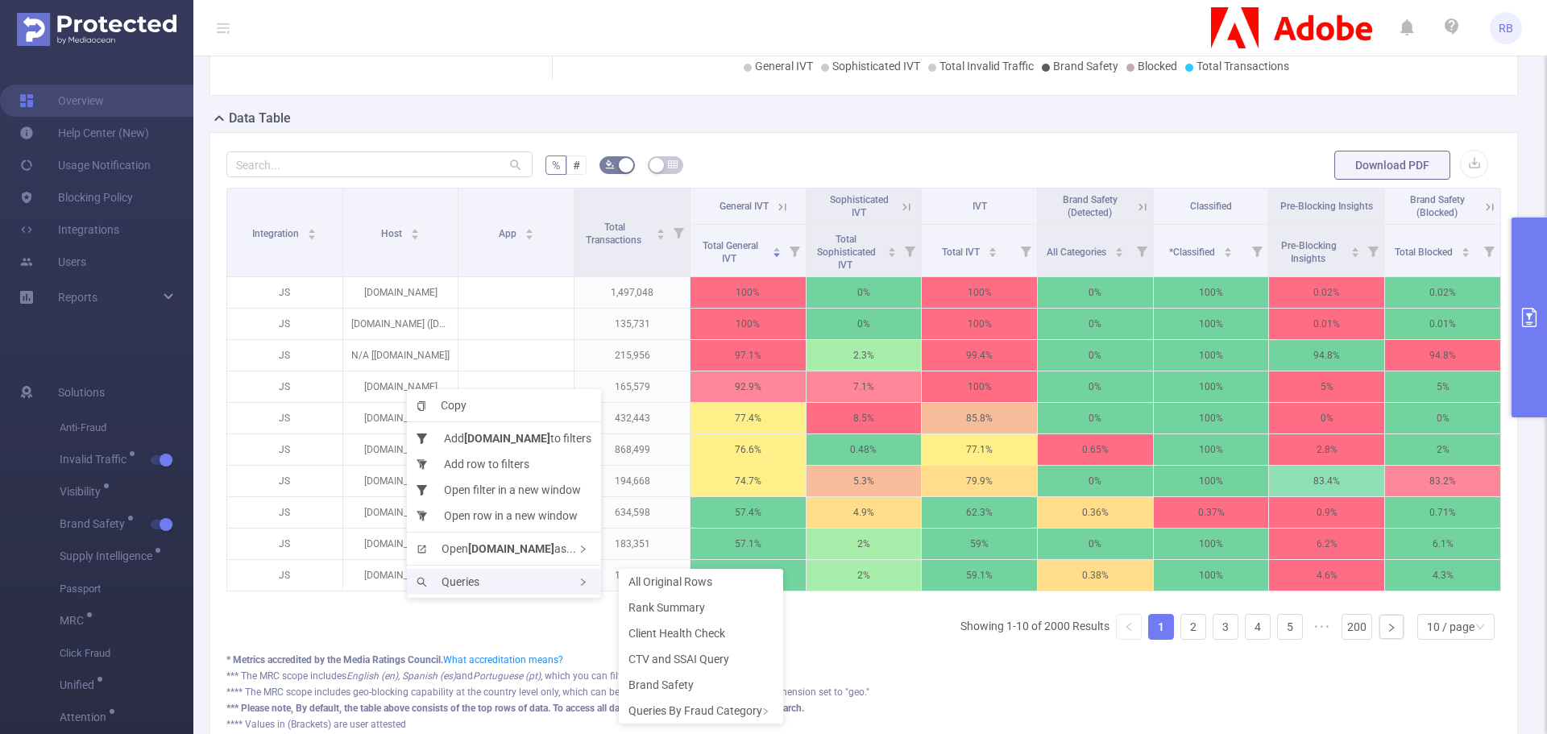
click at [521, 575] on div "Queries" at bounding box center [504, 582] width 194 height 26
click at [655, 608] on span "Rank Summary" at bounding box center [667, 607] width 77 height 13
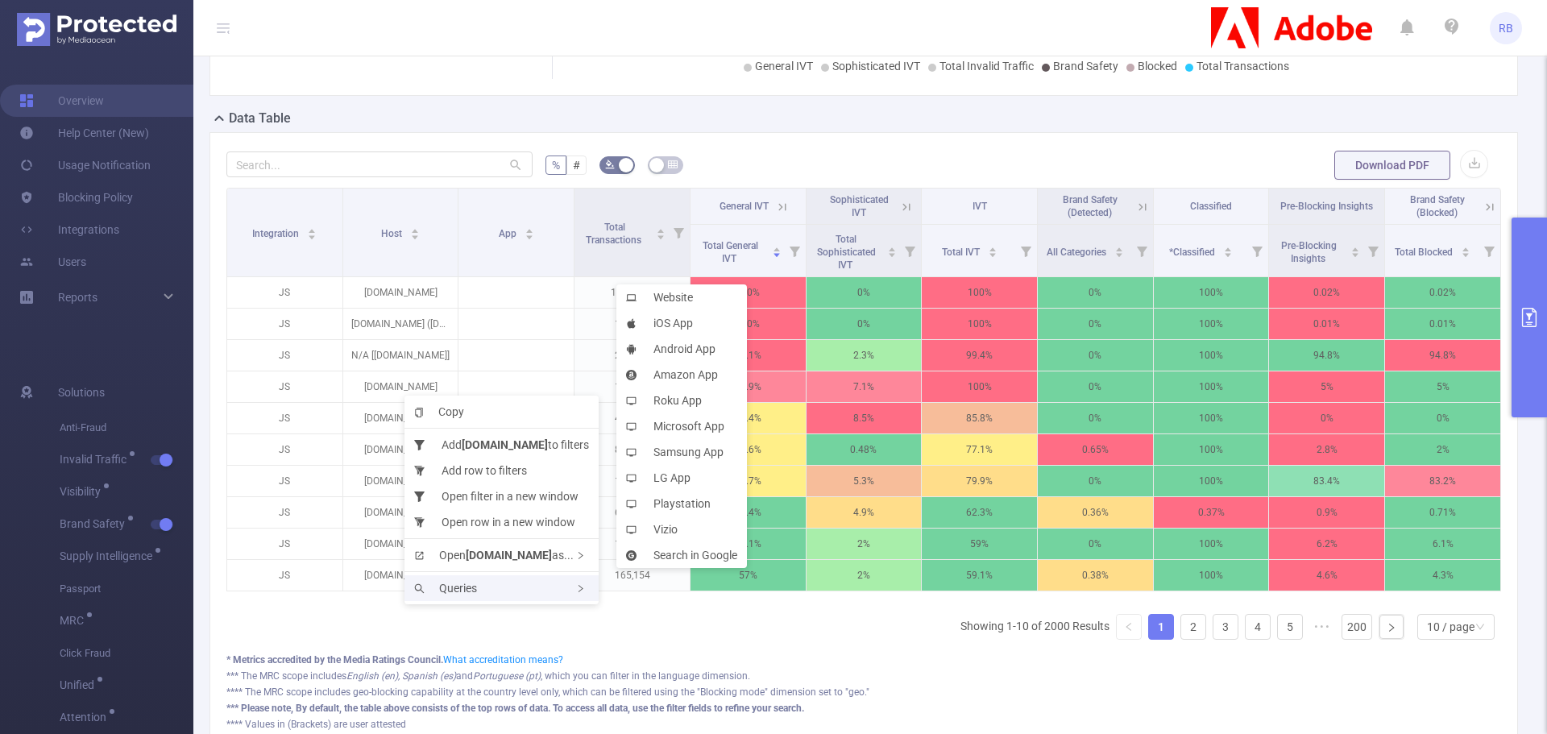
click at [462, 587] on span "Queries" at bounding box center [445, 588] width 63 height 13
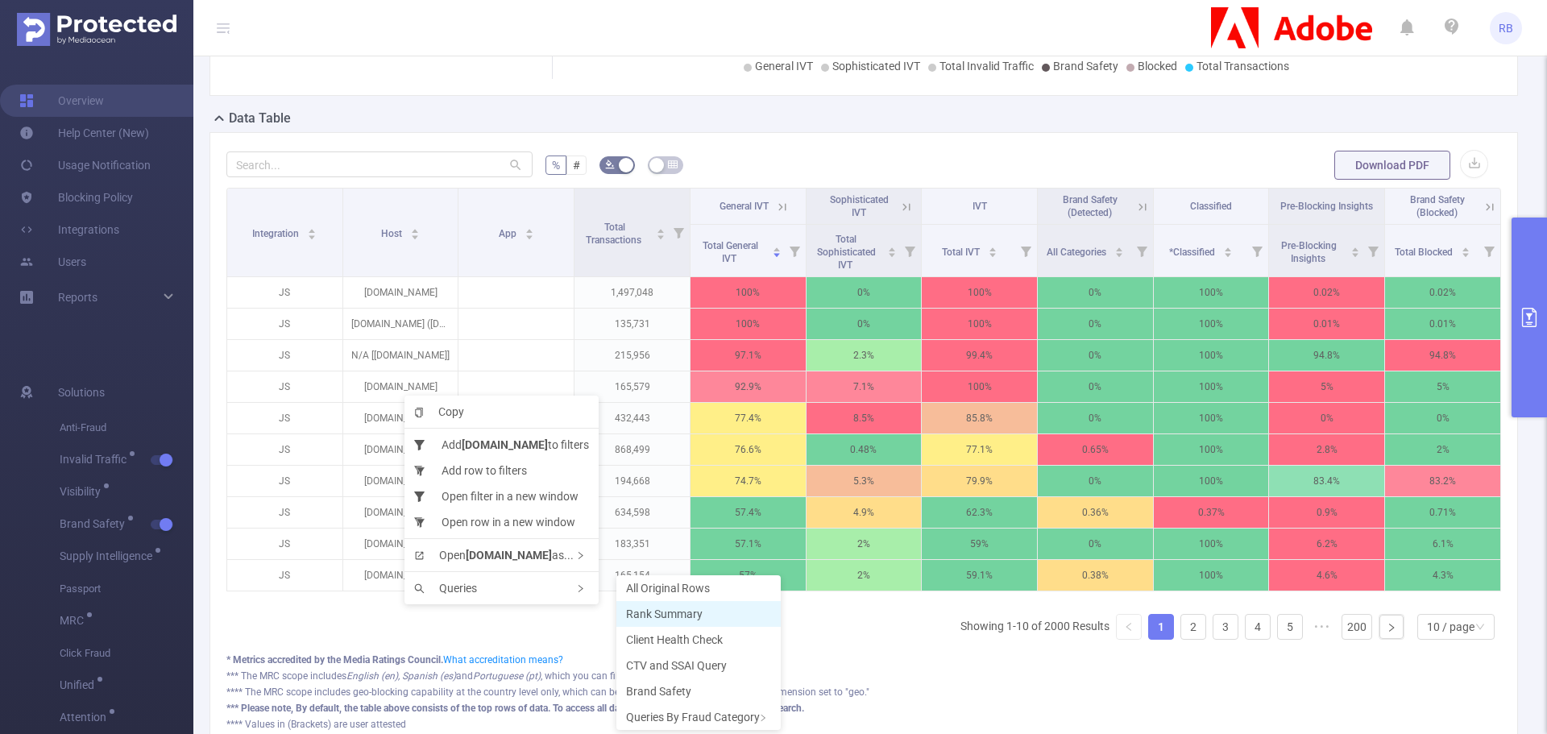
click at [657, 611] on span "Rank Summary" at bounding box center [664, 614] width 77 height 13
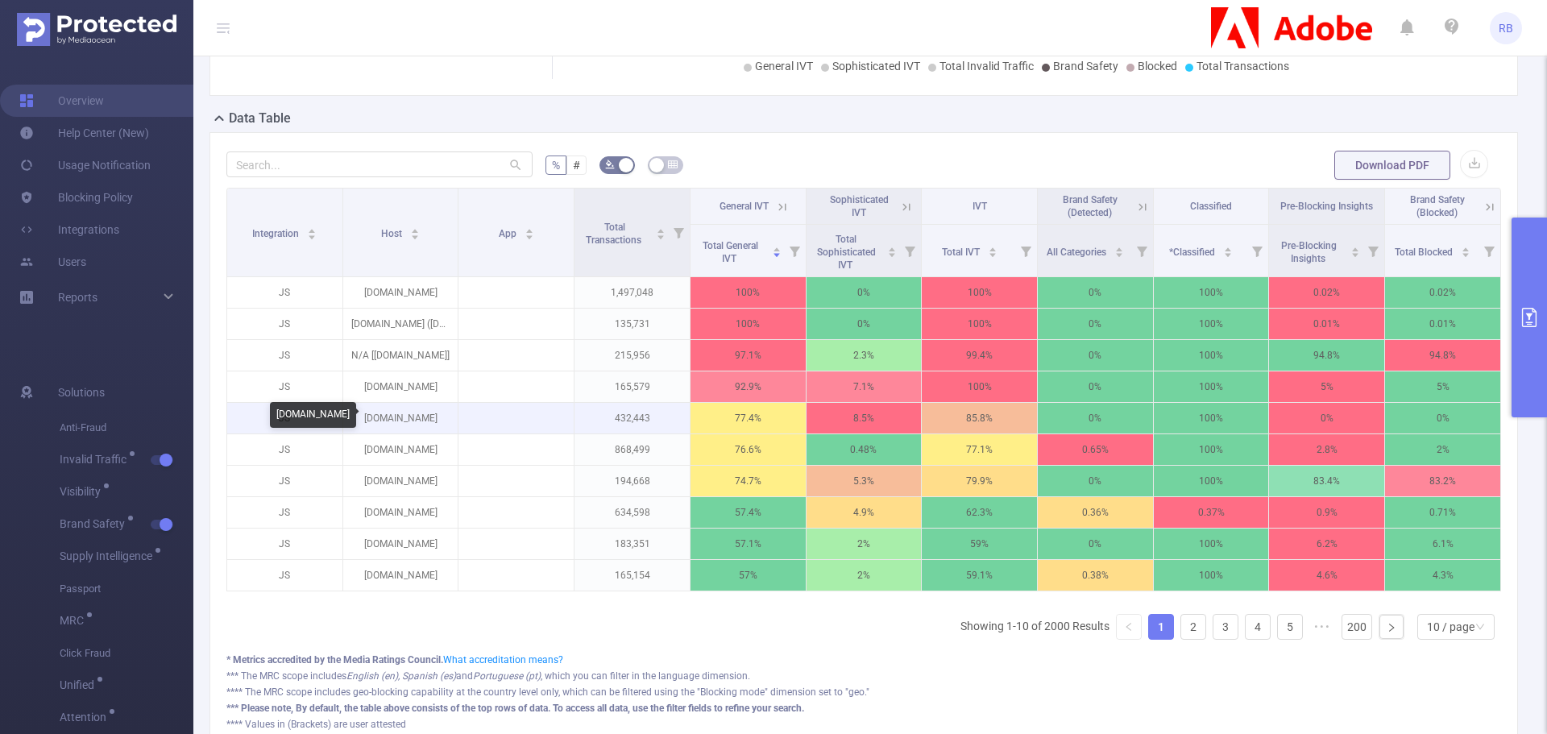
click at [383, 419] on p "[DOMAIN_NAME]" at bounding box center [400, 418] width 115 height 31
click at [407, 422] on p "[DOMAIN_NAME]" at bounding box center [400, 418] width 115 height 31
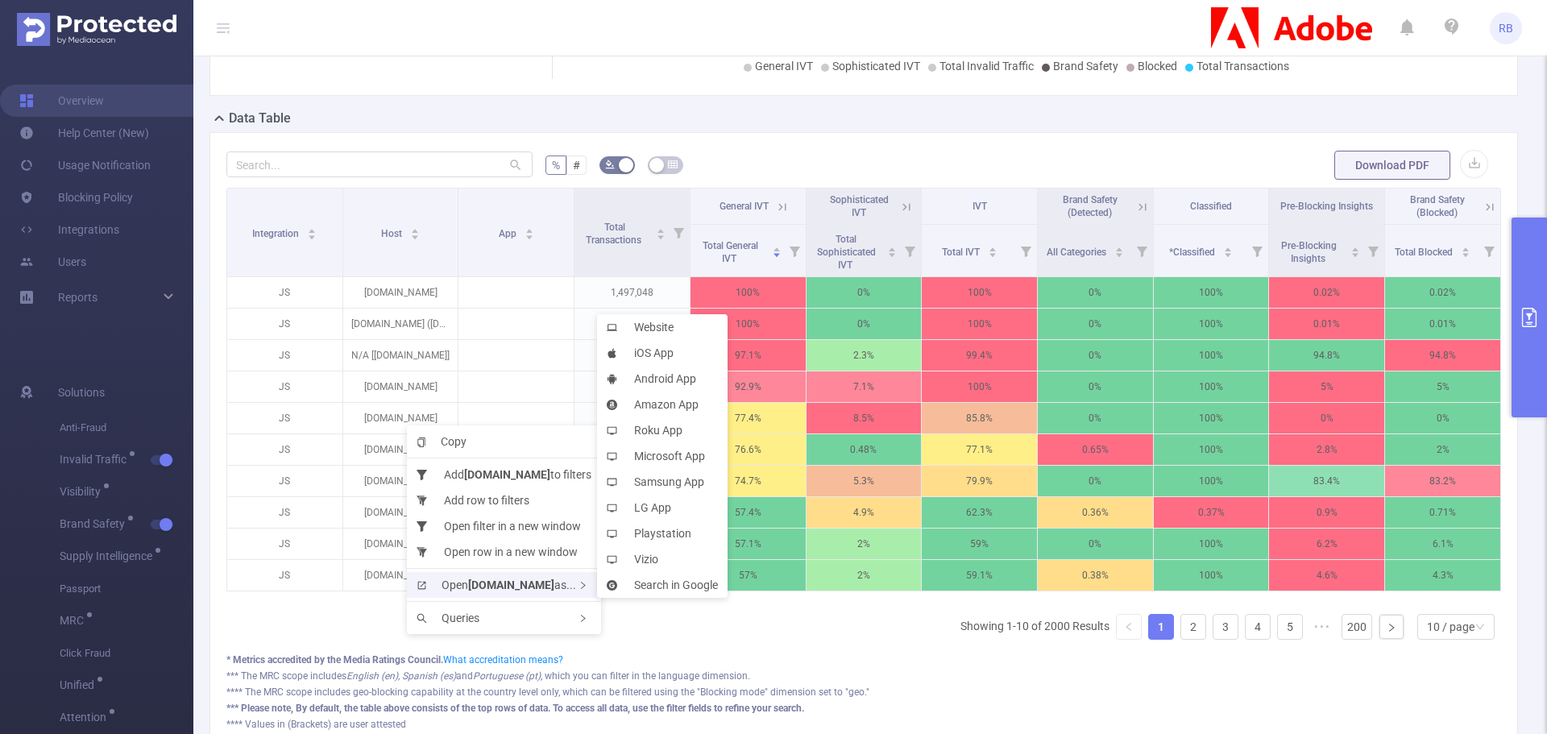
click at [470, 588] on span "Open [DOMAIN_NAME] as..." at bounding box center [497, 585] width 160 height 13
click at [644, 323] on li "Website" at bounding box center [662, 327] width 131 height 26
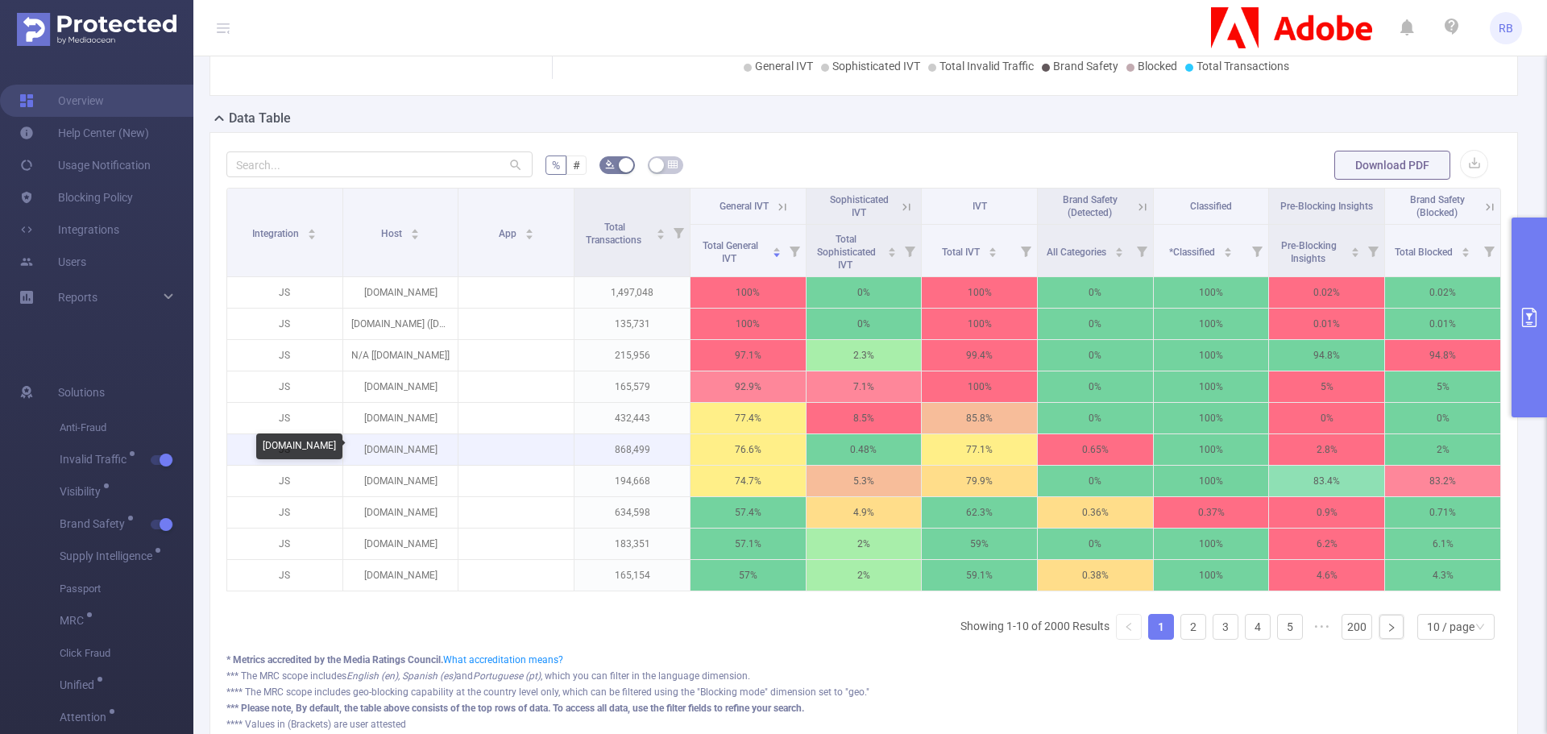
click at [371, 453] on p "[DOMAIN_NAME]" at bounding box center [400, 449] width 115 height 31
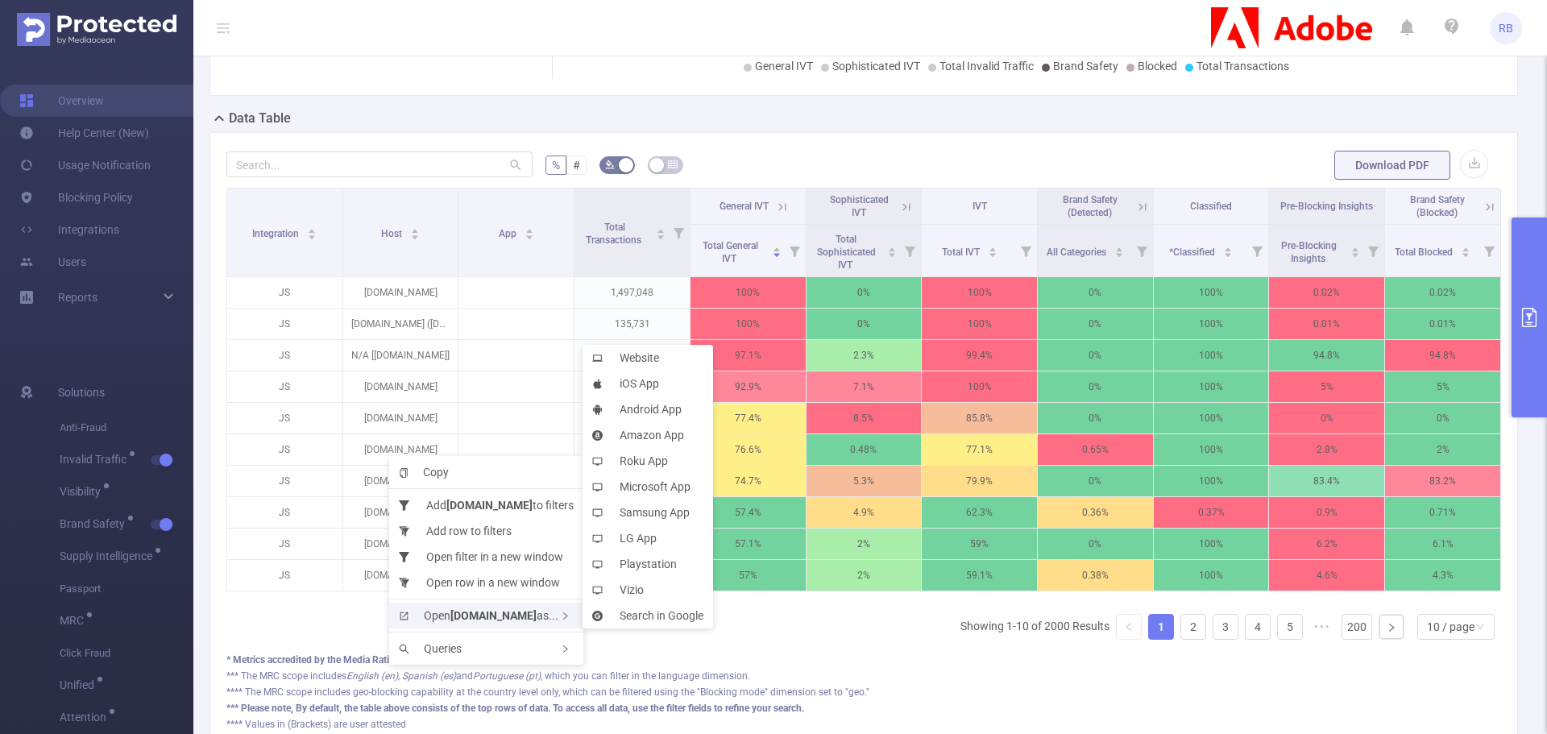
click at [471, 614] on b "[DOMAIN_NAME]" at bounding box center [493, 615] width 86 height 13
click at [641, 359] on li "Website" at bounding box center [648, 358] width 131 height 26
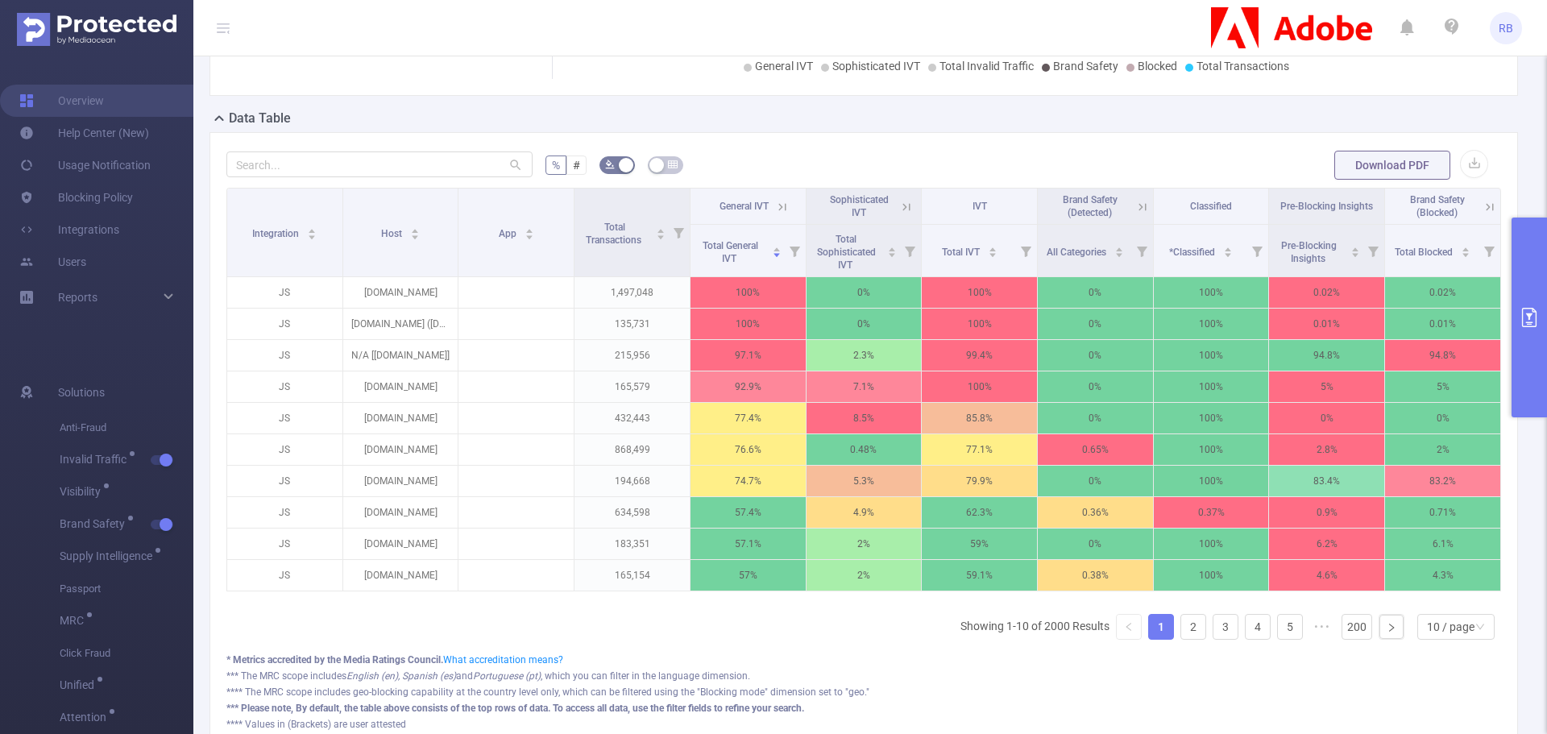
click at [770, 213] on icon at bounding box center [779, 206] width 19 height 16
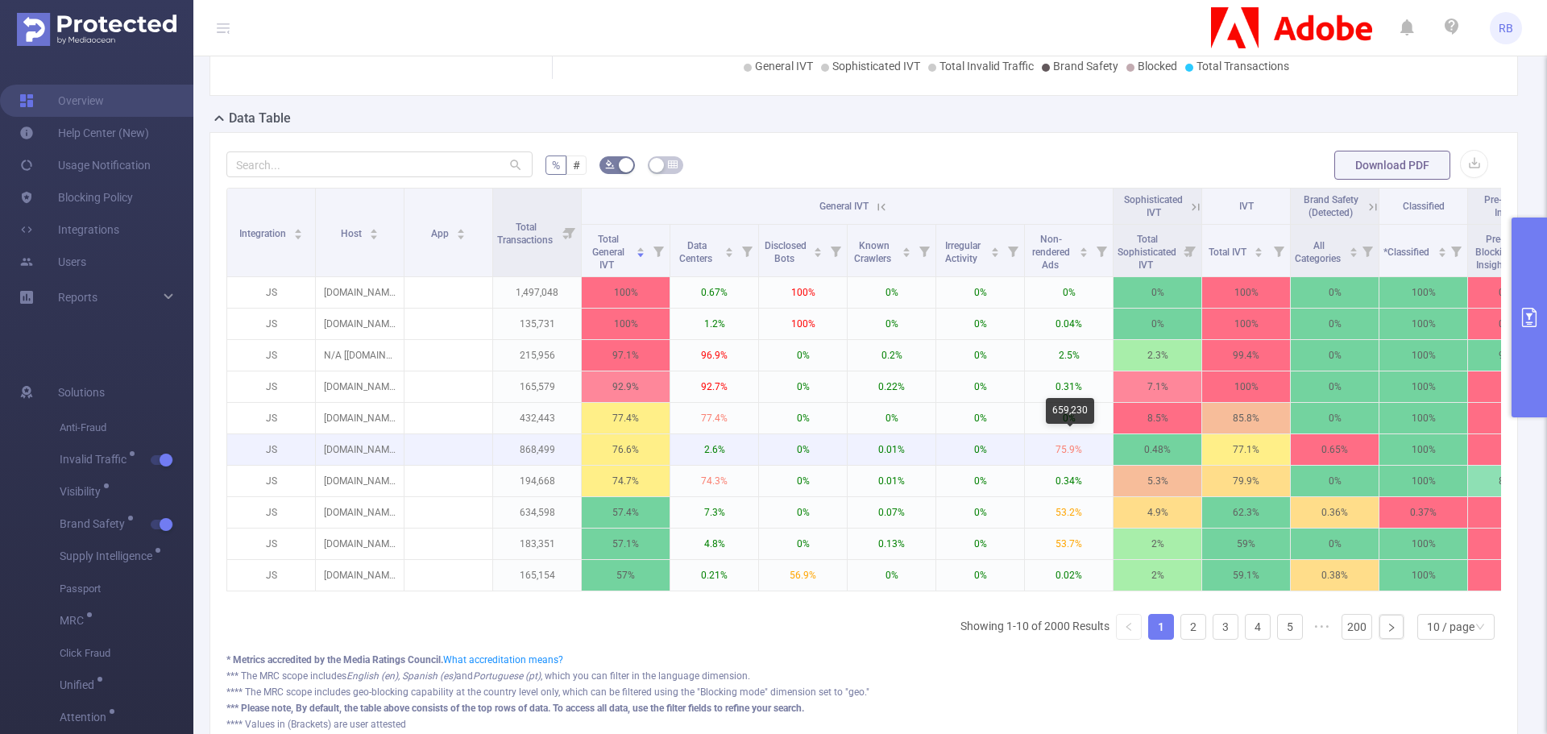
click at [1075, 459] on p "75.9%" at bounding box center [1069, 449] width 88 height 31
click at [1062, 454] on p "75.9%" at bounding box center [1069, 449] width 88 height 31
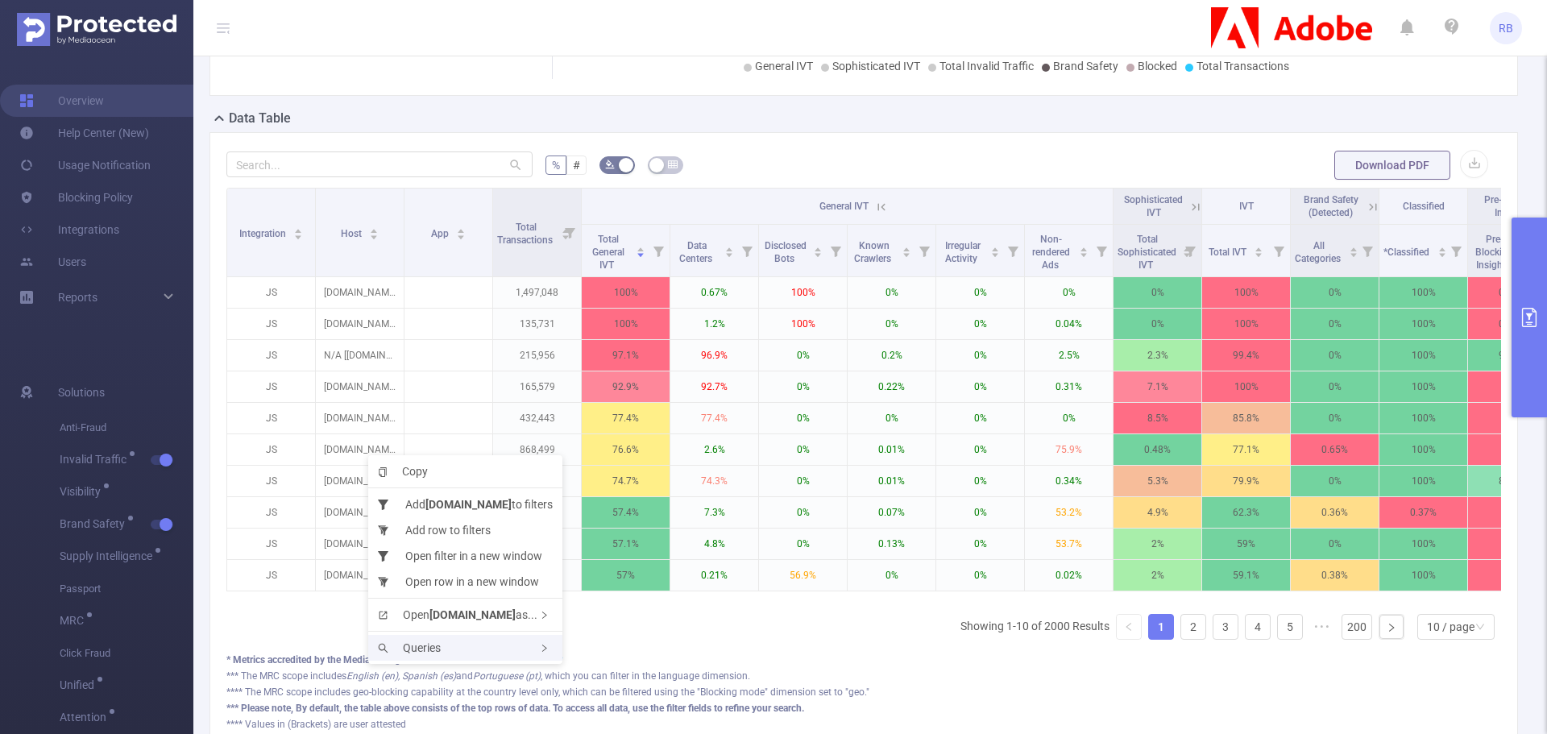
click at [453, 659] on div "Queries" at bounding box center [465, 648] width 194 height 26
click at [462, 581] on li "Open row in a new window" at bounding box center [465, 582] width 194 height 26
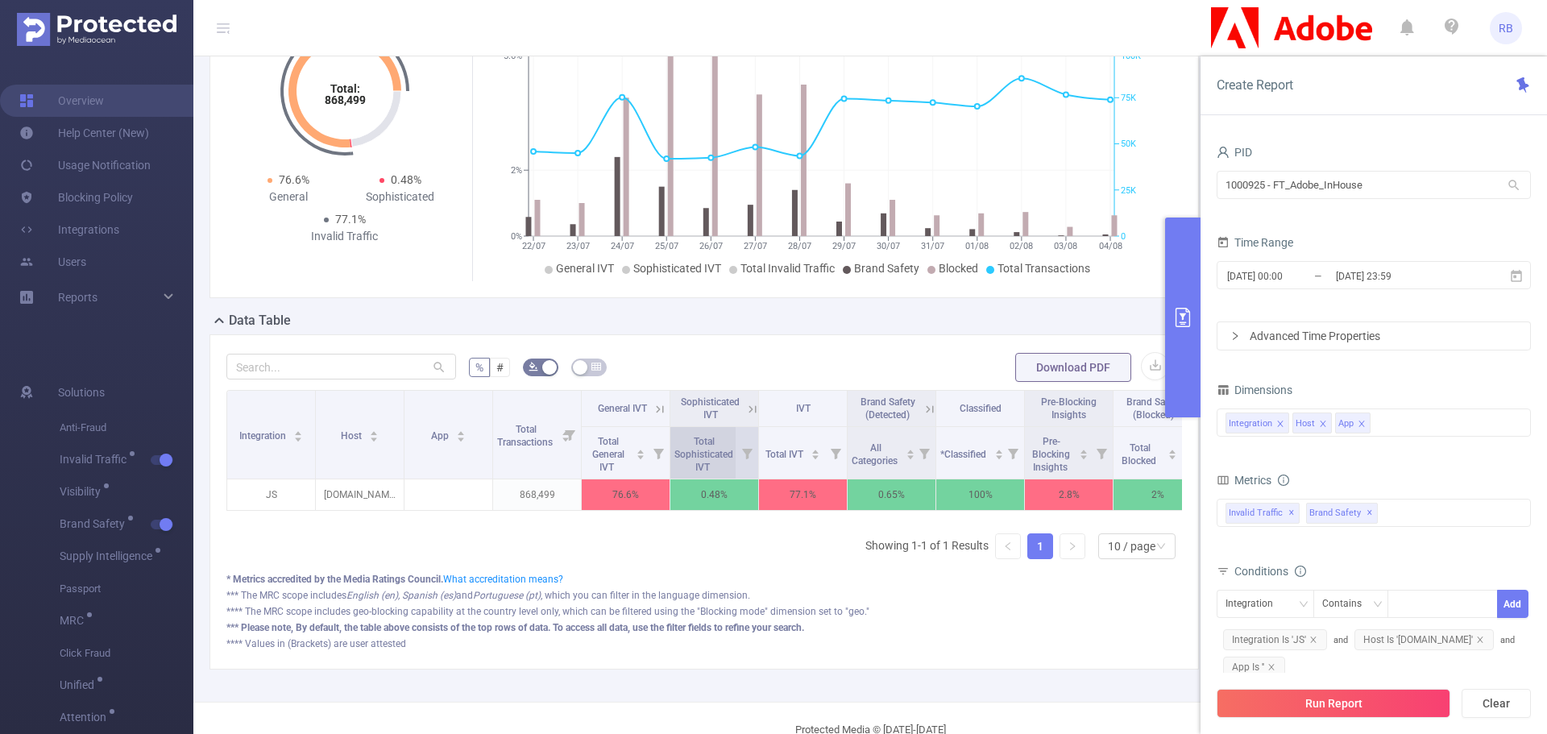
scroll to position [161, 0]
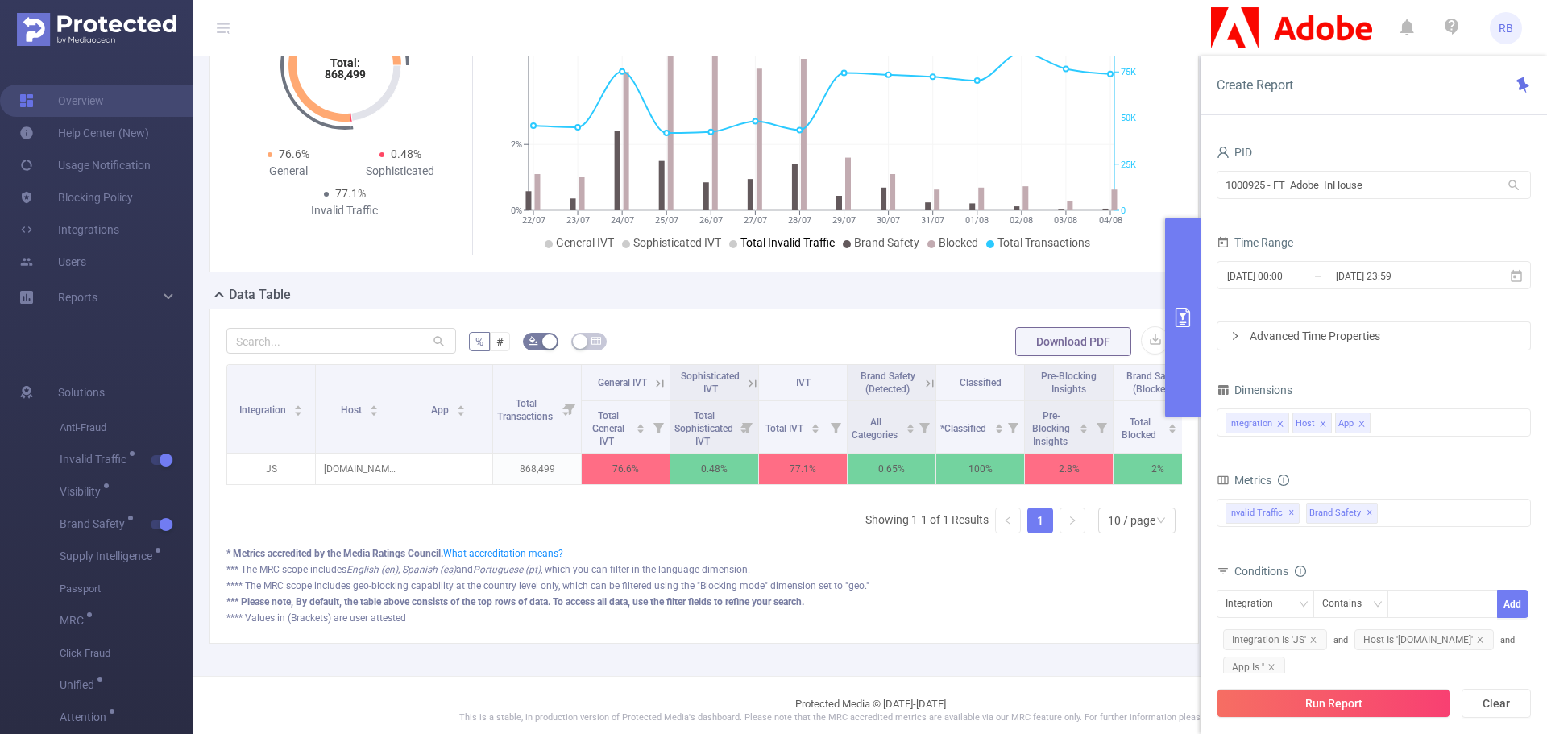
click at [756, 242] on span "Total Invalid Traffic" at bounding box center [788, 242] width 94 height 13
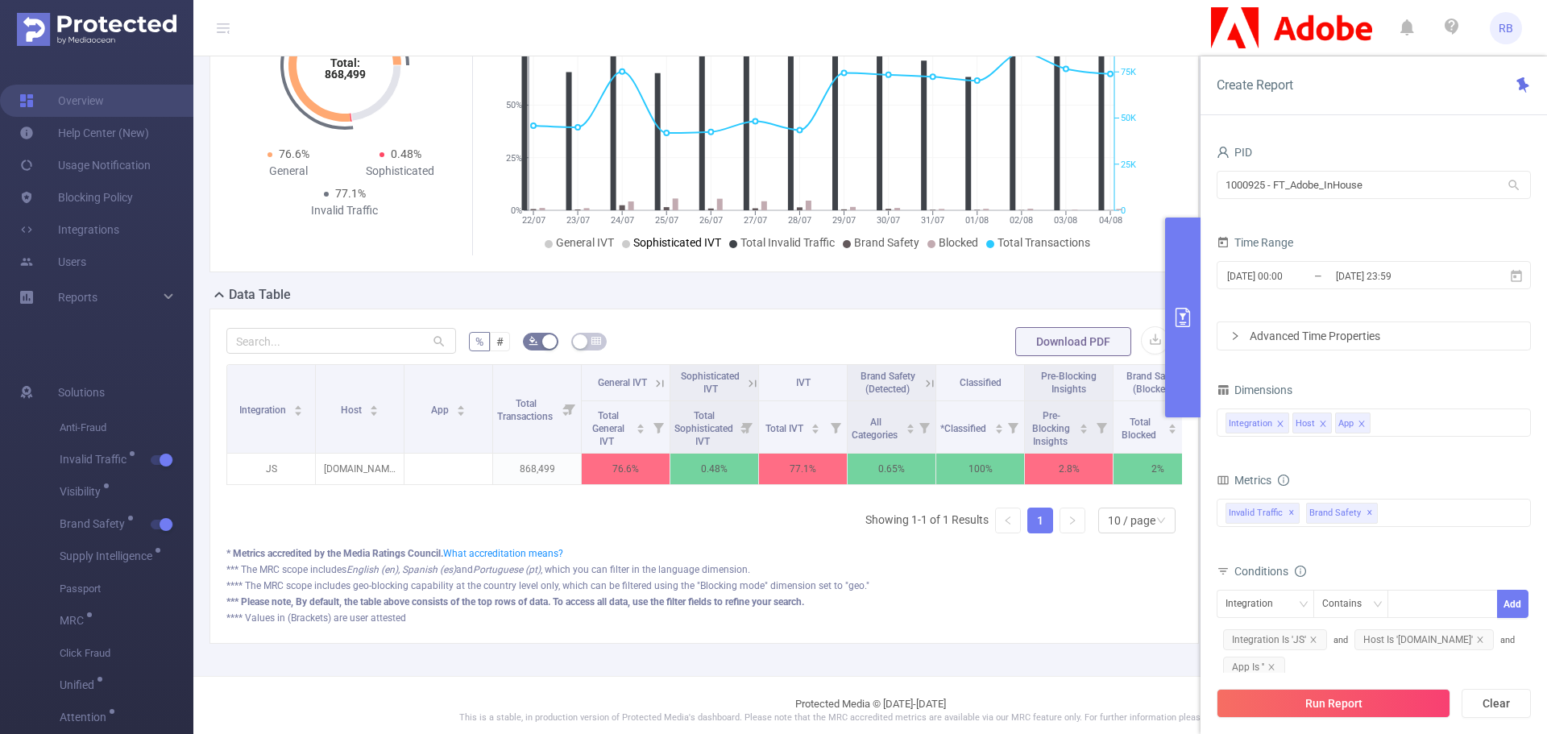
click at [672, 243] on span "Sophisticated IVT" at bounding box center [677, 242] width 88 height 13
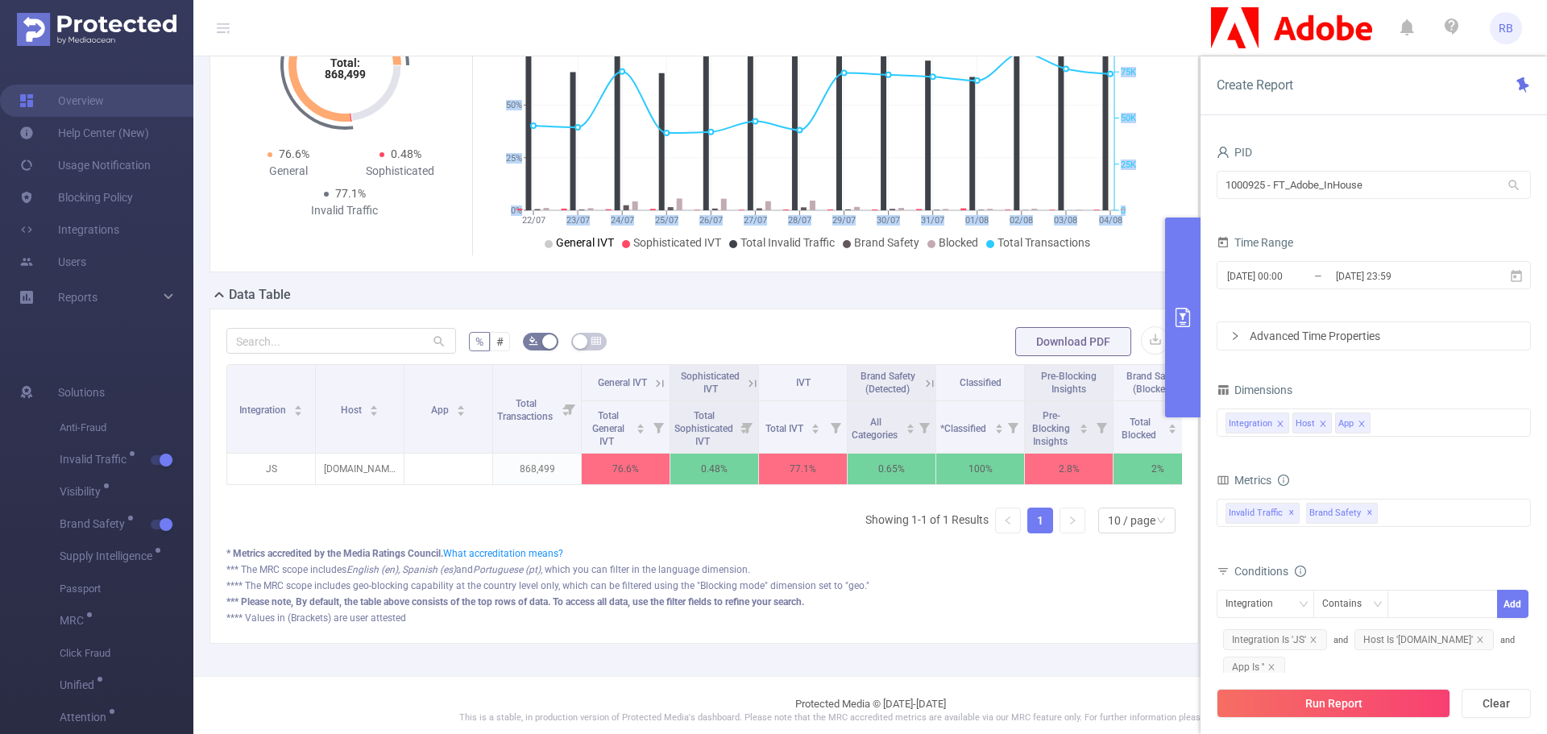
click at [546, 234] on div "22/07 23/07 24/07 25/07 26/07 27/07 28/07 29/07 30/07 31/07 01/08 02/08 03/08 0…" at bounding box center [821, 139] width 691 height 234
click at [569, 243] on span "General IVT" at bounding box center [585, 242] width 58 height 13
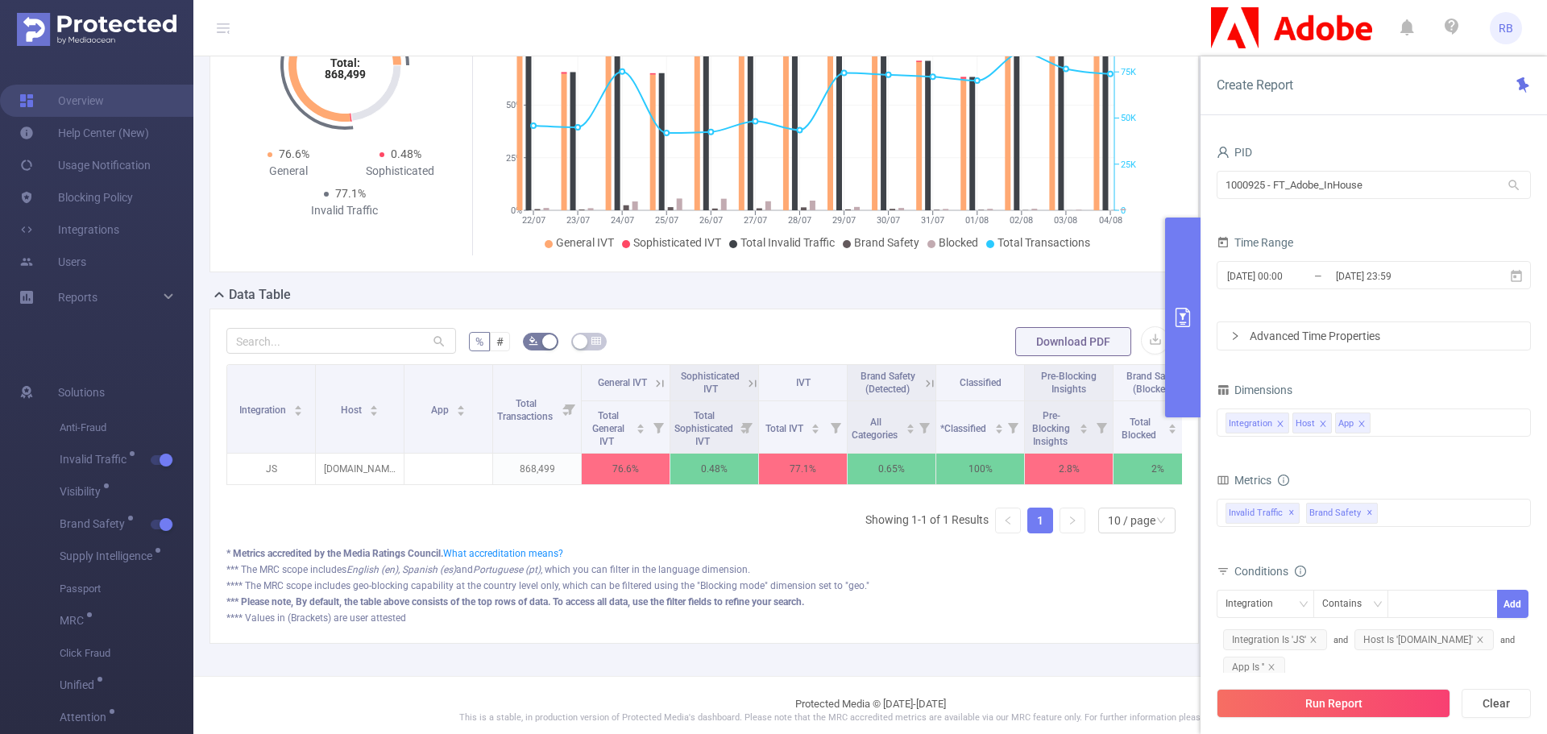
click at [679, 293] on div "Overview Total: 868,499 Total: 868,499 76.6% General 0.48% Sophisticated 77.1% …" at bounding box center [711, 294] width 1002 height 699
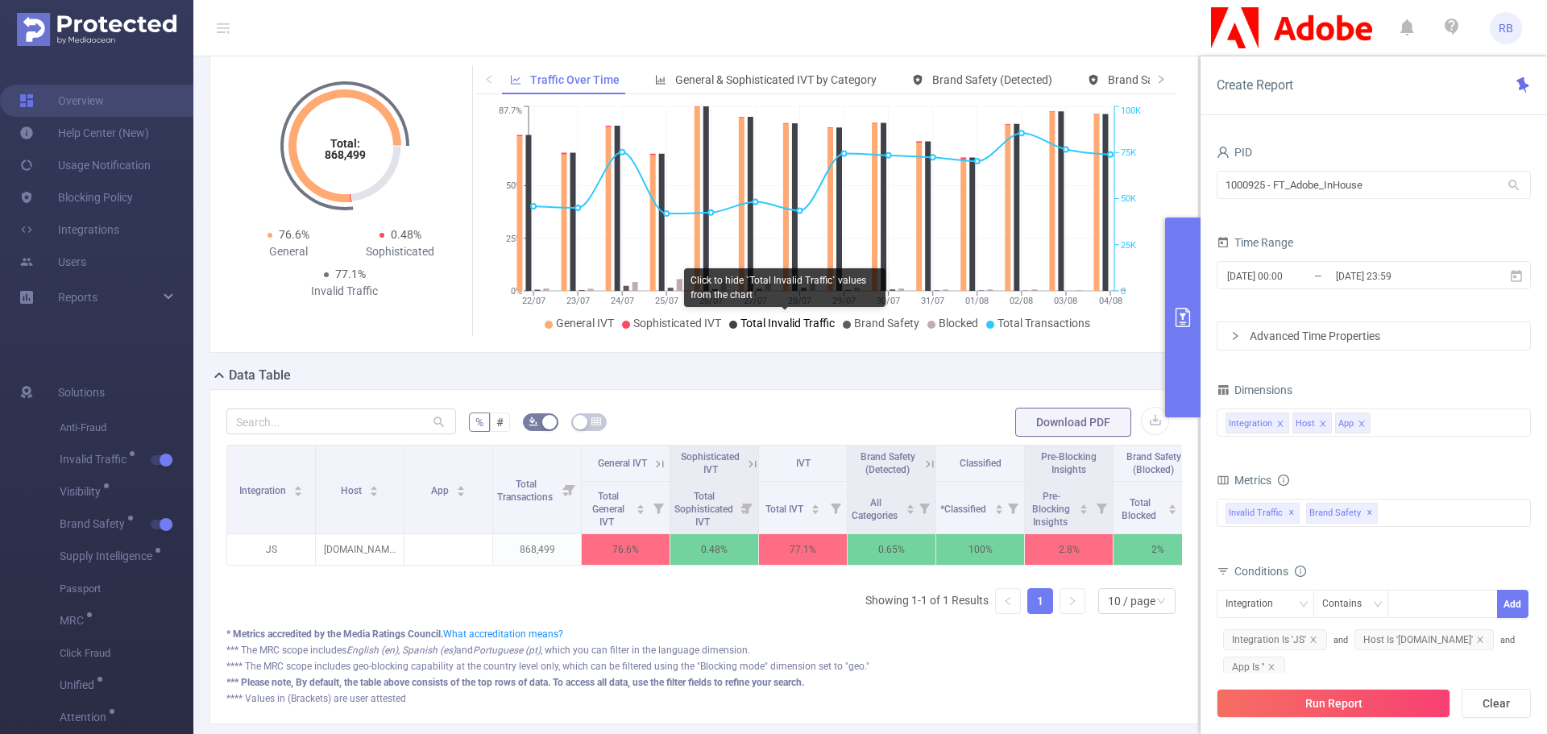
click at [749, 328] on span "Total Invalid Traffic" at bounding box center [788, 323] width 94 height 13
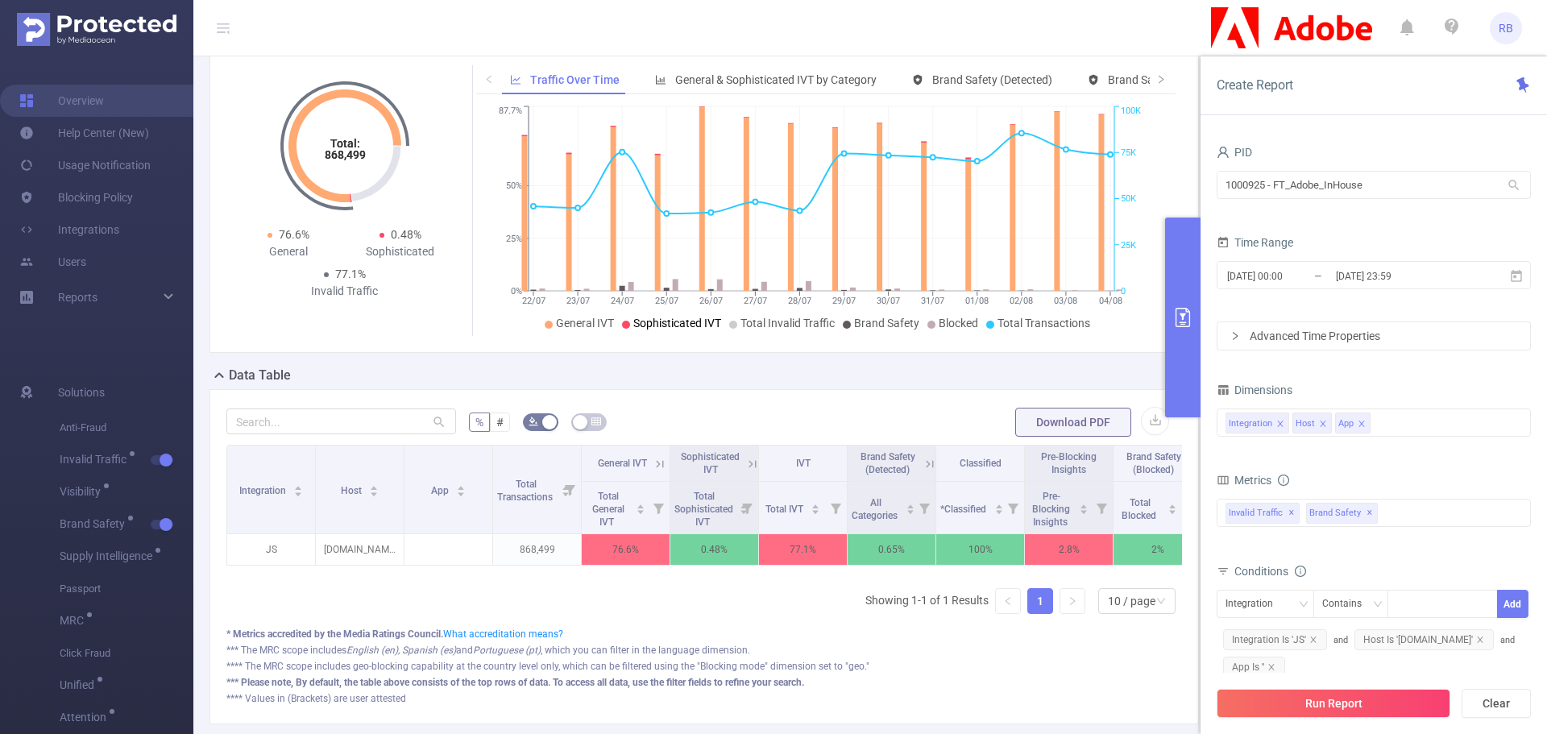
click at [668, 326] on span "Sophisticated IVT" at bounding box center [677, 323] width 88 height 13
click at [584, 323] on span "General IVT" at bounding box center [585, 323] width 58 height 13
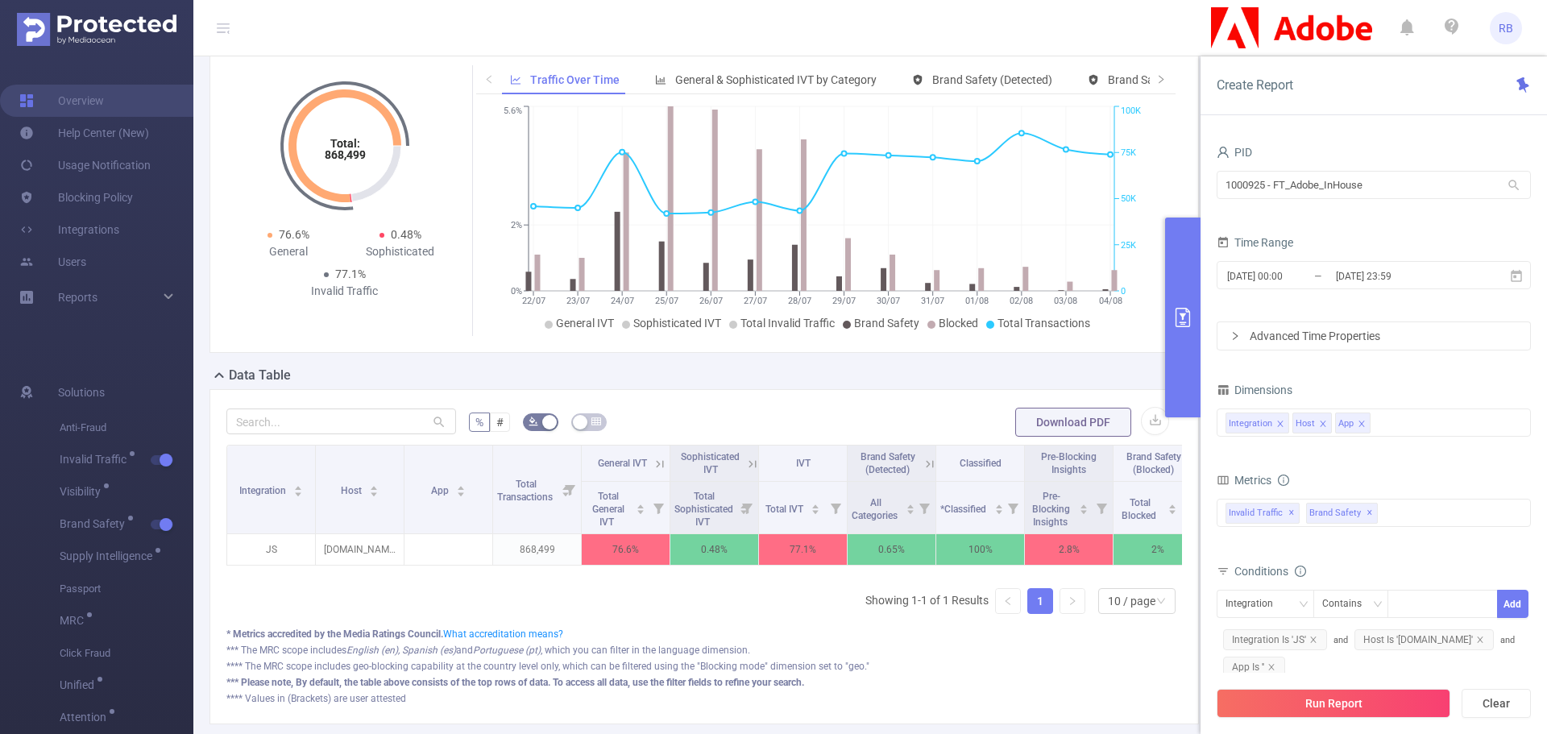
click at [809, 398] on div "% # Download PDF Integration Host App Total Transactions General IVT Sophistica…" at bounding box center [705, 556] width 990 height 335
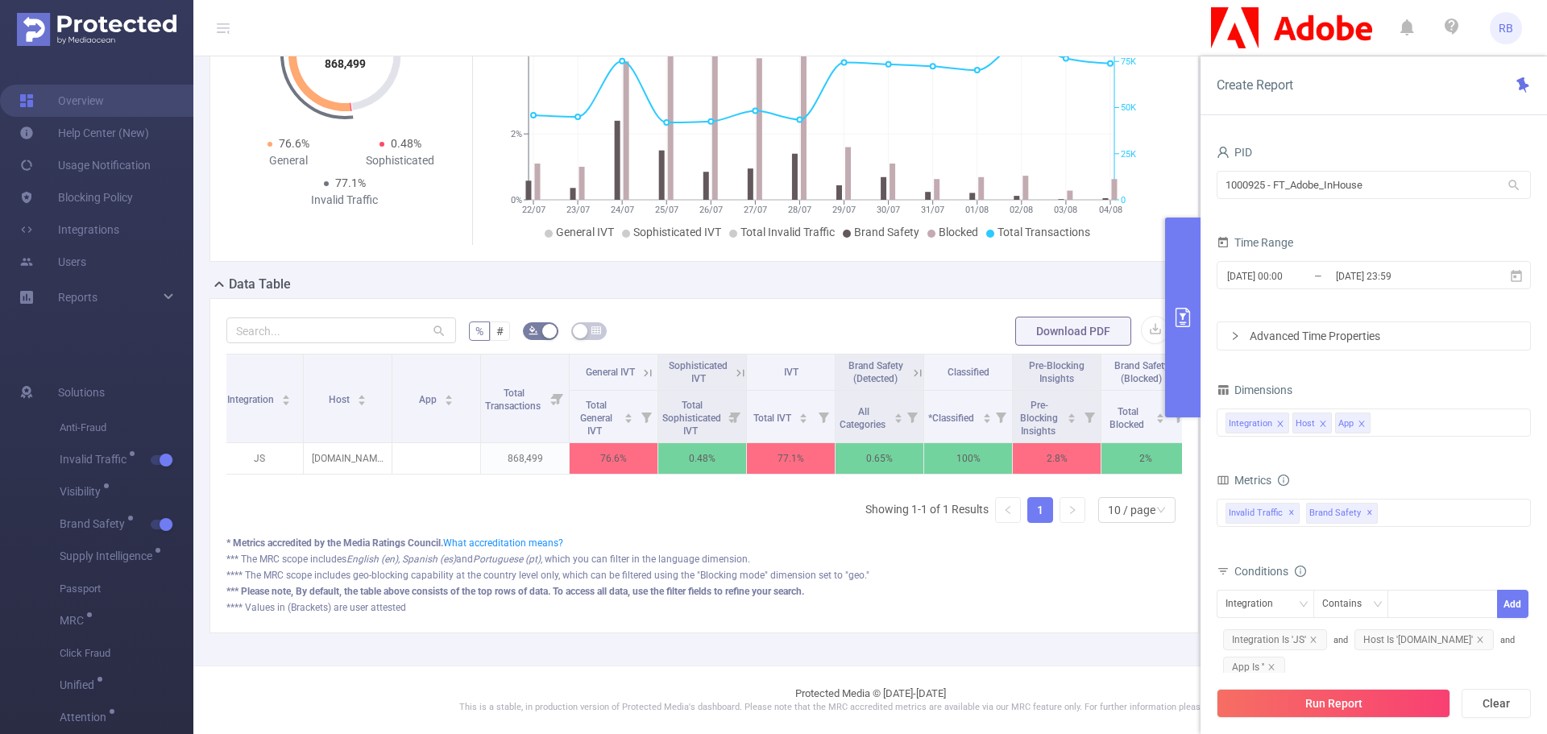
scroll to position [0, 35]
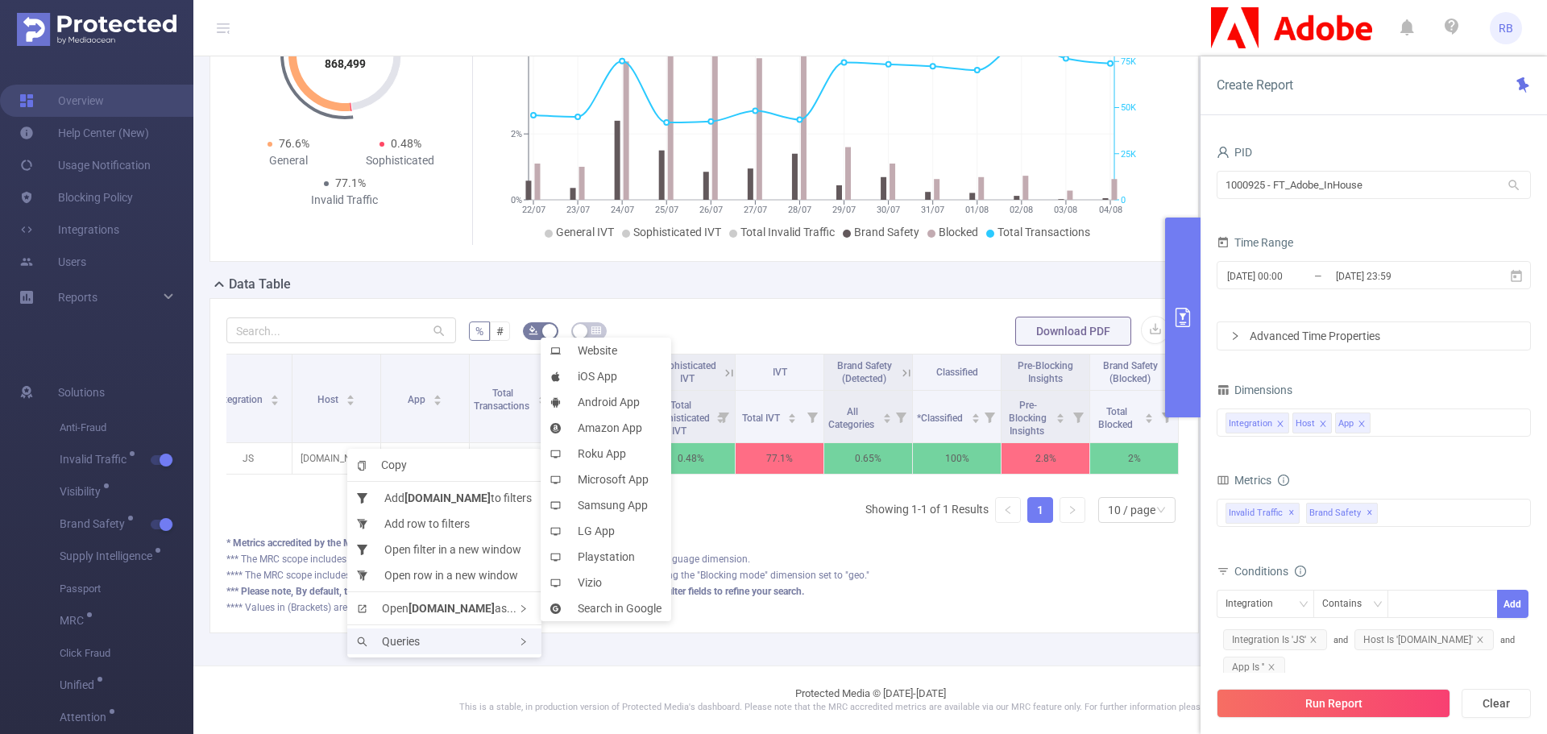
click at [395, 639] on span "Queries" at bounding box center [388, 641] width 63 height 13
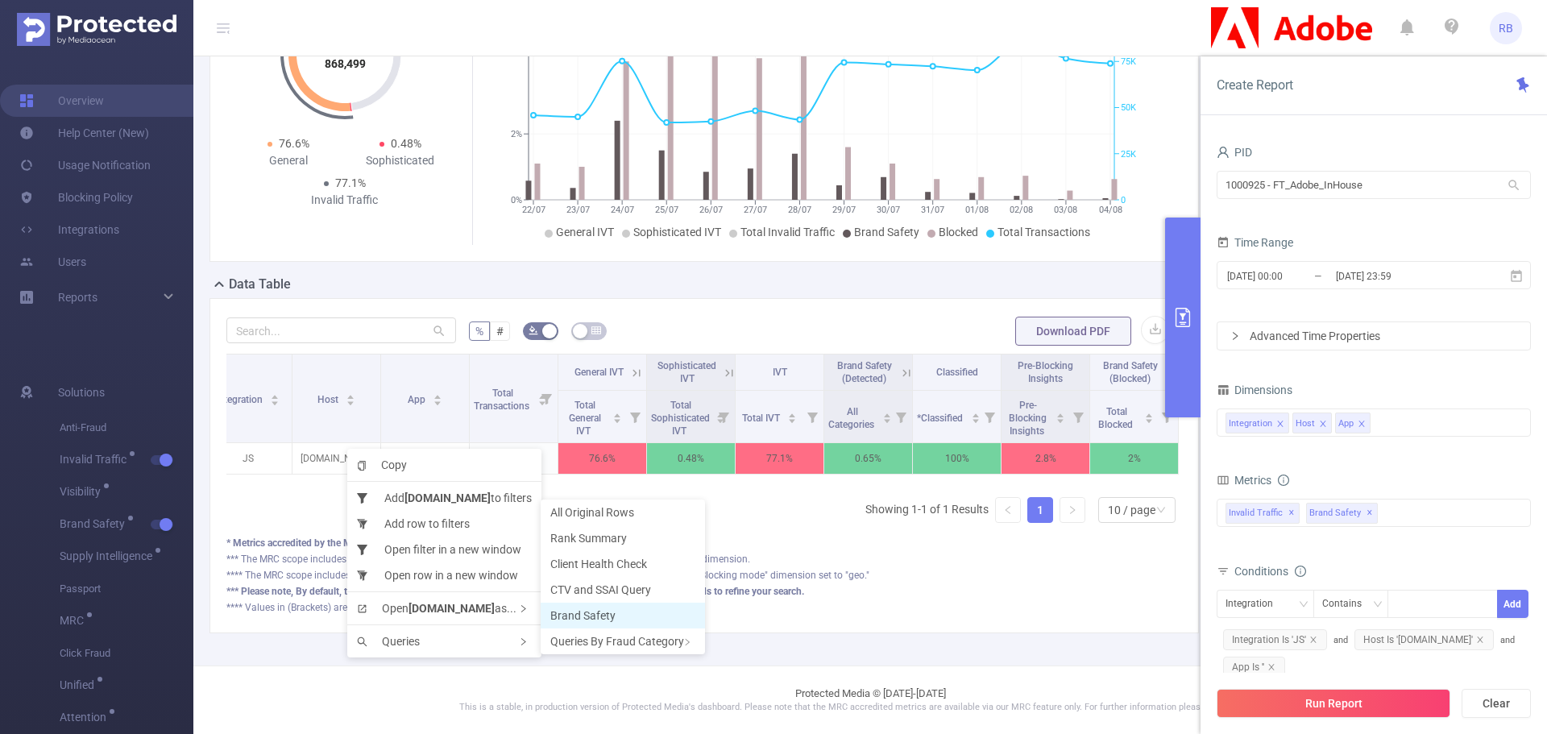
click at [646, 616] on li "Brand Safety" at bounding box center [623, 616] width 164 height 26
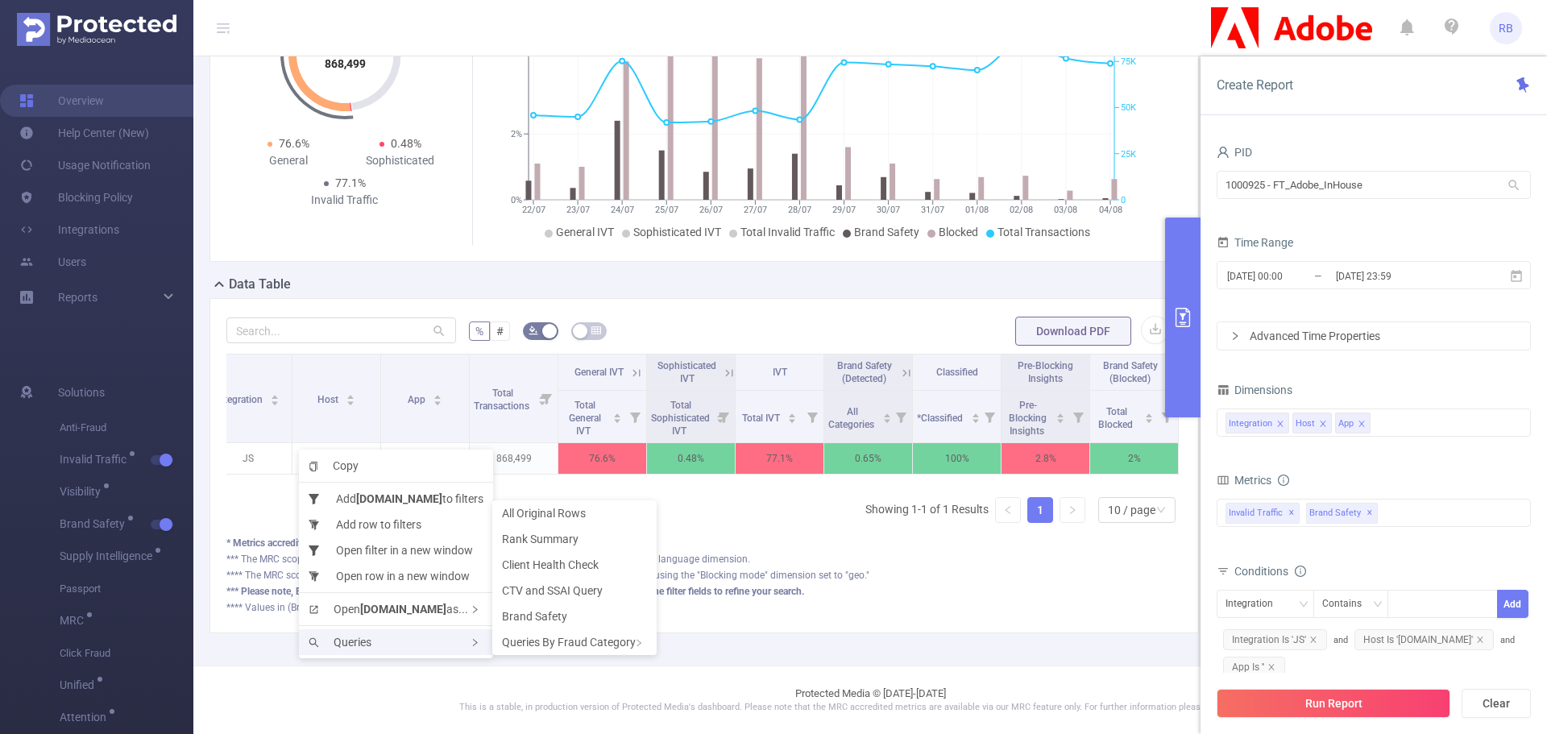
click at [404, 643] on div "Queries" at bounding box center [396, 642] width 194 height 26
click at [558, 612] on span "Brand Safety" at bounding box center [534, 616] width 65 height 13
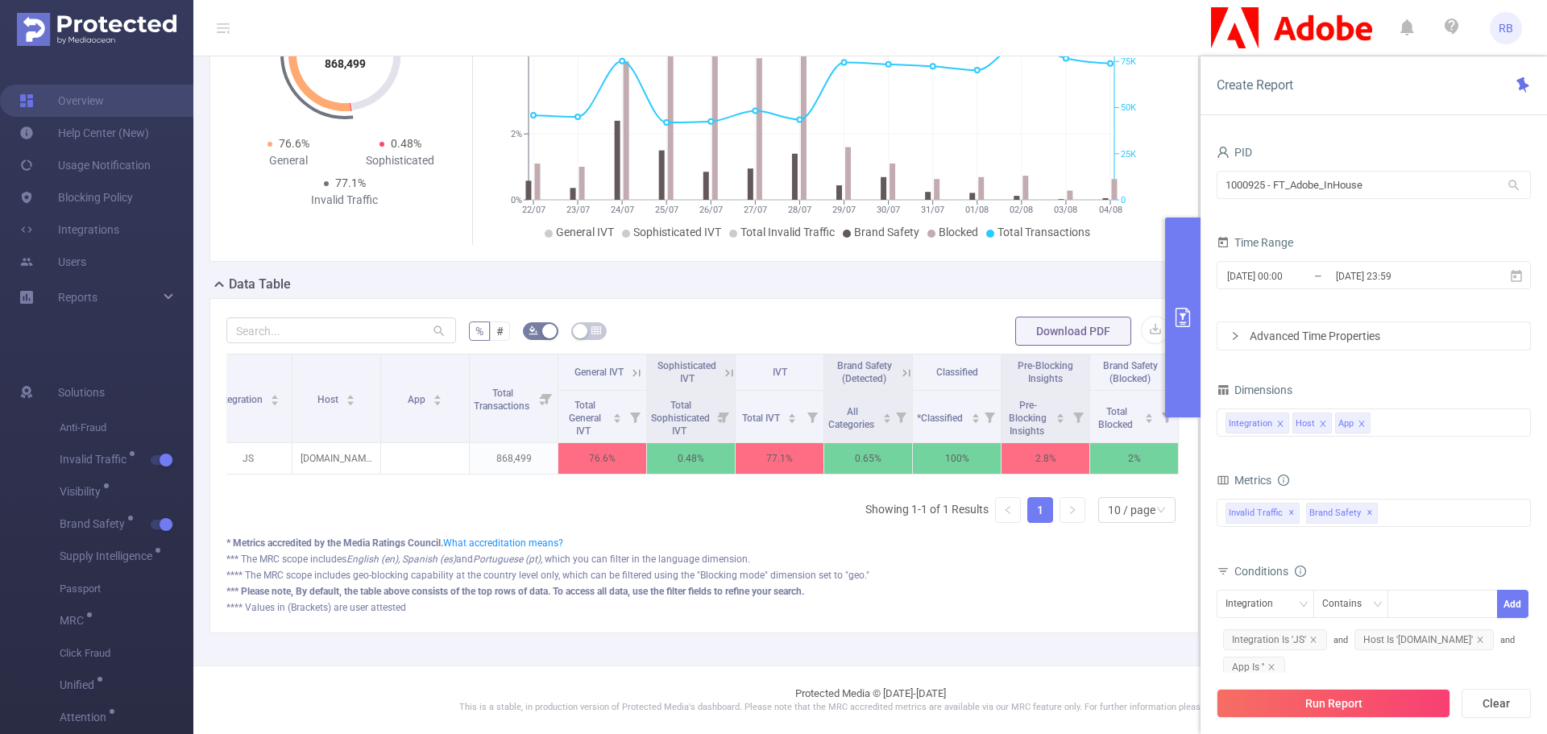
click at [633, 369] on icon at bounding box center [636, 372] width 7 height 7
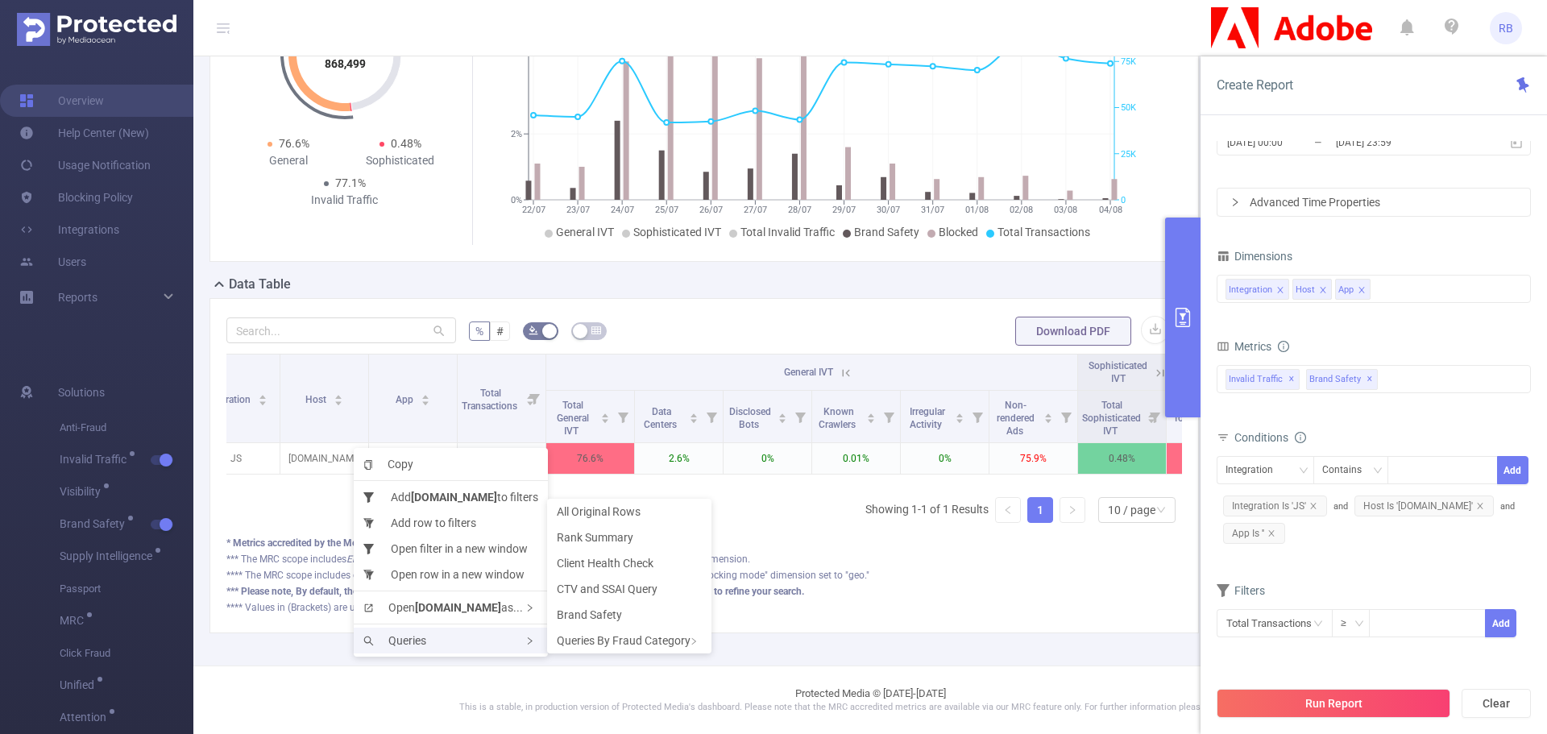
click at [450, 638] on div "Queries" at bounding box center [451, 641] width 194 height 26
click at [632, 632] on div "Queries By Fraud Category" at bounding box center [629, 641] width 164 height 26
click at [758, 645] on span "Viewability Query" at bounding box center [769, 640] width 86 height 13
